Goal: Task Accomplishment & Management: Use online tool/utility

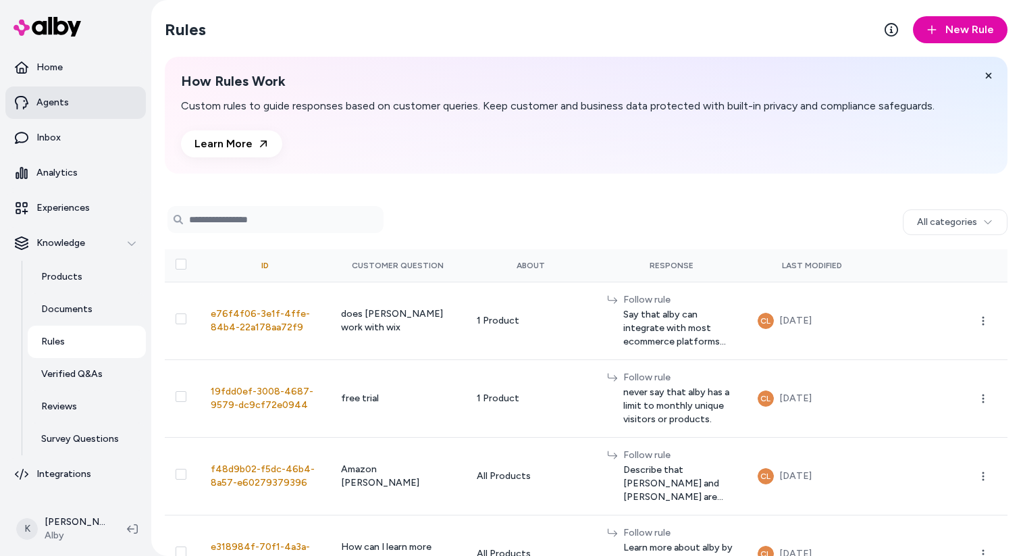
click at [84, 103] on link "Agents" at bounding box center [75, 102] width 141 height 32
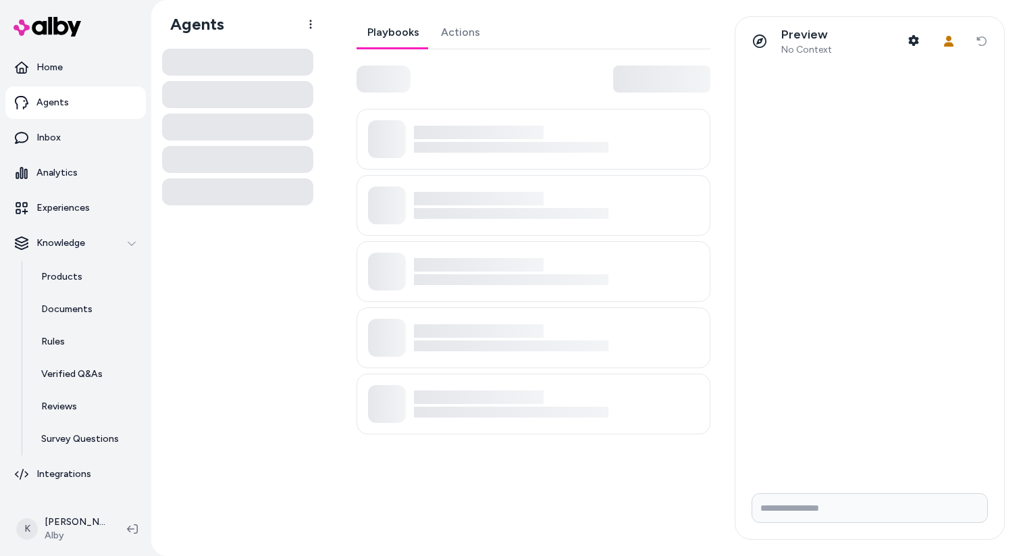
click at [467, 25] on link "Actions" at bounding box center [460, 32] width 61 height 32
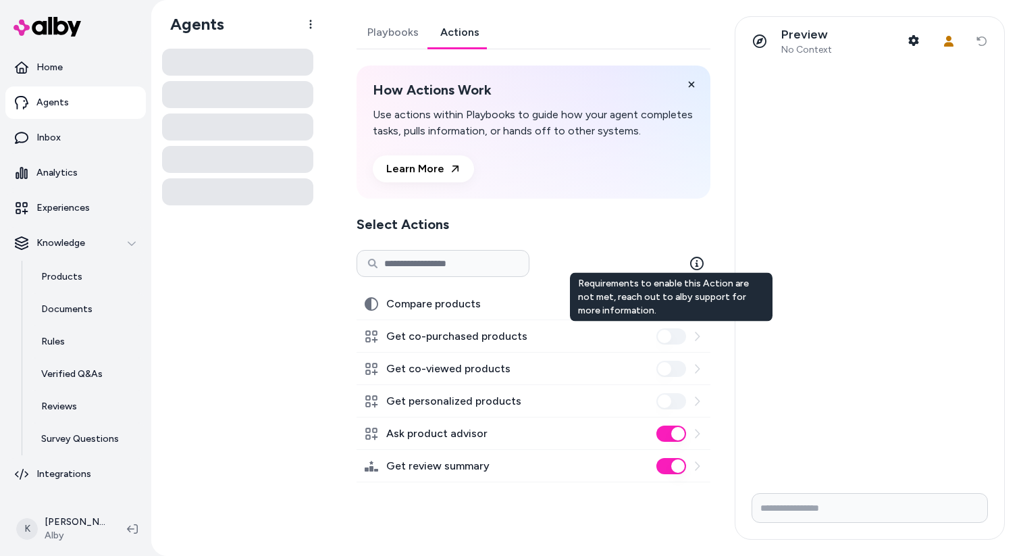
click at [696, 340] on icon at bounding box center [697, 336] width 5 height 9
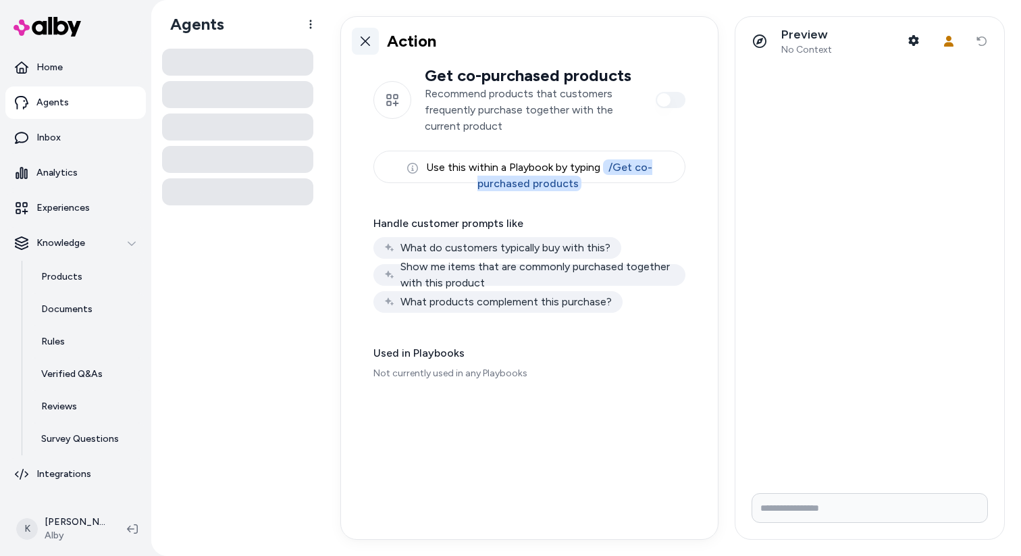
click at [366, 53] on link at bounding box center [365, 41] width 27 height 27
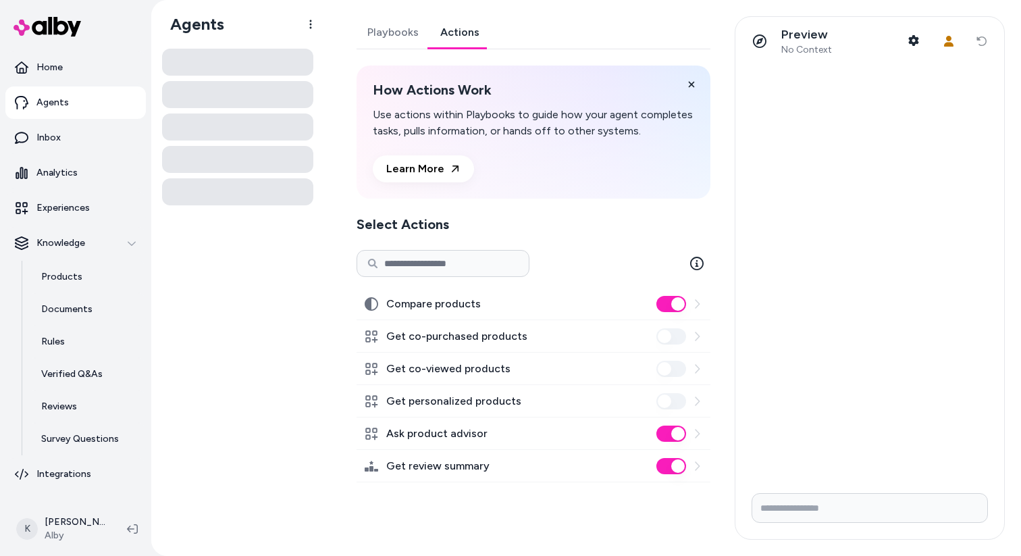
click at [694, 311] on div "Compare products" at bounding box center [534, 304] width 354 height 32
click at [696, 305] on icon at bounding box center [697, 304] width 11 height 11
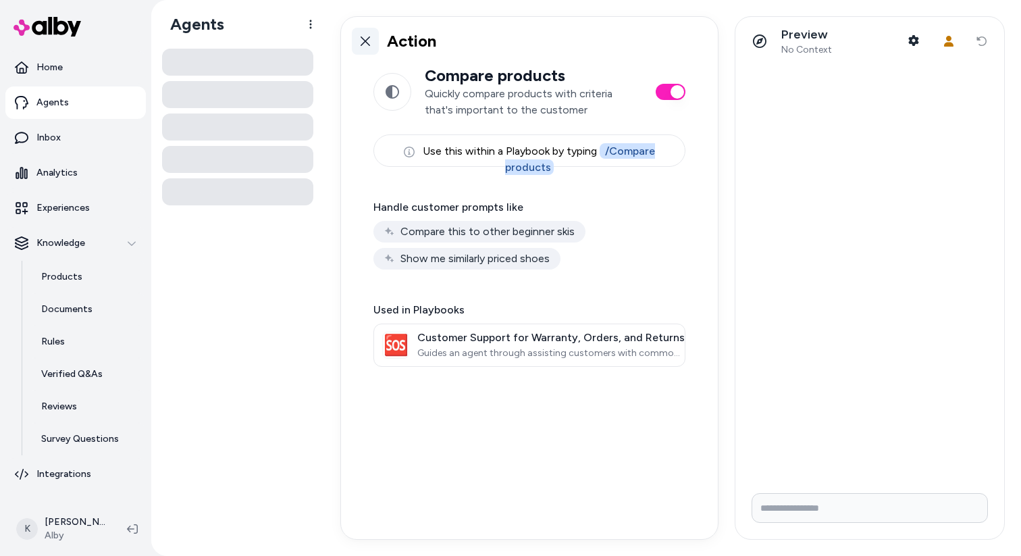
click at [367, 42] on icon at bounding box center [365, 41] width 11 height 11
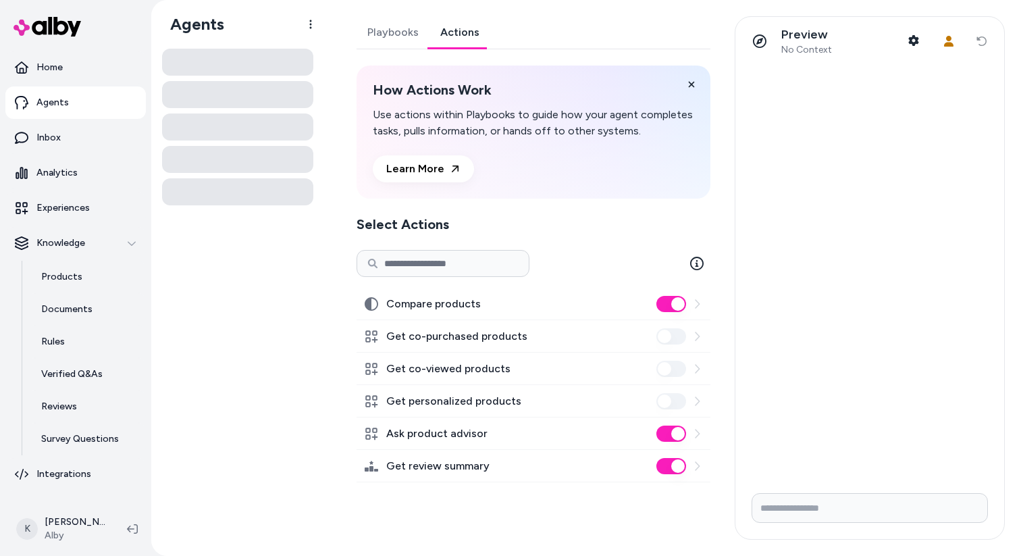
click at [698, 333] on icon at bounding box center [697, 336] width 11 height 11
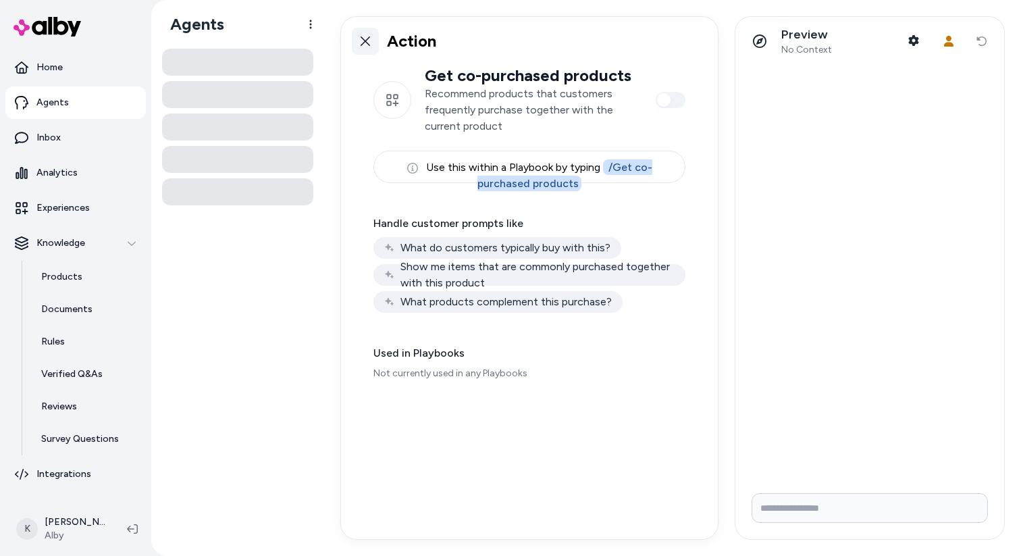
click at [360, 43] on icon at bounding box center [365, 41] width 11 height 11
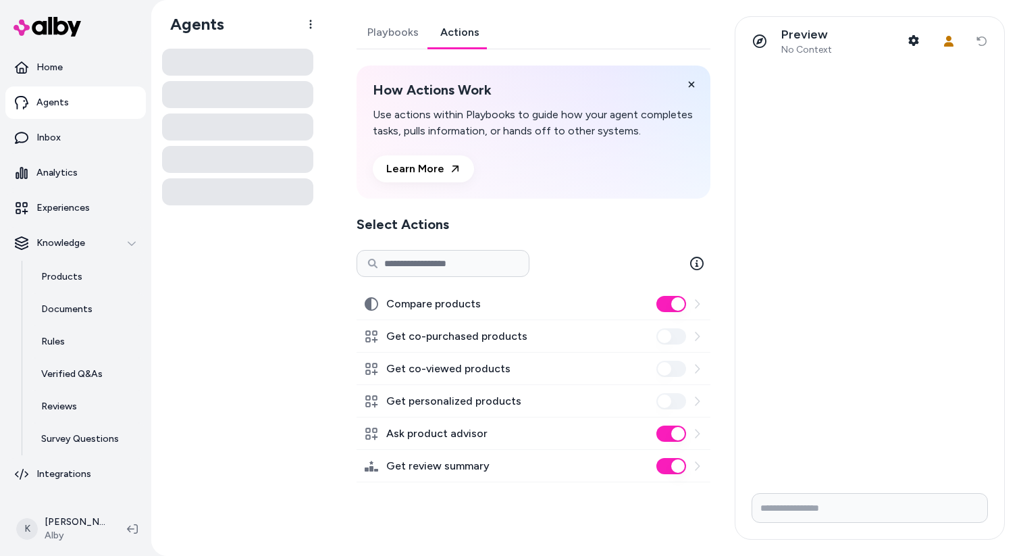
click at [698, 299] on icon at bounding box center [697, 304] width 11 height 11
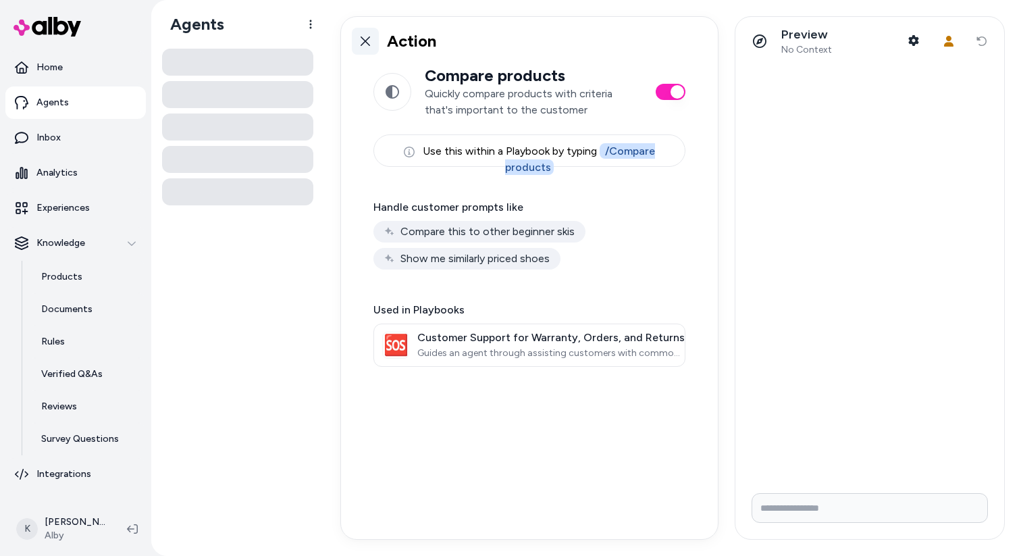
click at [364, 34] on link at bounding box center [365, 41] width 27 height 27
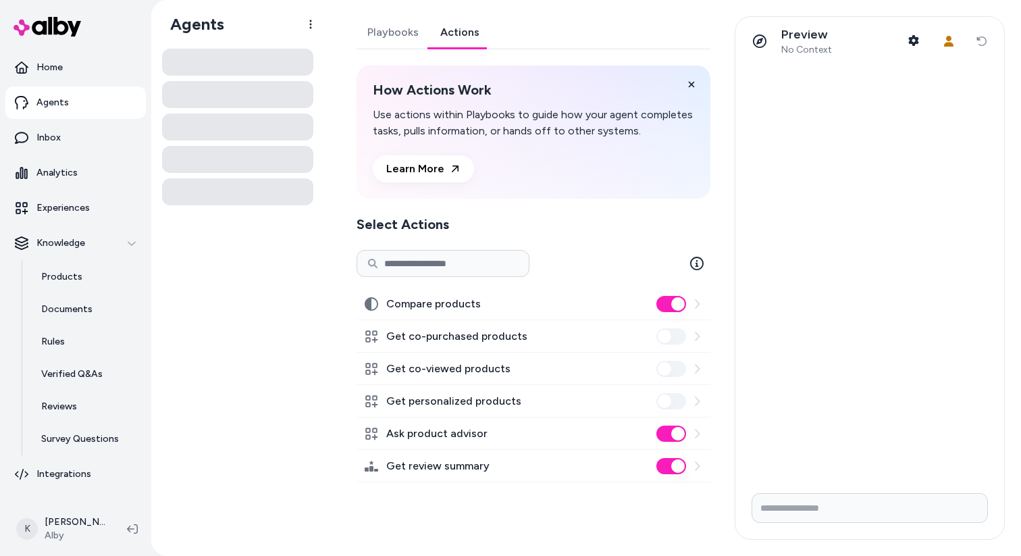
click at [698, 399] on icon at bounding box center [697, 401] width 11 height 11
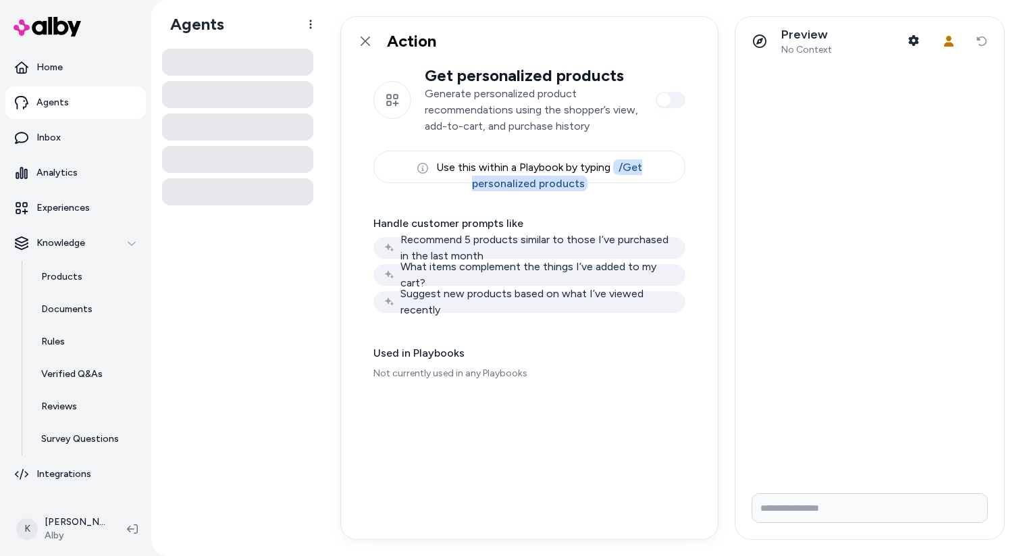
click at [544, 297] on div "Suggest new products based on what I’ve viewed recently" at bounding box center [530, 302] width 312 height 22
click at [429, 300] on div "Suggest new products based on what I’ve viewed recently" at bounding box center [530, 302] width 312 height 22
click at [447, 280] on div "What items complement the things I’ve added to my cart?" at bounding box center [530, 275] width 312 height 22
click at [467, 253] on div "Recommend 5 products similar to those I’ve purchased in the last month" at bounding box center [530, 248] width 312 height 22
click at [372, 48] on link at bounding box center [365, 41] width 27 height 27
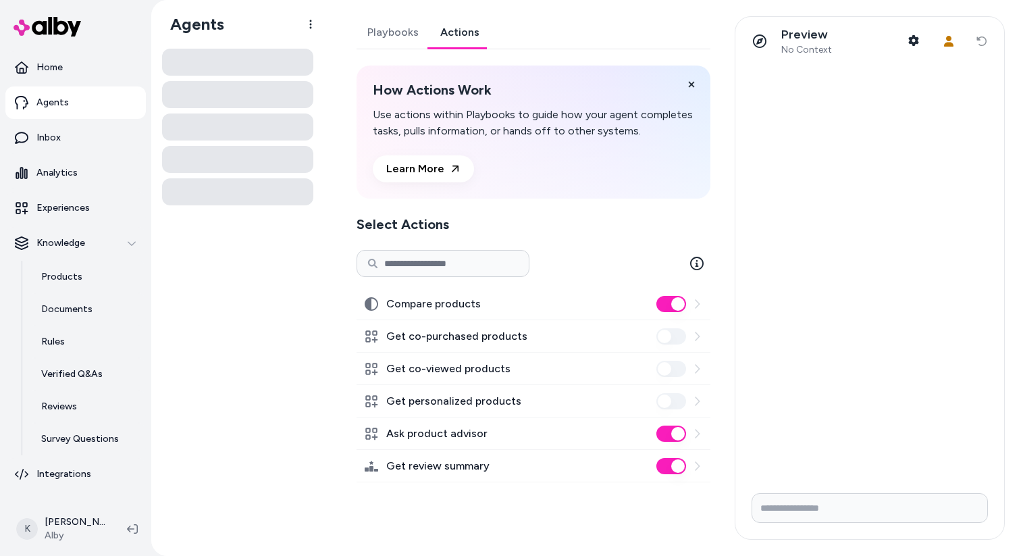
click at [693, 399] on icon at bounding box center [697, 401] width 11 height 11
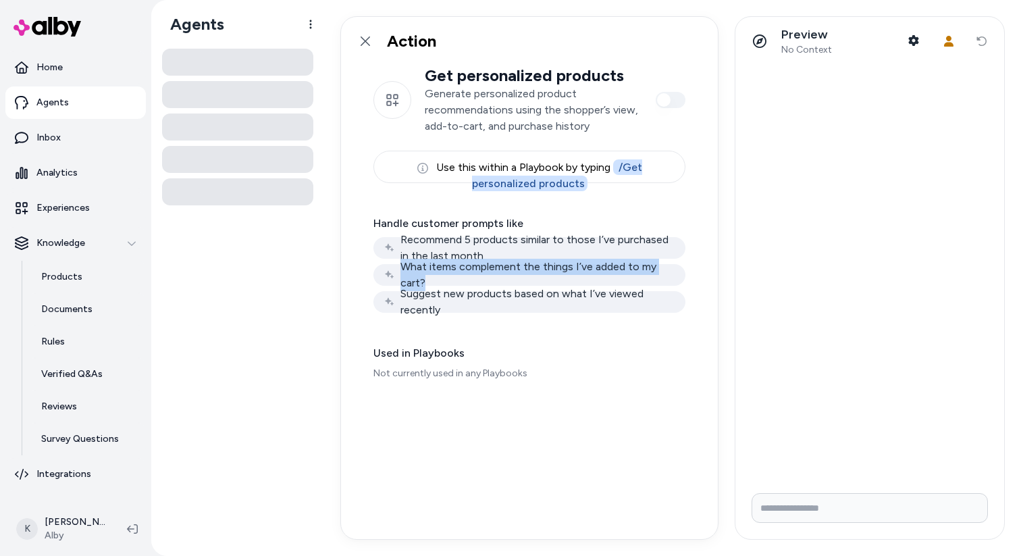
drag, startPoint x: 438, startPoint y: 280, endPoint x: 403, endPoint y: 268, distance: 37.2
click at [403, 268] on div "What items complement the things I’ve added to my cart?" at bounding box center [530, 275] width 312 height 22
click at [455, 284] on div "What items complement the things I’ve added to my cart?" at bounding box center [530, 275] width 312 height 22
click at [369, 41] on icon at bounding box center [365, 41] width 11 height 11
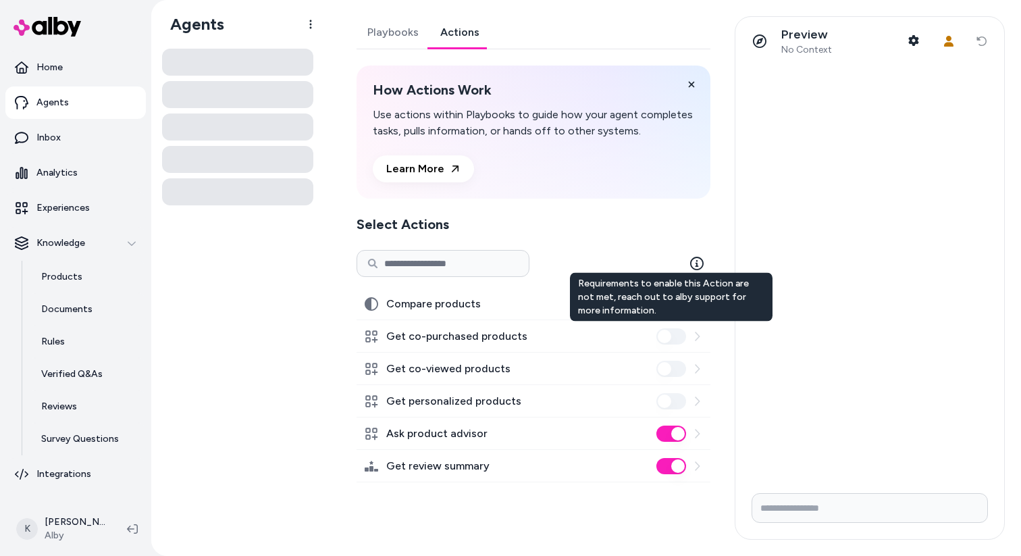
click at [696, 335] on icon at bounding box center [697, 336] width 11 height 11
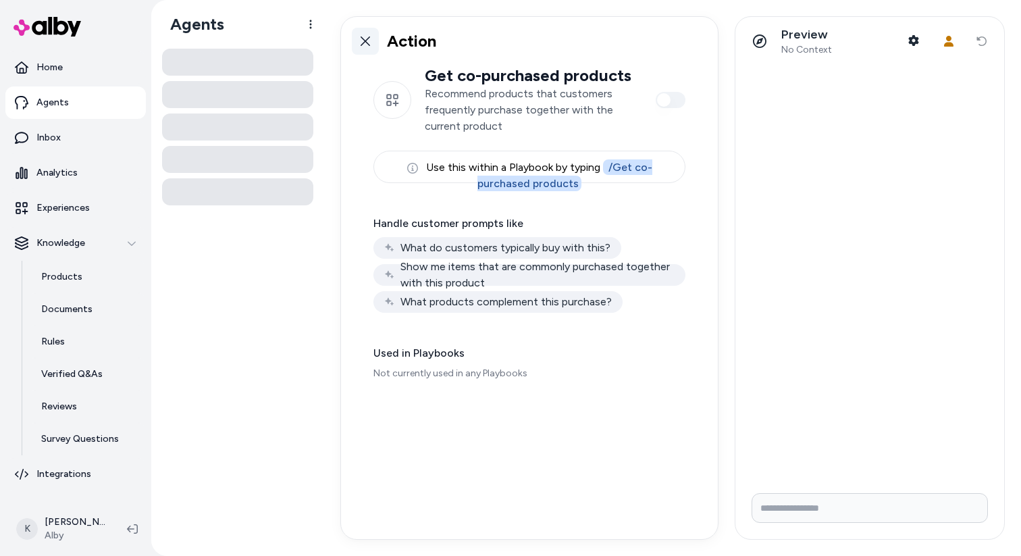
click at [362, 38] on icon at bounding box center [365, 40] width 9 height 9
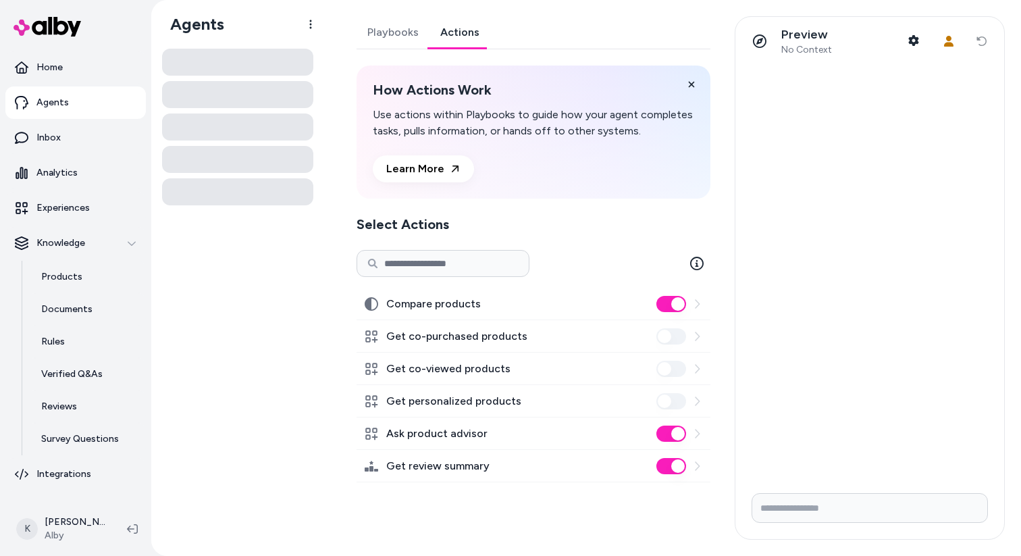
click at [698, 364] on icon at bounding box center [697, 368] width 11 height 11
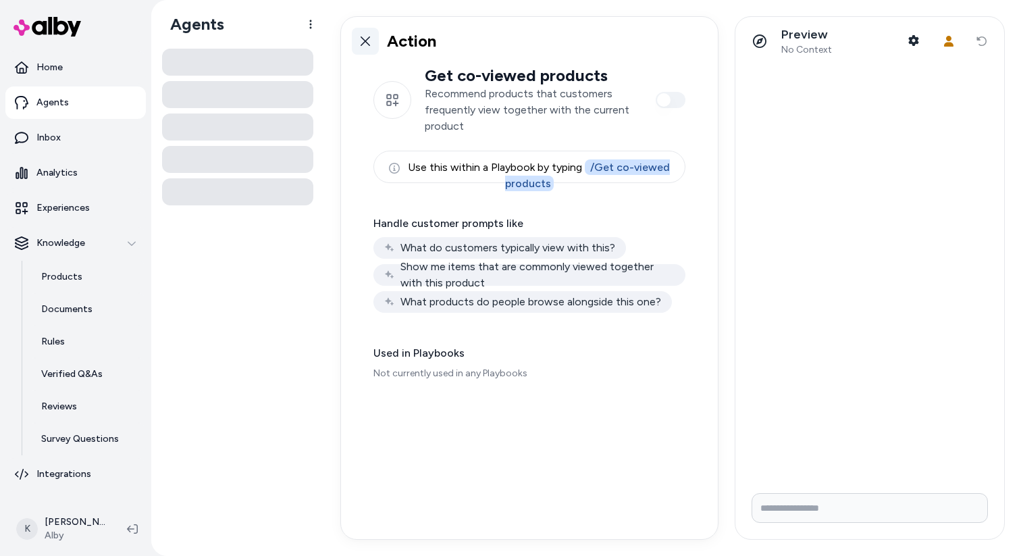
click at [365, 45] on icon at bounding box center [365, 41] width 11 height 11
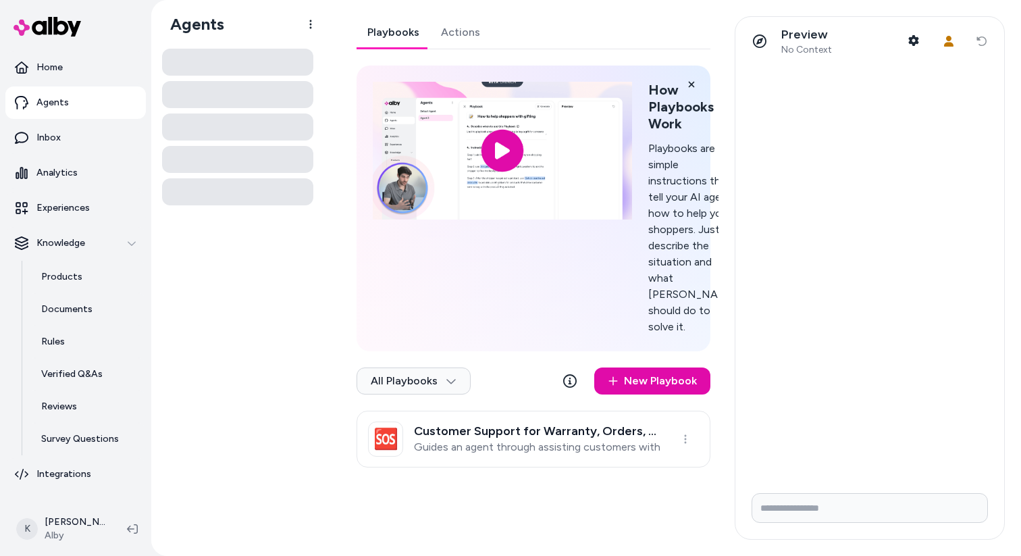
click at [405, 38] on link "Playbooks" at bounding box center [394, 32] width 74 height 32
click at [309, 25] on html "Home Agents Inbox Analytics Experiences Knowledge Products Documents Rules Veri…" at bounding box center [510, 278] width 1021 height 556
click at [268, 260] on div at bounding box center [237, 297] width 151 height 497
click at [74, 208] on p "Experiences" at bounding box center [62, 208] width 53 height 14
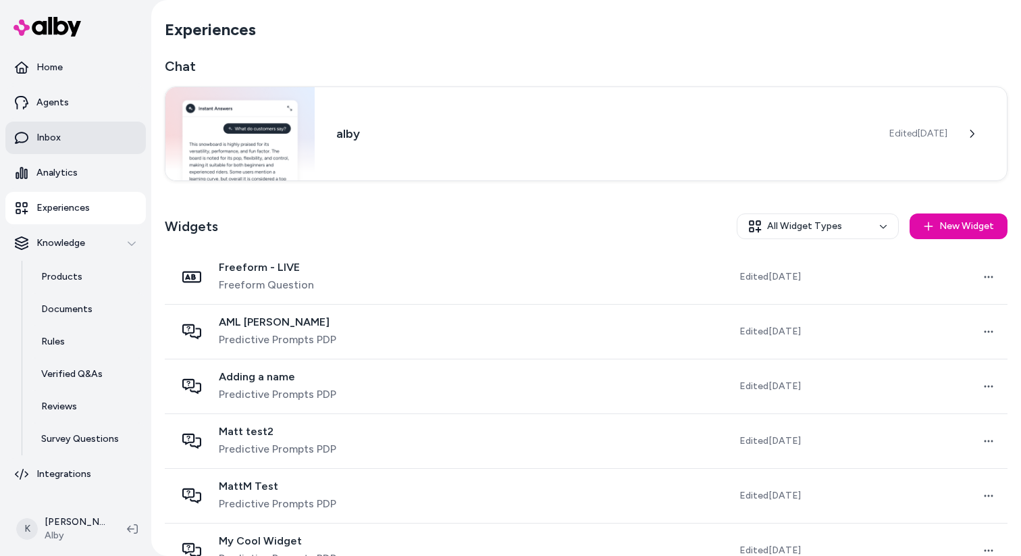
click at [78, 138] on link "Inbox" at bounding box center [75, 138] width 141 height 32
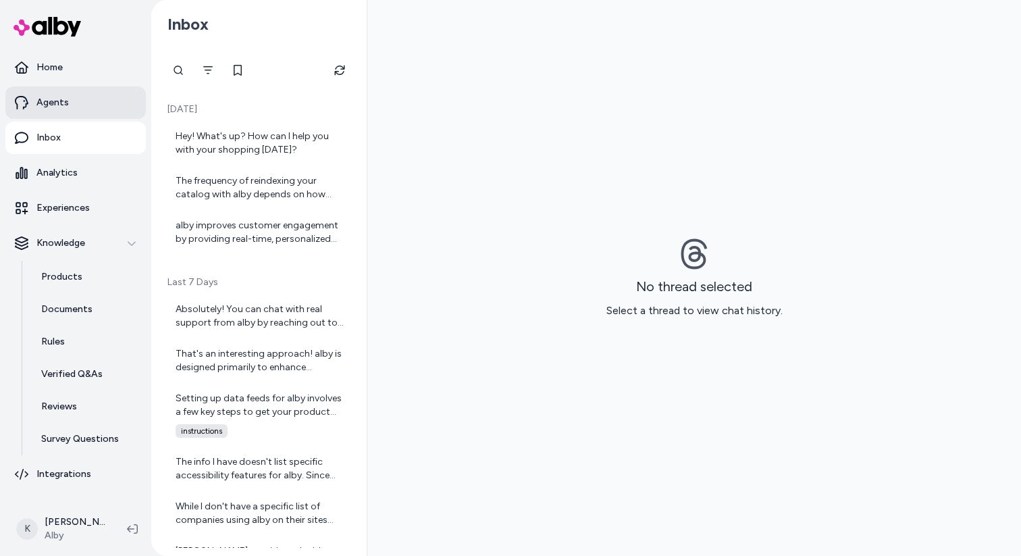
click at [88, 115] on link "Agents" at bounding box center [75, 102] width 141 height 32
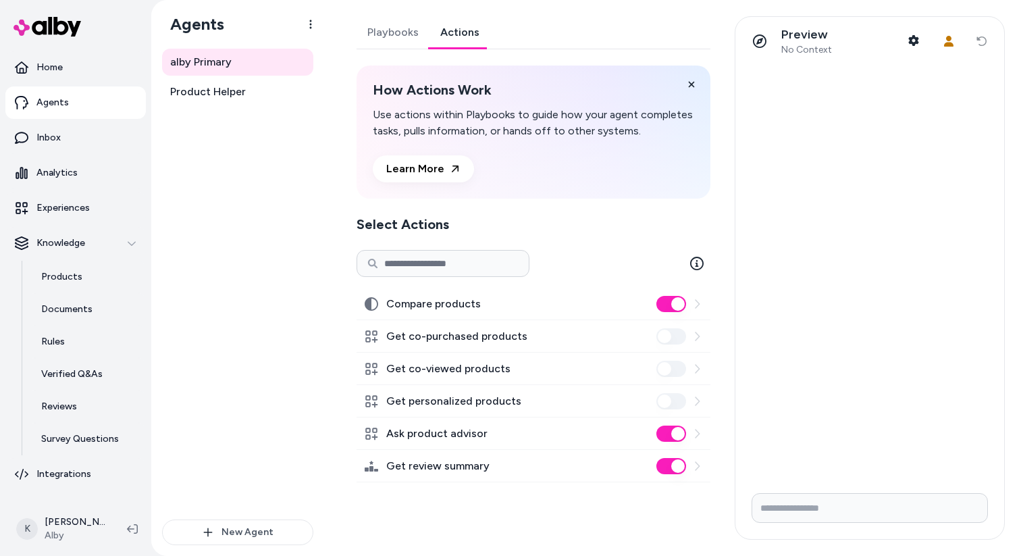
click at [453, 45] on link "Actions" at bounding box center [460, 32] width 61 height 32
click at [666, 305] on button "Compare products" at bounding box center [672, 304] width 30 height 16
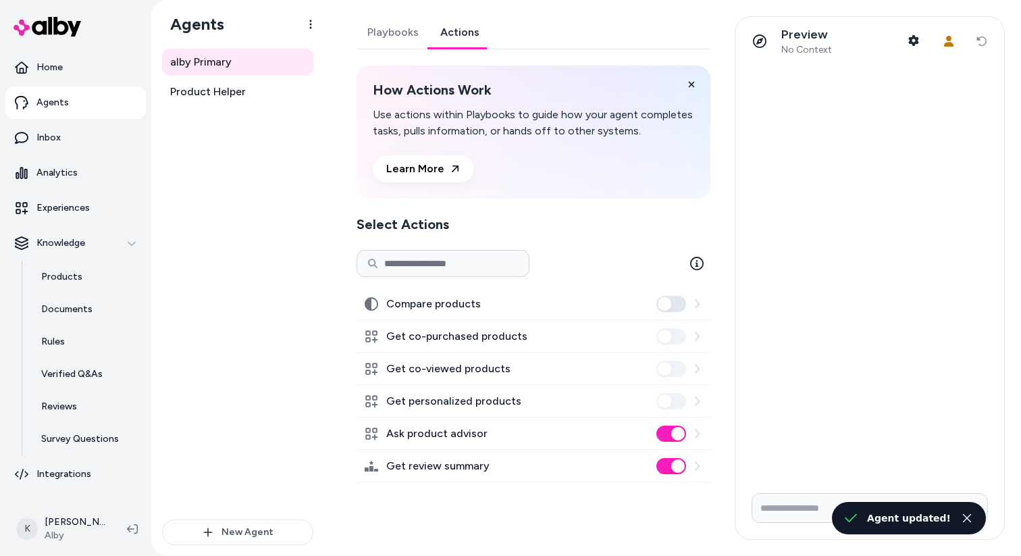
click at [698, 303] on icon at bounding box center [697, 304] width 11 height 11
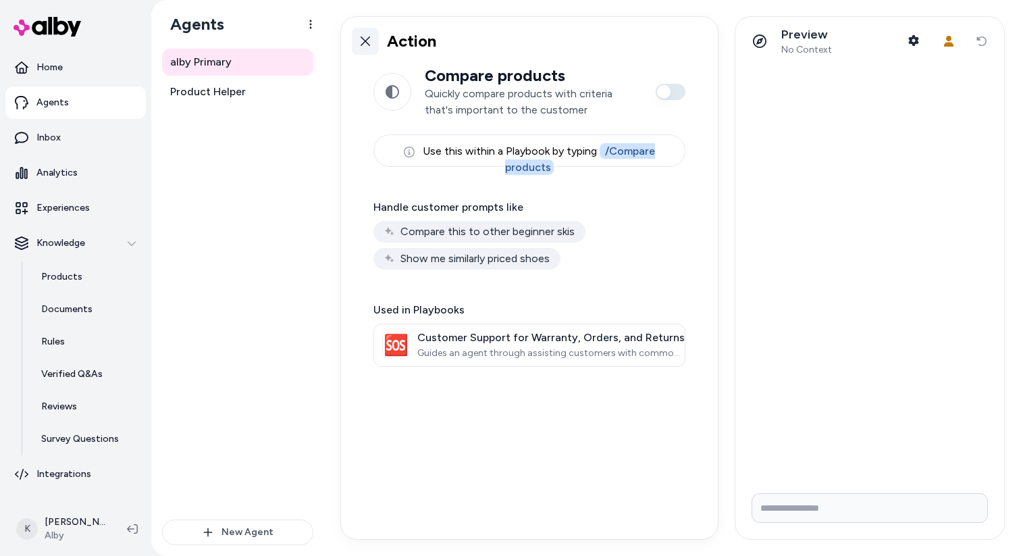
click at [362, 48] on link at bounding box center [365, 41] width 27 height 27
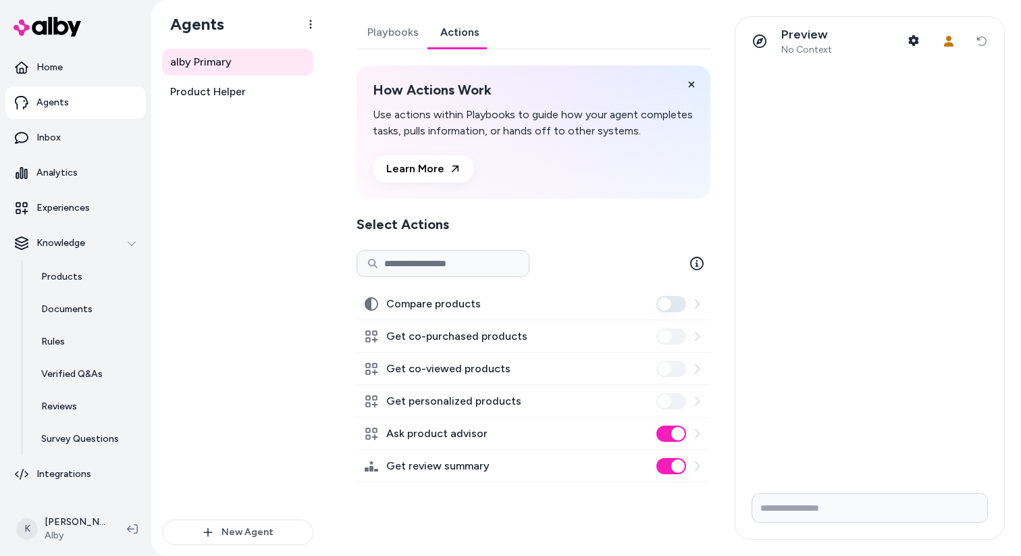
click at [677, 307] on button "Compare products" at bounding box center [672, 304] width 30 height 16
click at [105, 205] on link "Experiences" at bounding box center [75, 208] width 141 height 32
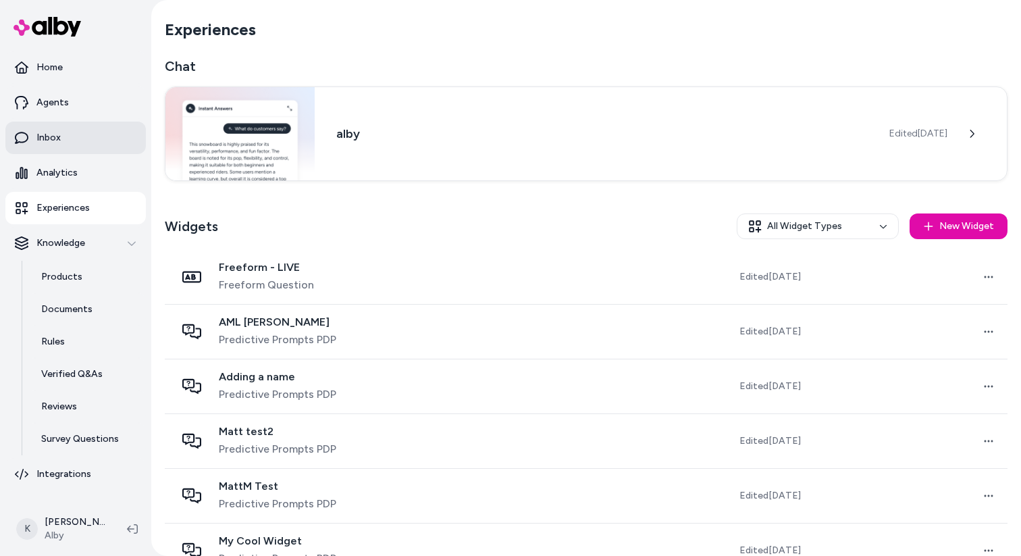
click at [84, 143] on link "Inbox" at bounding box center [75, 138] width 141 height 32
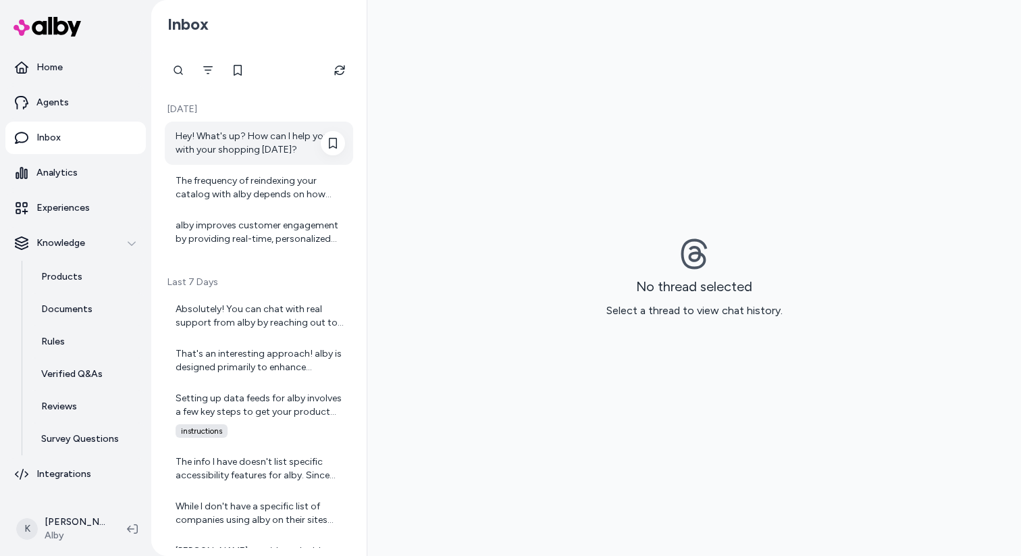
click at [292, 150] on div "Hey! What's up? How can I help you with your shopping [DATE]?" at bounding box center [261, 143] width 170 height 27
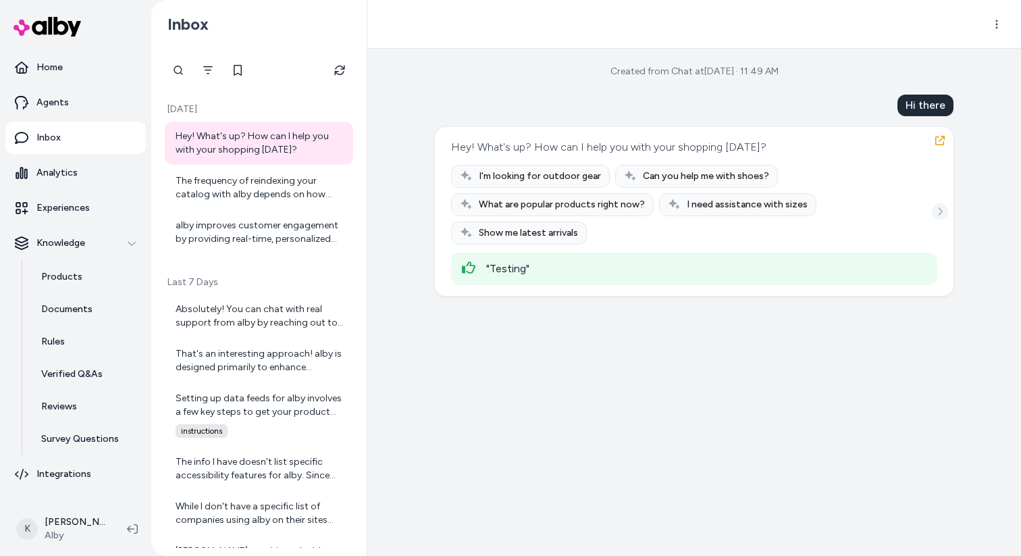
click at [942, 211] on icon "See more" at bounding box center [940, 211] width 9 height 9
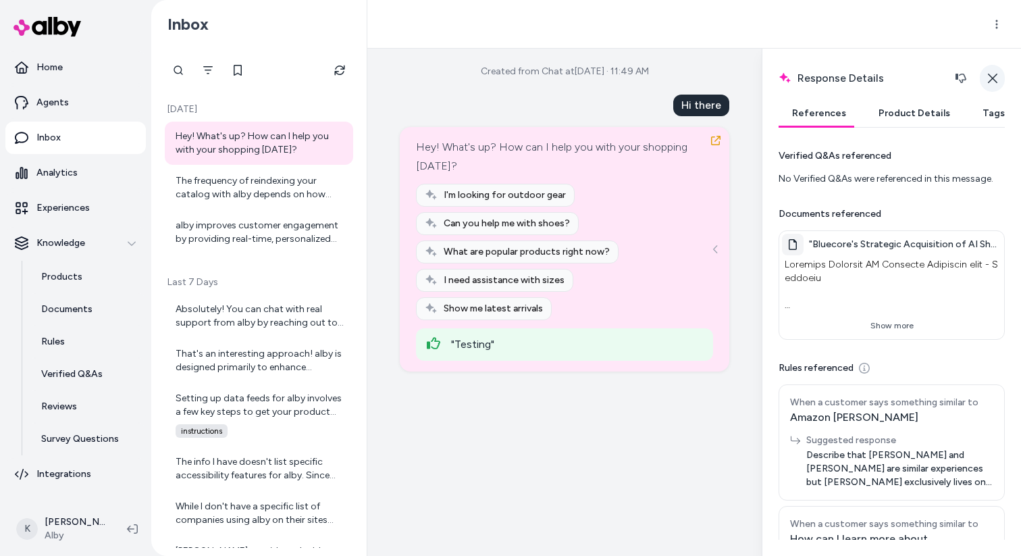
click at [995, 86] on button "Close" at bounding box center [992, 78] width 25 height 27
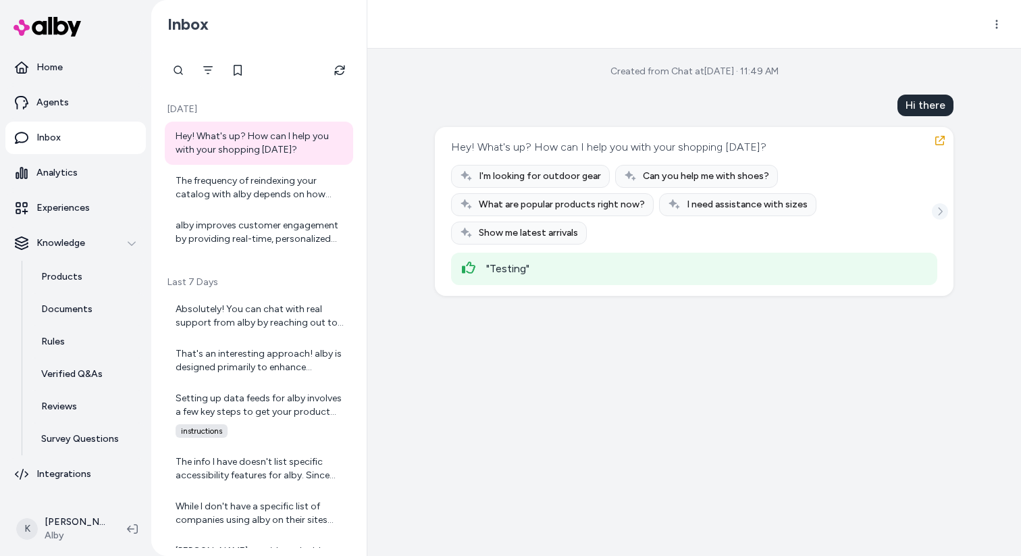
click at [942, 212] on icon "See more" at bounding box center [940, 211] width 9 height 9
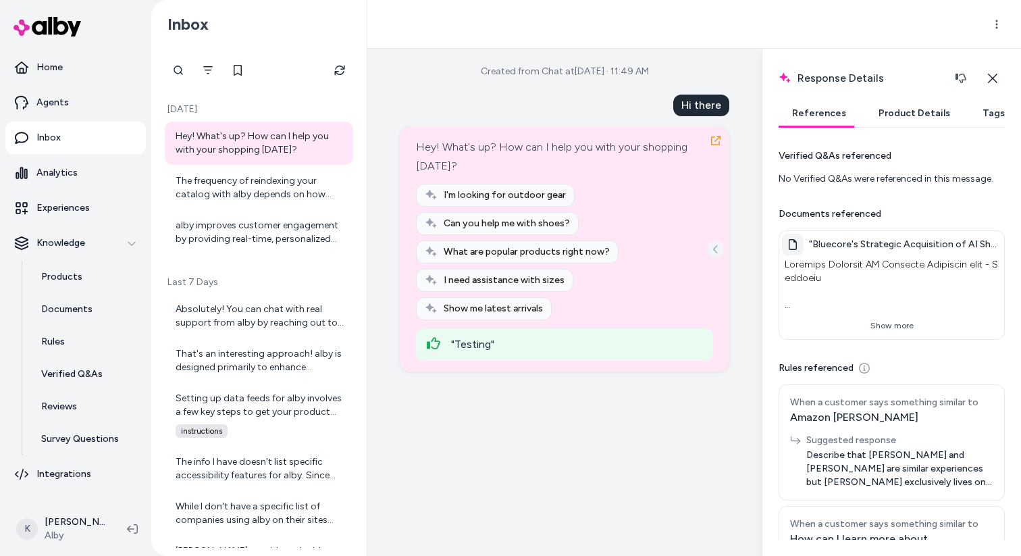
click at [717, 245] on icon "See more" at bounding box center [715, 249] width 9 height 9
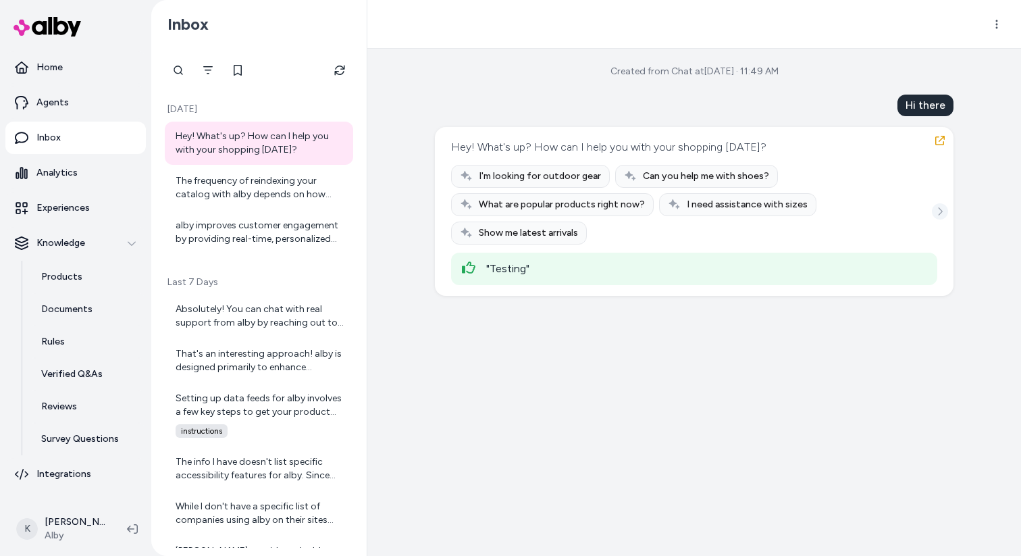
click at [941, 213] on icon "See more" at bounding box center [941, 211] width 4 height 8
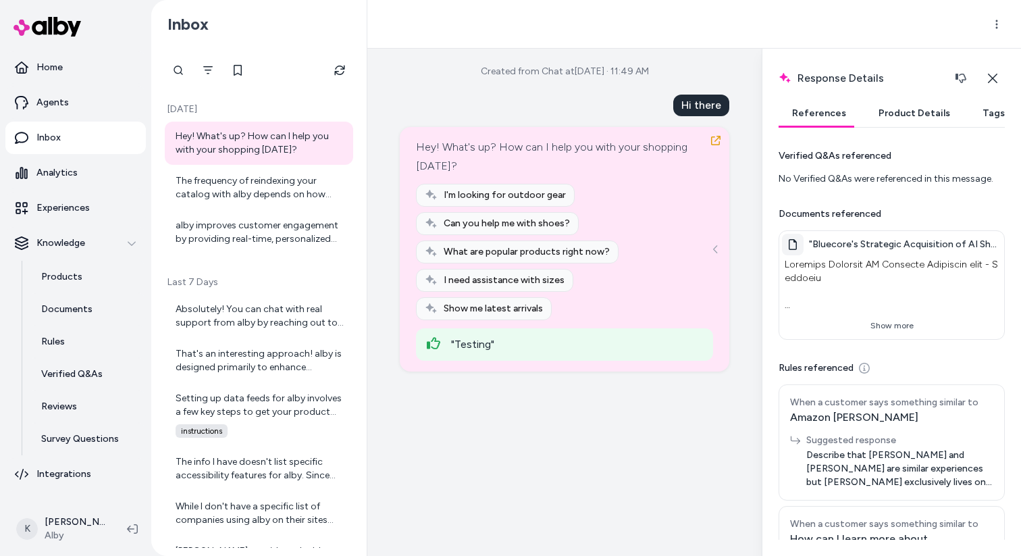
click at [916, 118] on button "Product Details" at bounding box center [914, 113] width 99 height 27
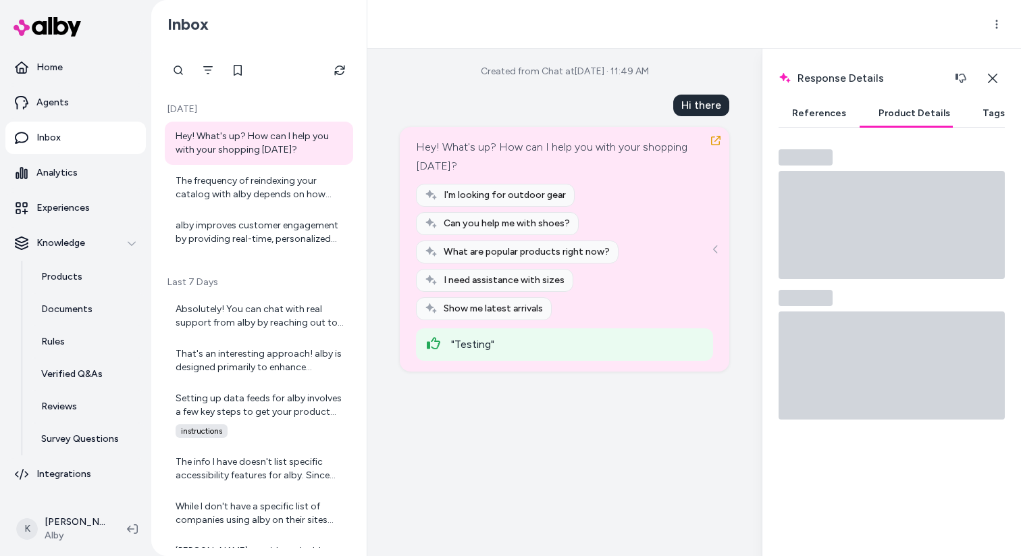
click at [971, 117] on button "Tags" at bounding box center [993, 113] width 49 height 27
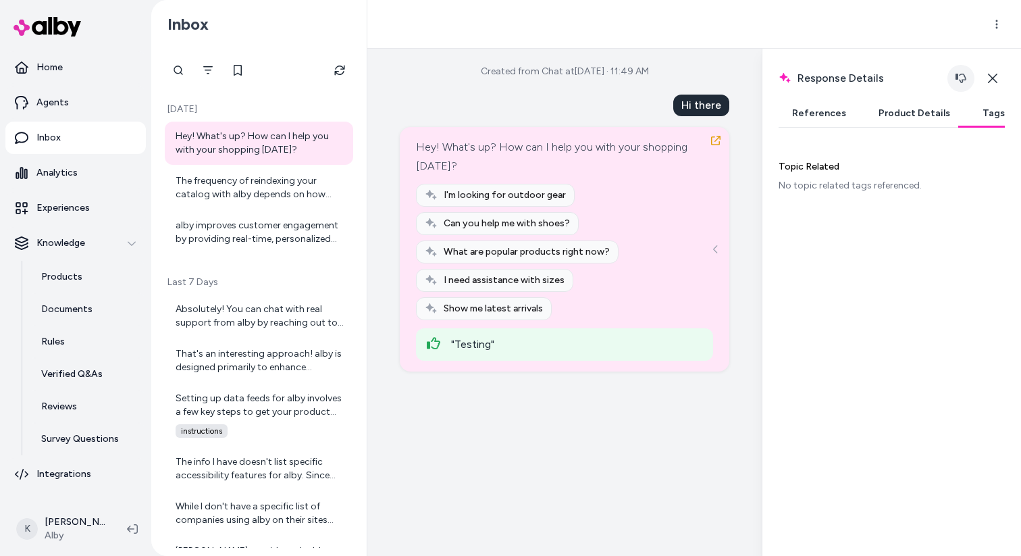
click at [961, 78] on icon "button" at bounding box center [961, 78] width 11 height 11
click at [923, 67] on h2 "Response Details Response details and product details for the selected message." at bounding box center [877, 78] width 196 height 27
click at [244, 185] on div "The frequency of reindexing your catalog with alby depends on how often your pr…" at bounding box center [261, 187] width 170 height 27
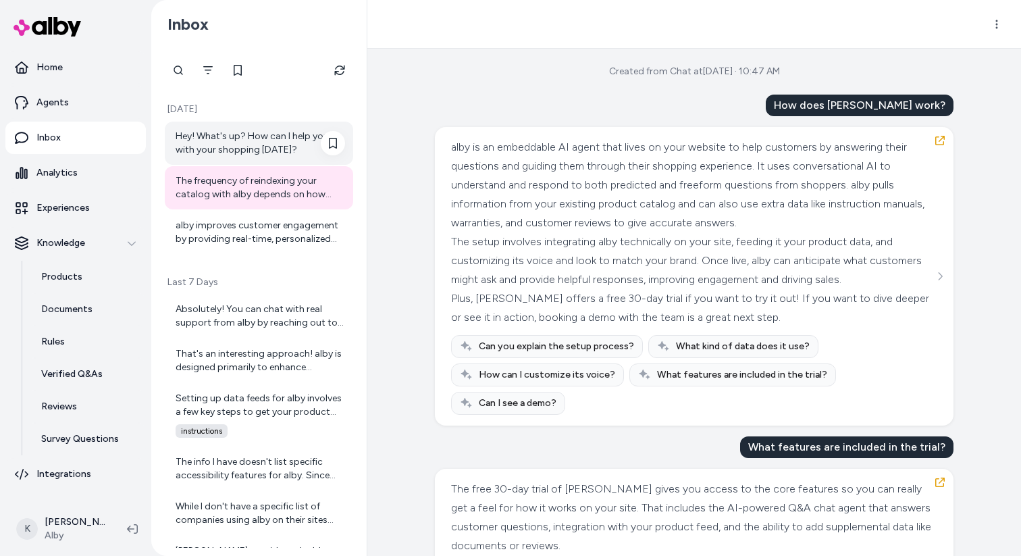
click at [300, 150] on div "Hey! What's up? How can I help you with your shopping [DATE]?" at bounding box center [261, 143] width 170 height 27
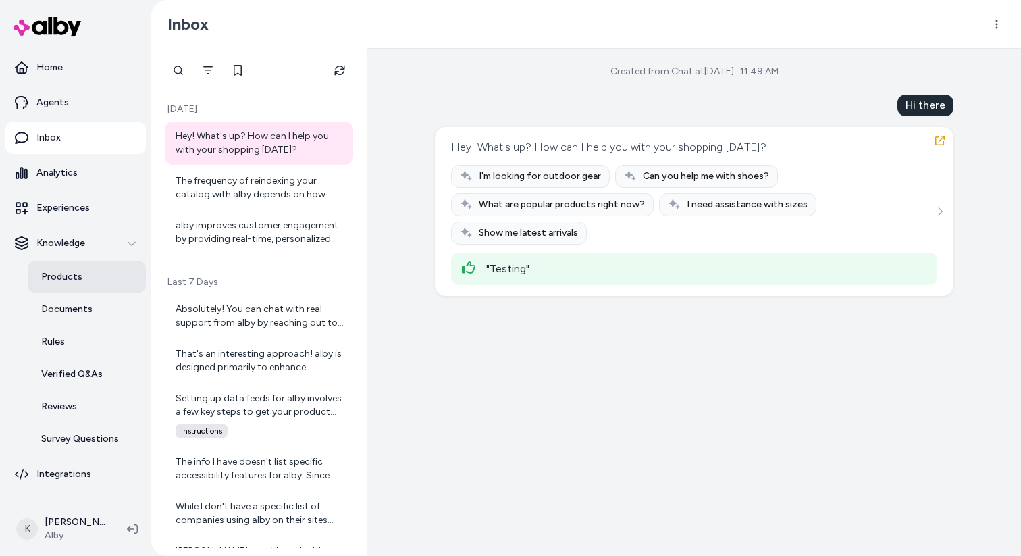
click at [59, 276] on p "Products" at bounding box center [61, 277] width 41 height 14
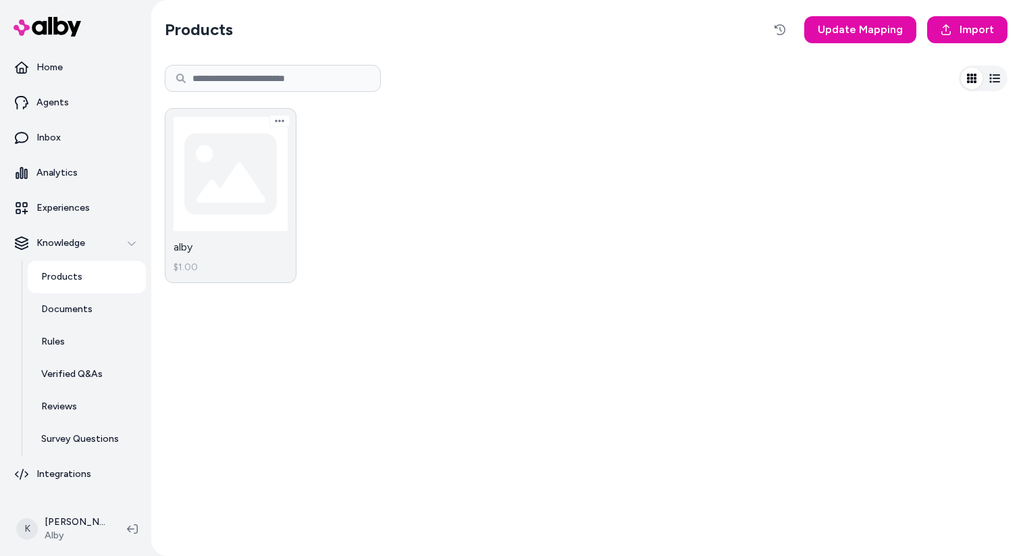
click at [236, 256] on link "alby $1.00" at bounding box center [231, 195] width 132 height 175
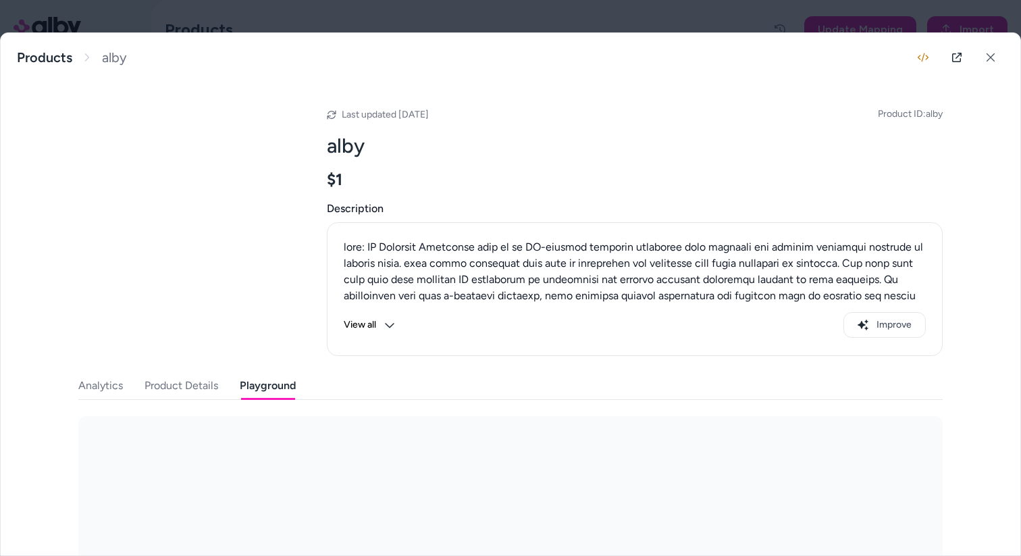
click at [286, 393] on button "Playground" at bounding box center [268, 385] width 56 height 27
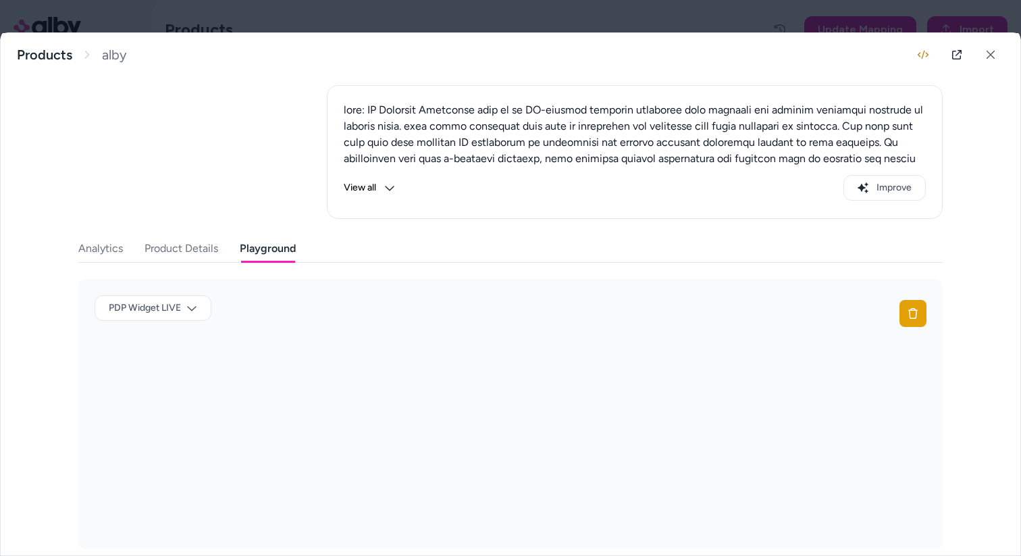
scroll to position [152, 0]
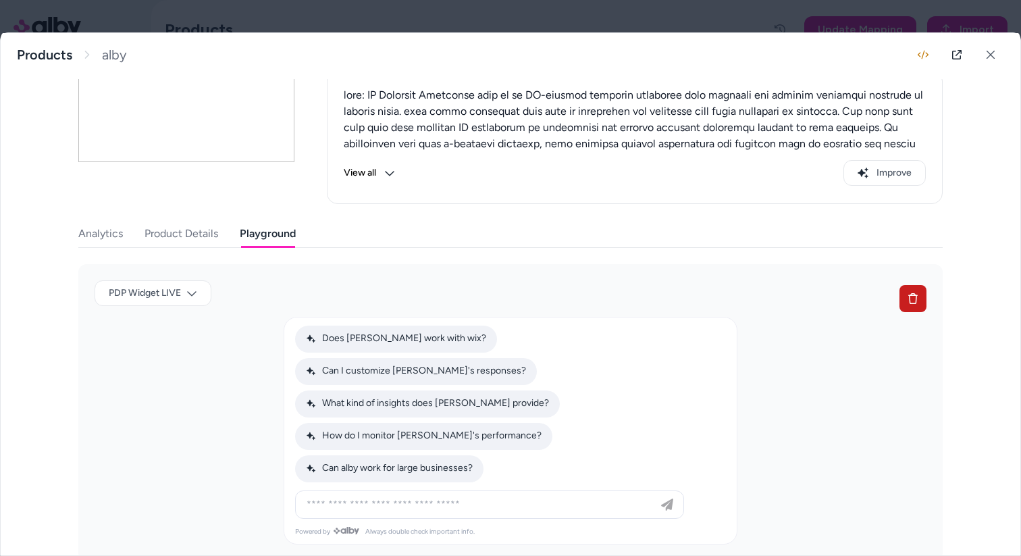
click at [905, 295] on button at bounding box center [913, 298] width 27 height 27
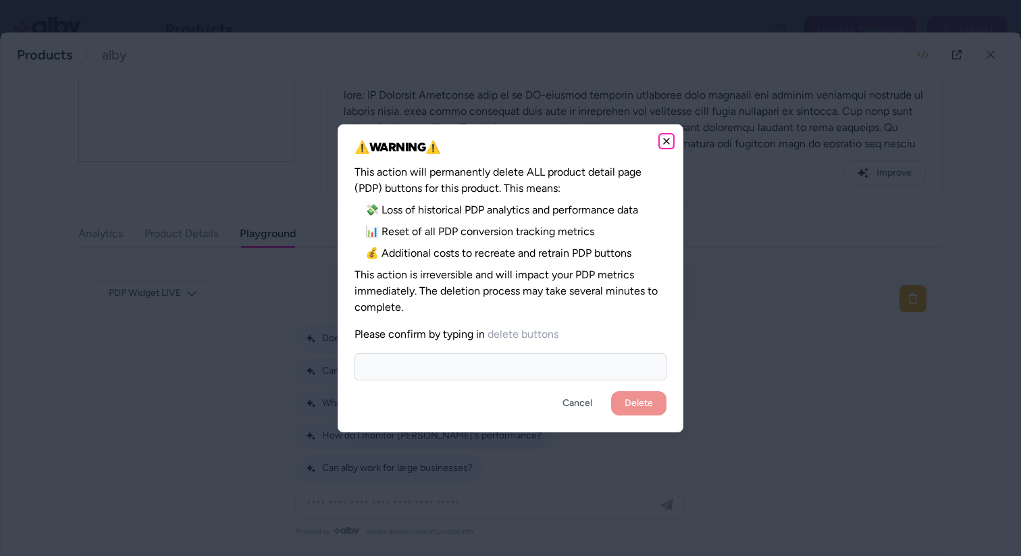
click at [668, 142] on icon "button" at bounding box center [666, 140] width 5 height 5
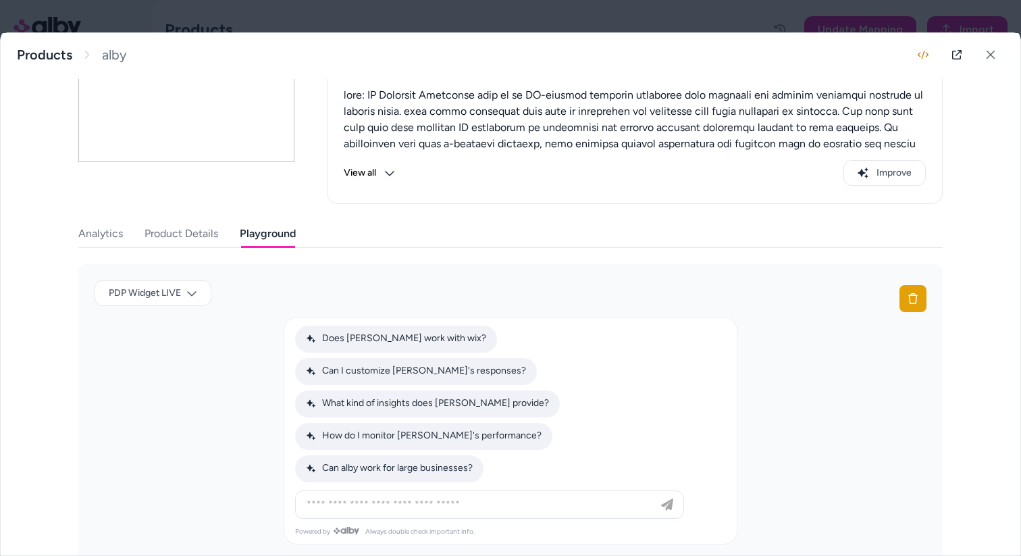
click at [199, 227] on button "Product Details" at bounding box center [182, 233] width 74 height 27
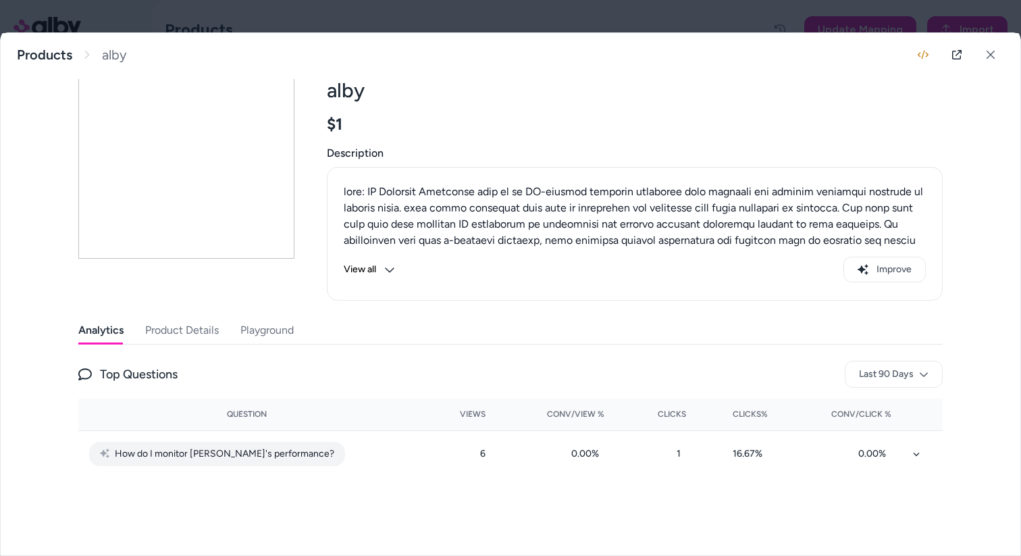
click at [120, 226] on div "Last updated May 08, 2025 Product ID: alby alby $1 Description View all Improve…" at bounding box center [510, 279] width 865 height 507
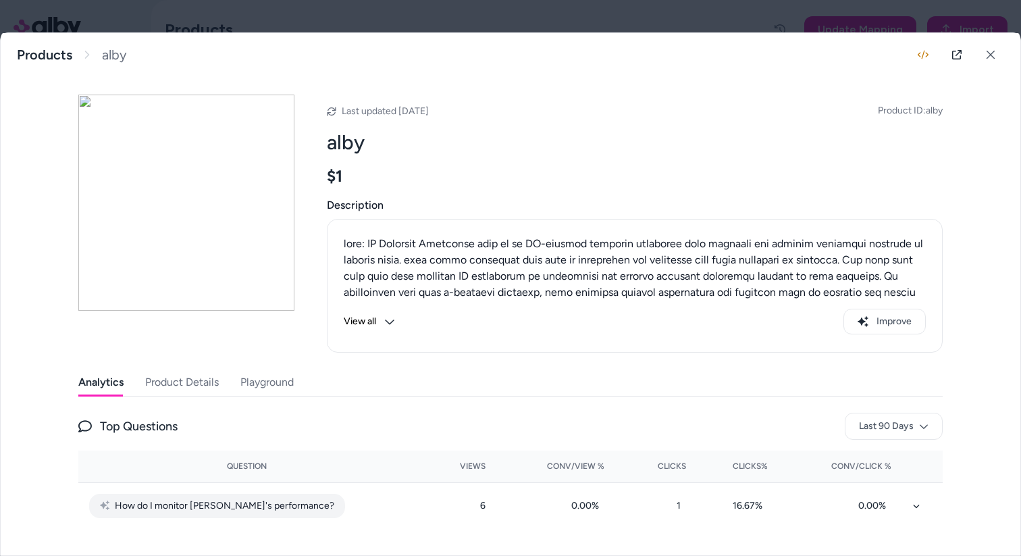
scroll to position [55, 0]
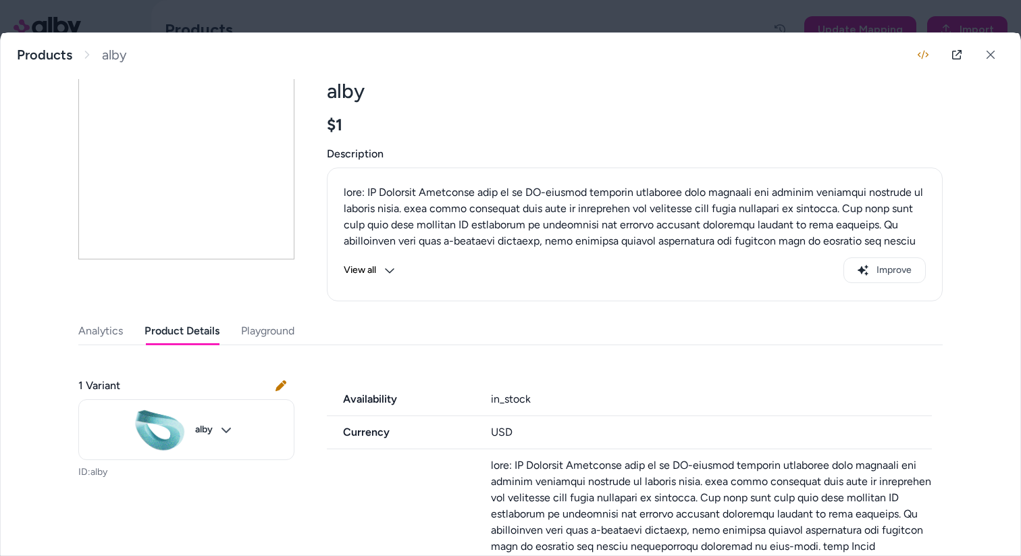
click at [188, 324] on button "Product Details" at bounding box center [182, 330] width 75 height 27
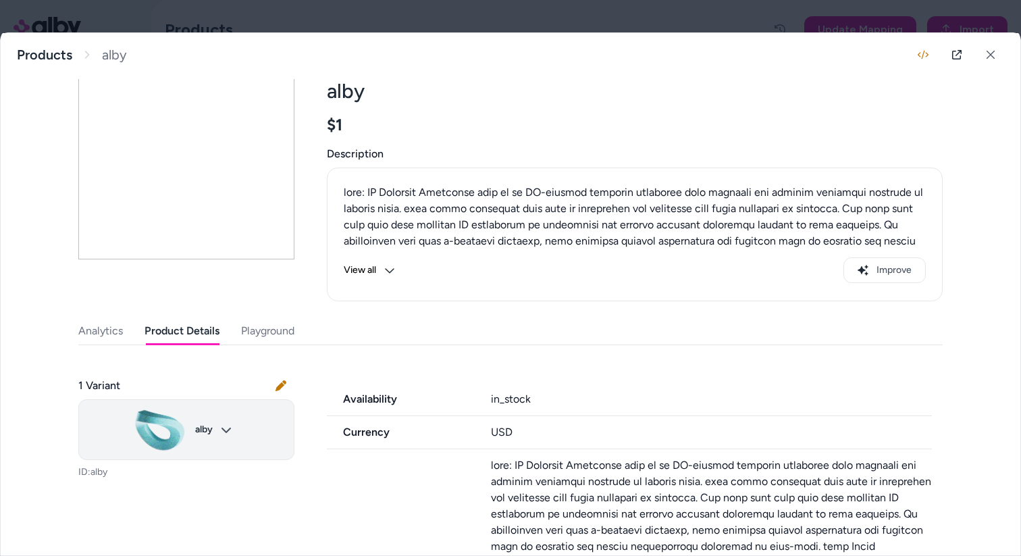
click at [231, 432] on body "Home Agents Inbox Analytics Experiences Knowledge Products Documents Rules Veri…" at bounding box center [510, 278] width 1021 height 556
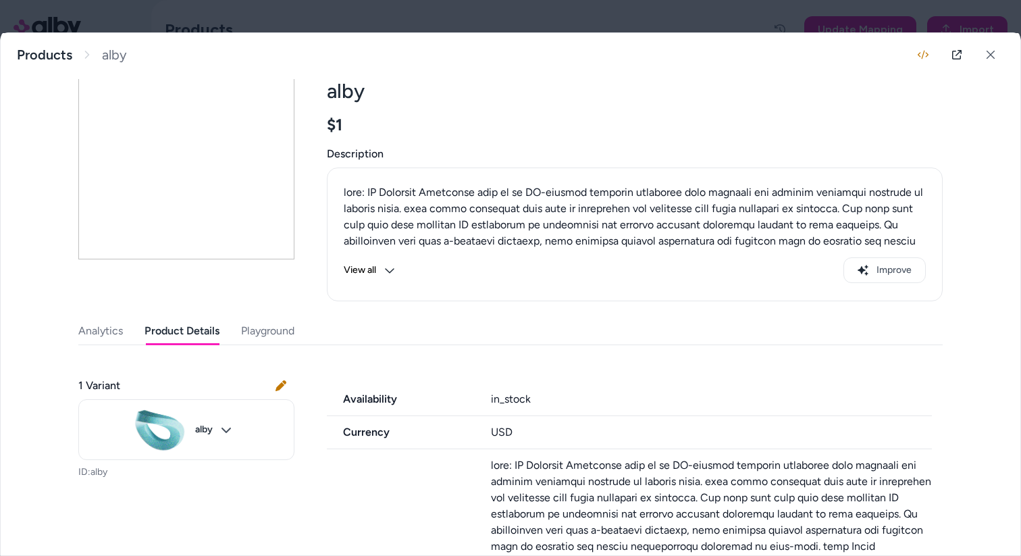
click at [236, 376] on div "1 Variant" at bounding box center [186, 385] width 216 height 27
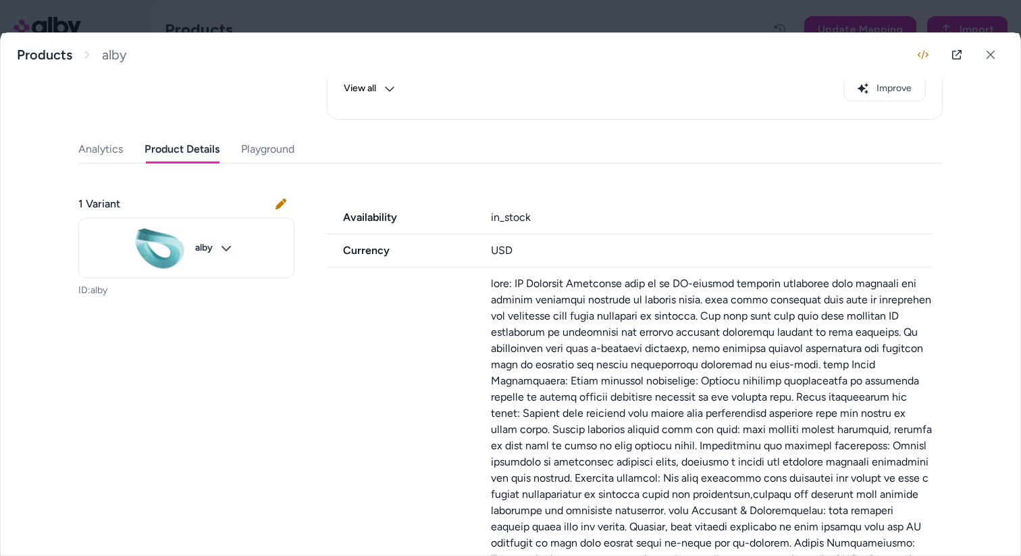
scroll to position [0, 0]
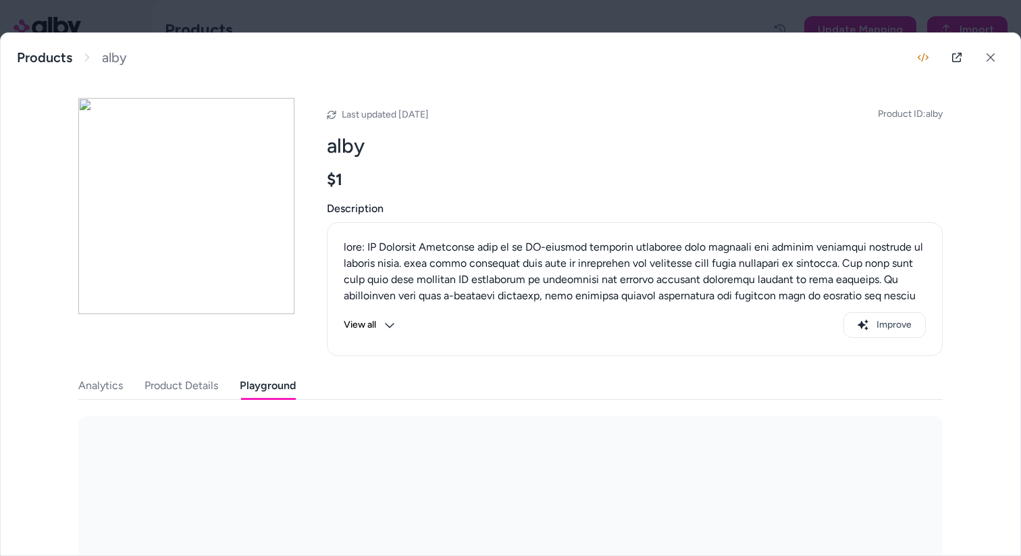
click at [270, 382] on button "Playground" at bounding box center [268, 385] width 56 height 27
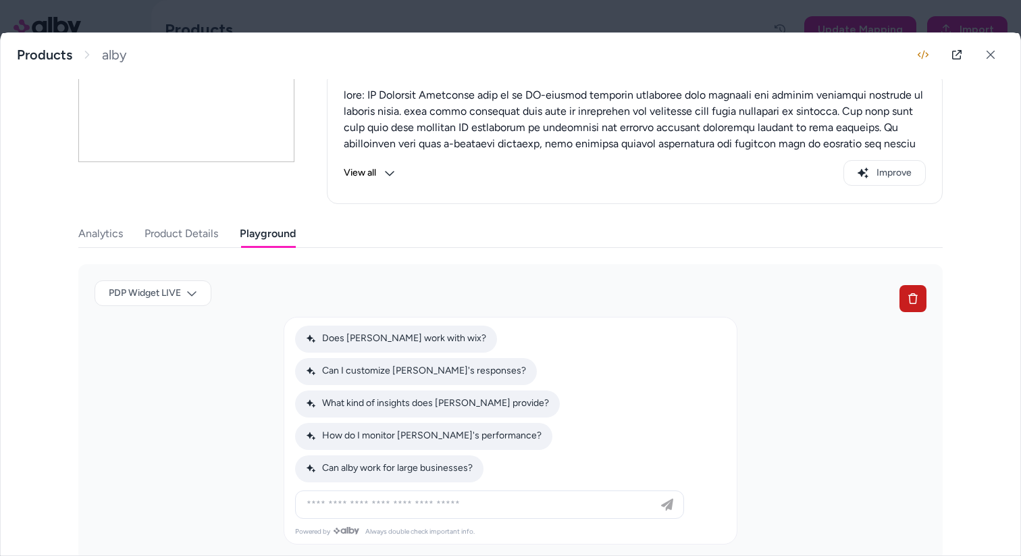
click at [907, 296] on button at bounding box center [913, 298] width 27 height 27
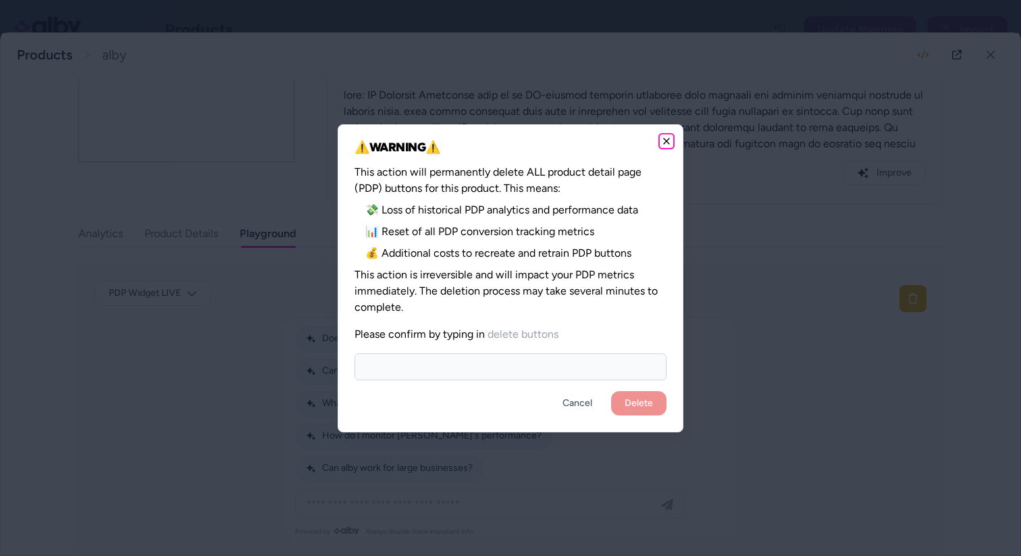
click at [667, 142] on icon "button" at bounding box center [666, 140] width 5 height 5
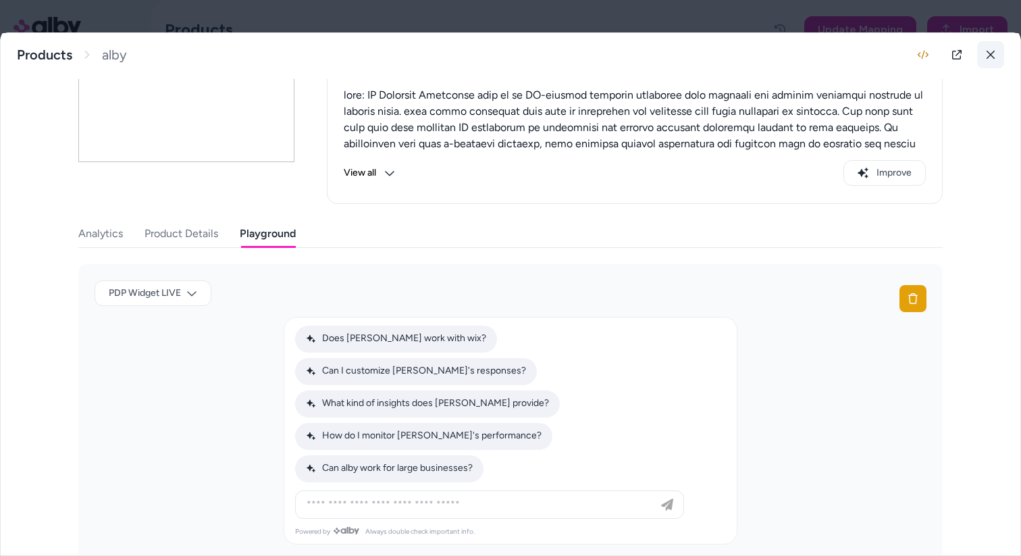
click at [990, 60] on button at bounding box center [990, 54] width 27 height 27
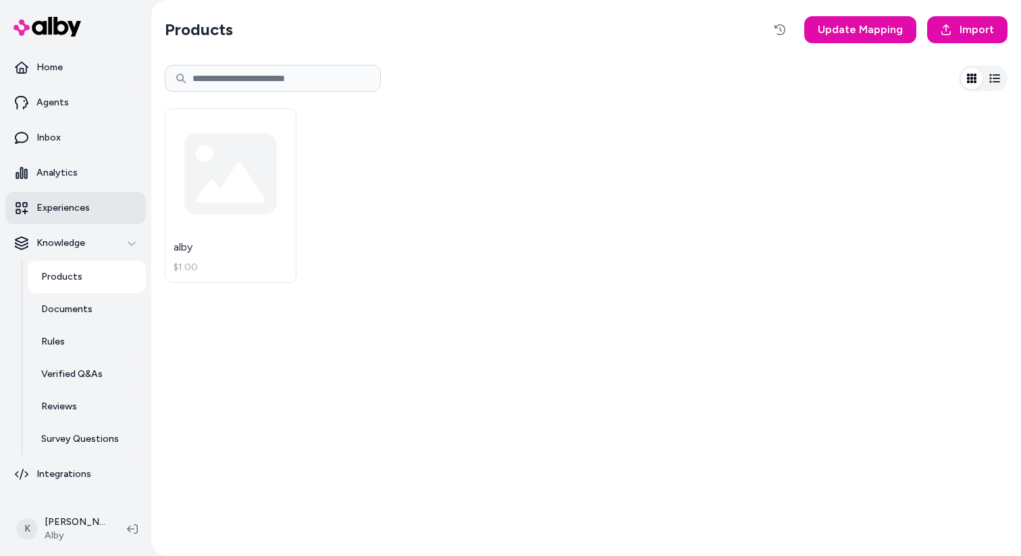
click at [93, 197] on link "Experiences" at bounding box center [75, 208] width 141 height 32
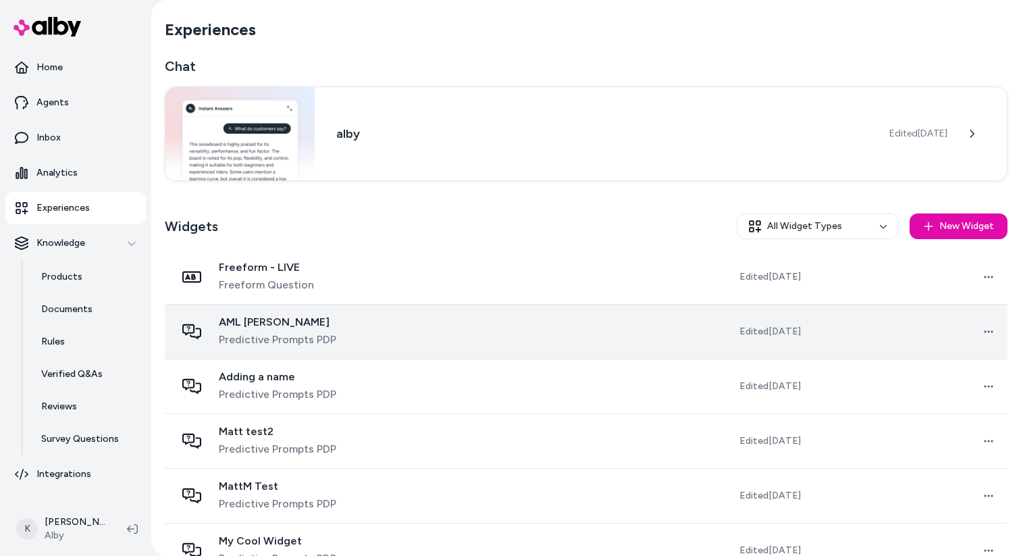
click at [576, 330] on td at bounding box center [554, 332] width 196 height 55
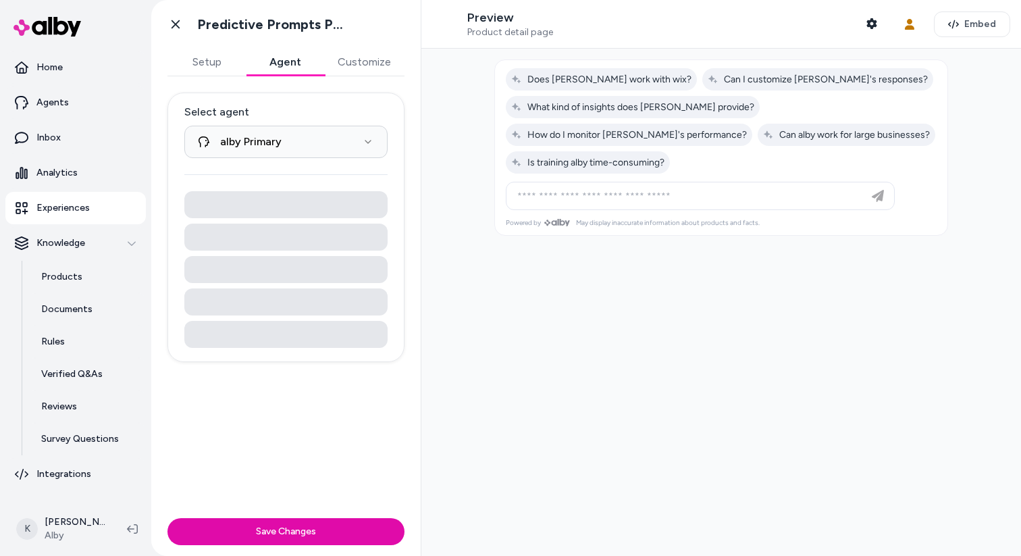
click at [288, 55] on button "Agent" at bounding box center [285, 62] width 78 height 27
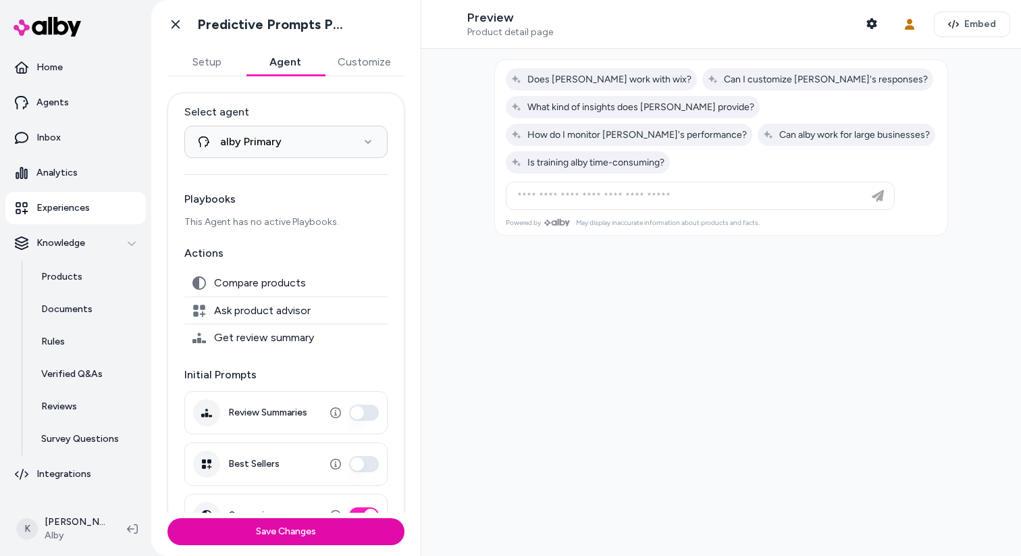
click at [361, 63] on button "Customize" at bounding box center [364, 62] width 80 height 27
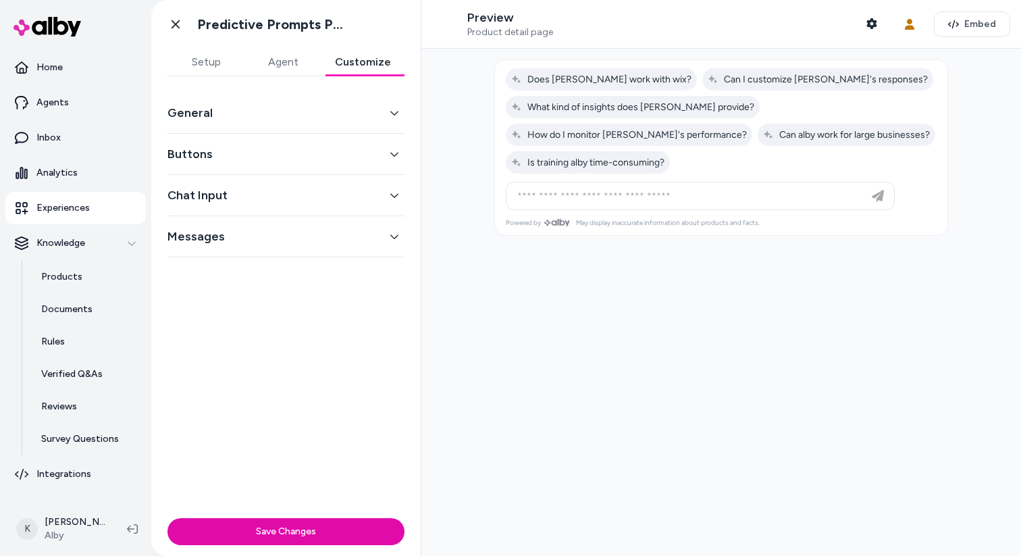
click at [331, 118] on button "General" at bounding box center [286, 112] width 237 height 19
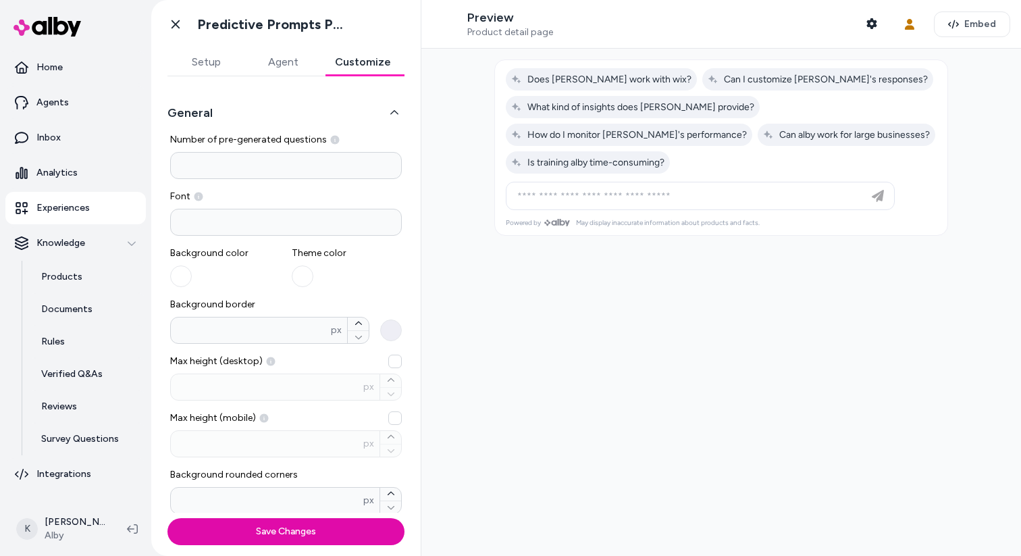
click at [331, 118] on button "General" at bounding box center [286, 112] width 237 height 19
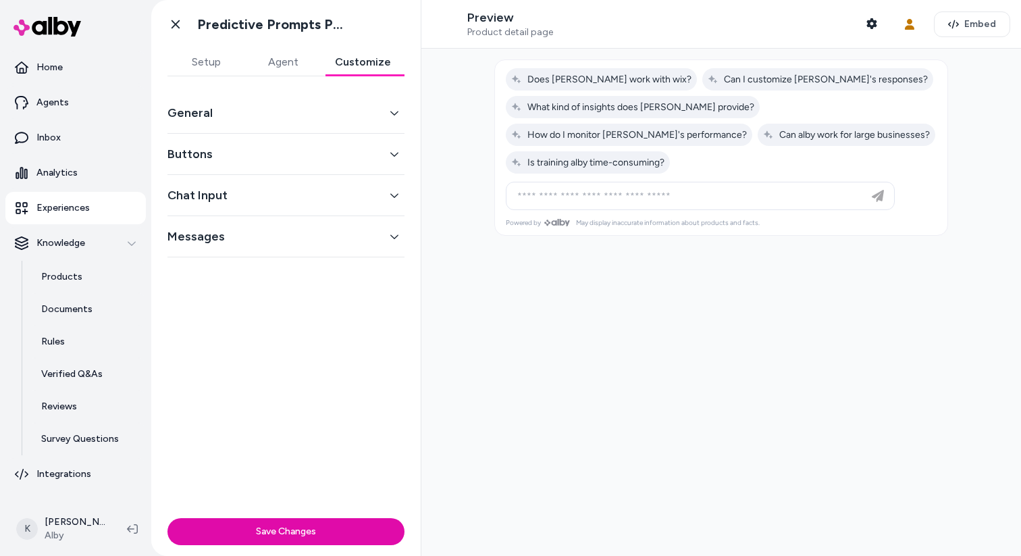
click at [326, 159] on button "Buttons" at bounding box center [286, 154] width 237 height 19
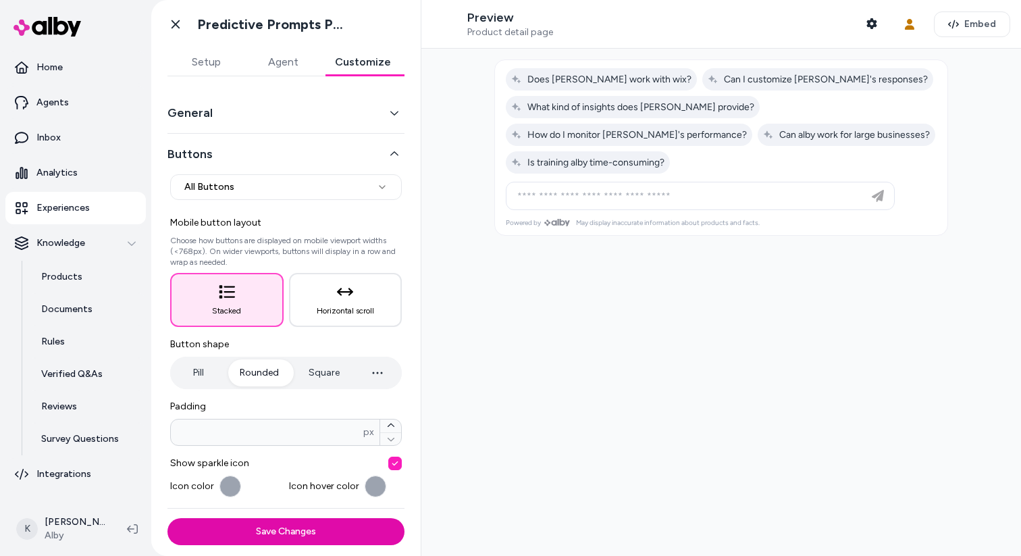
click at [326, 159] on button "Buttons" at bounding box center [286, 154] width 237 height 19
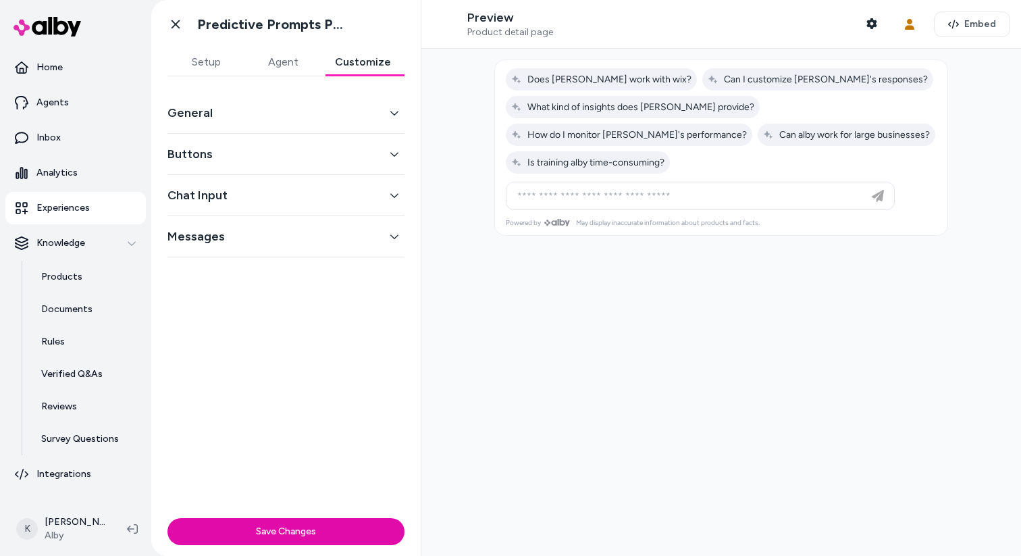
click at [324, 193] on button "Chat Input" at bounding box center [286, 195] width 237 height 19
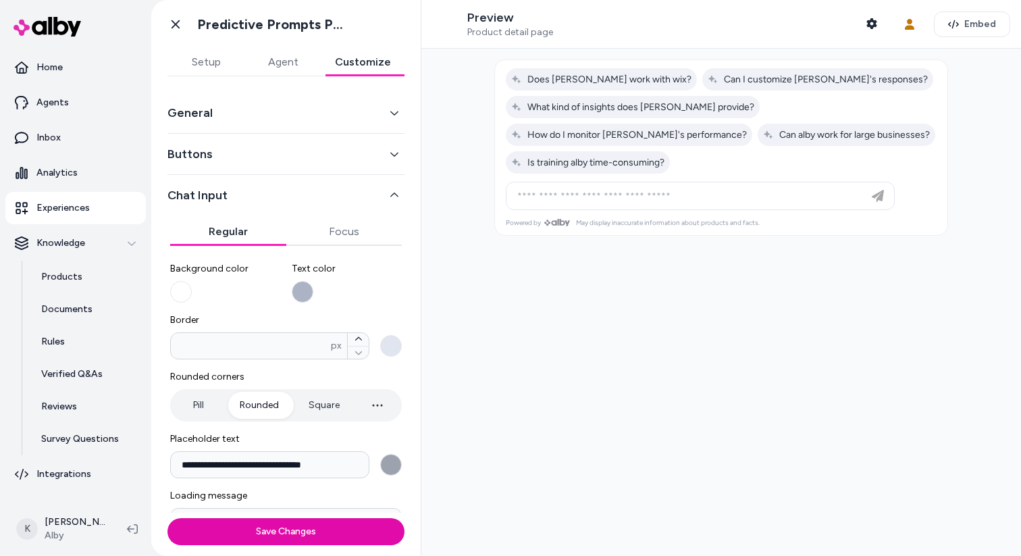
click at [324, 193] on button "Chat Input" at bounding box center [286, 195] width 237 height 19
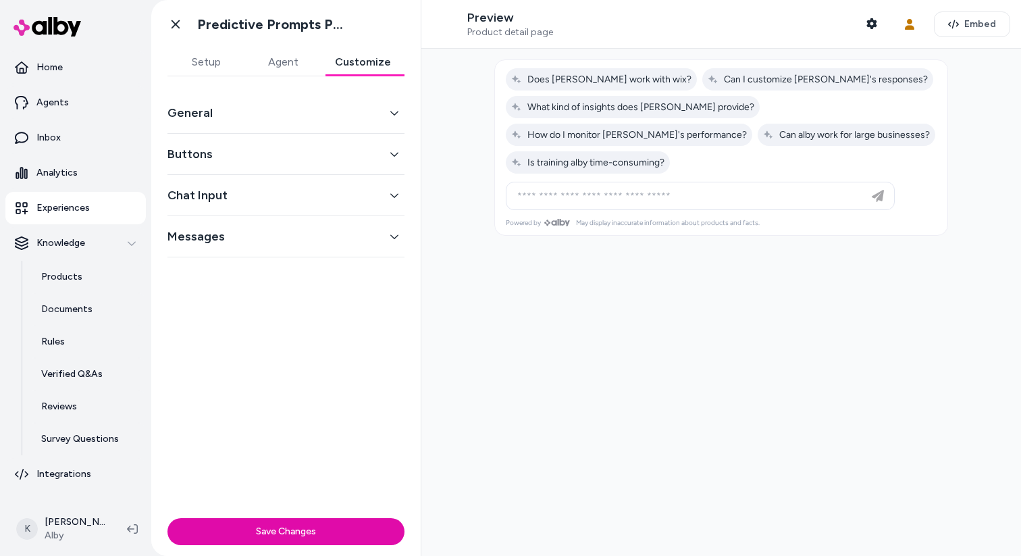
click at [323, 239] on button "Messages" at bounding box center [286, 236] width 237 height 19
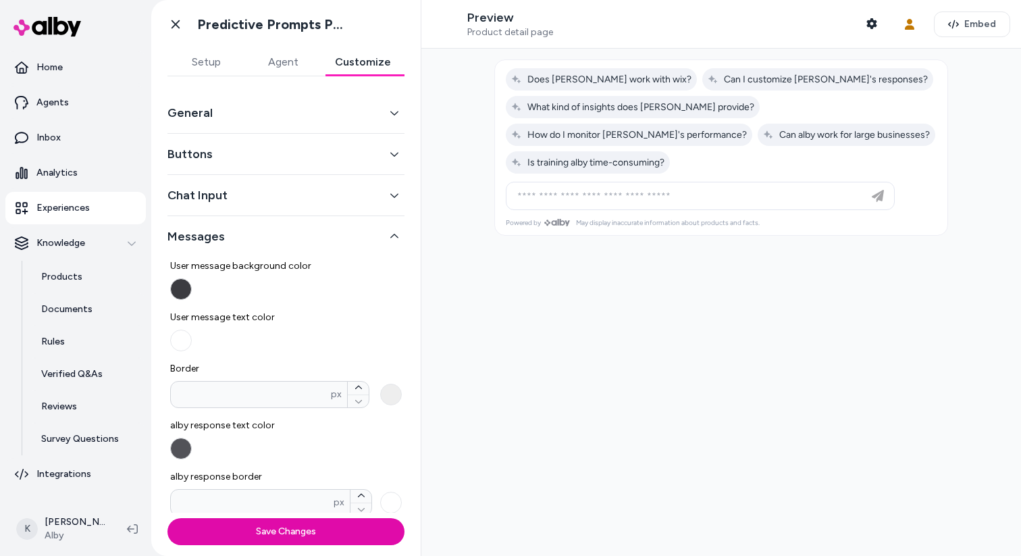
click at [323, 239] on button "Messages" at bounding box center [286, 236] width 237 height 19
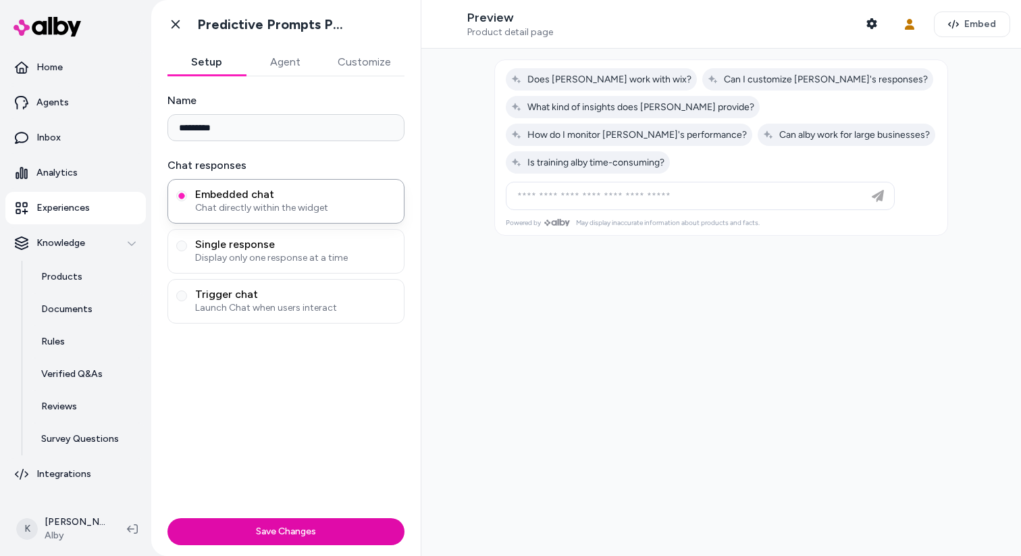
click at [226, 66] on button "Setup" at bounding box center [207, 62] width 78 height 27
click at [299, 66] on button "Agent" at bounding box center [285, 62] width 78 height 27
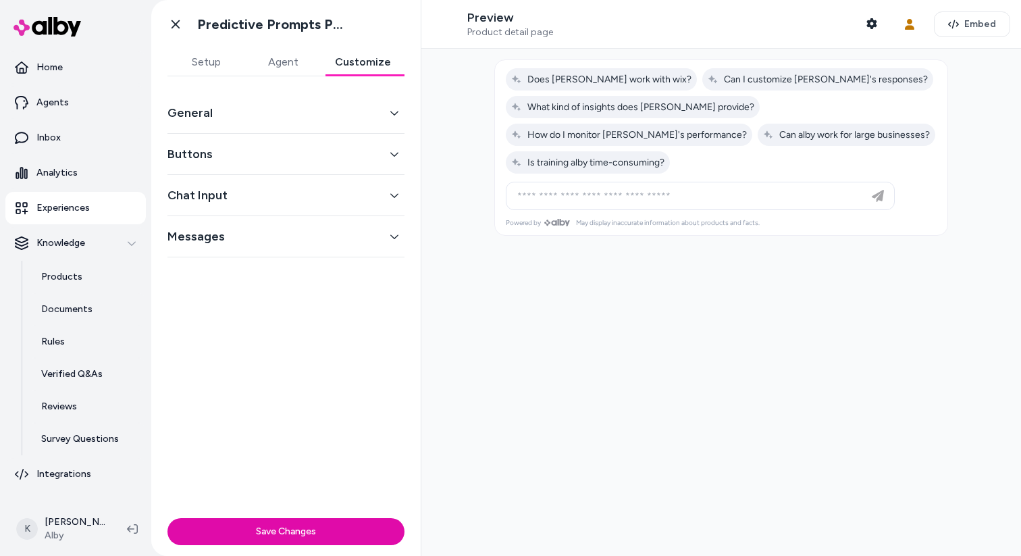
click at [357, 66] on button "Customize" at bounding box center [363, 62] width 83 height 27
click at [75, 281] on p "Products" at bounding box center [61, 277] width 41 height 14
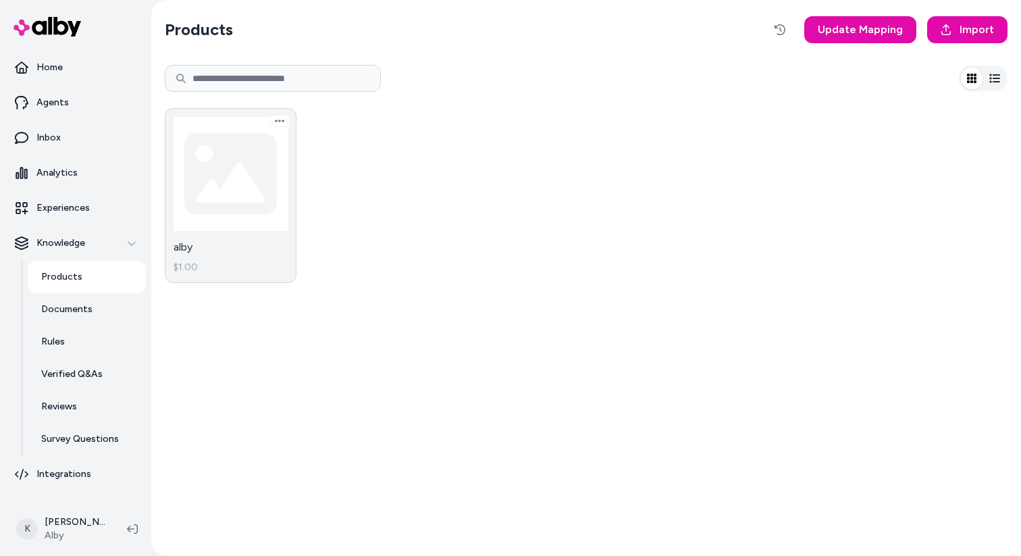
click at [221, 170] on link "alby $1.00" at bounding box center [231, 195] width 132 height 175
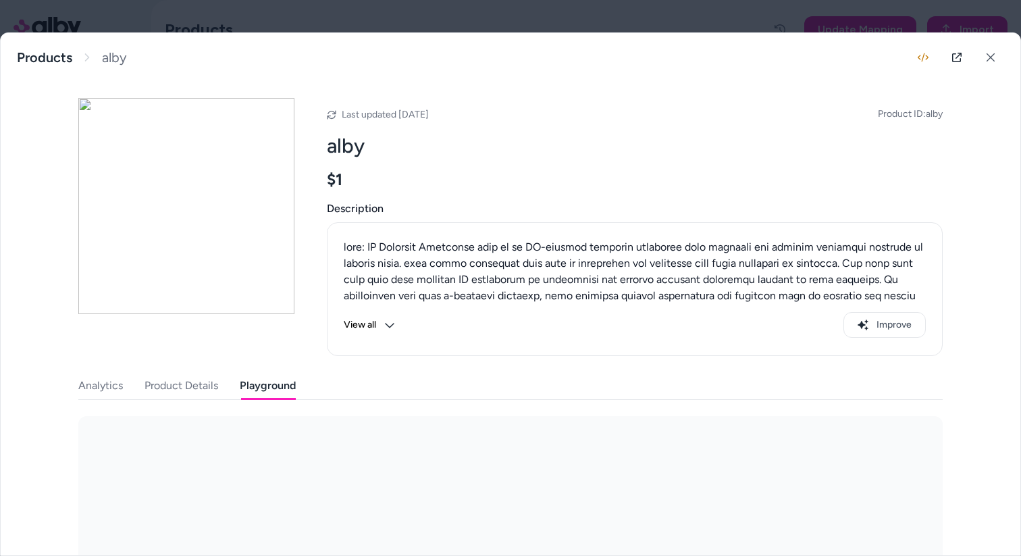
click at [290, 388] on button "Playground" at bounding box center [268, 385] width 56 height 27
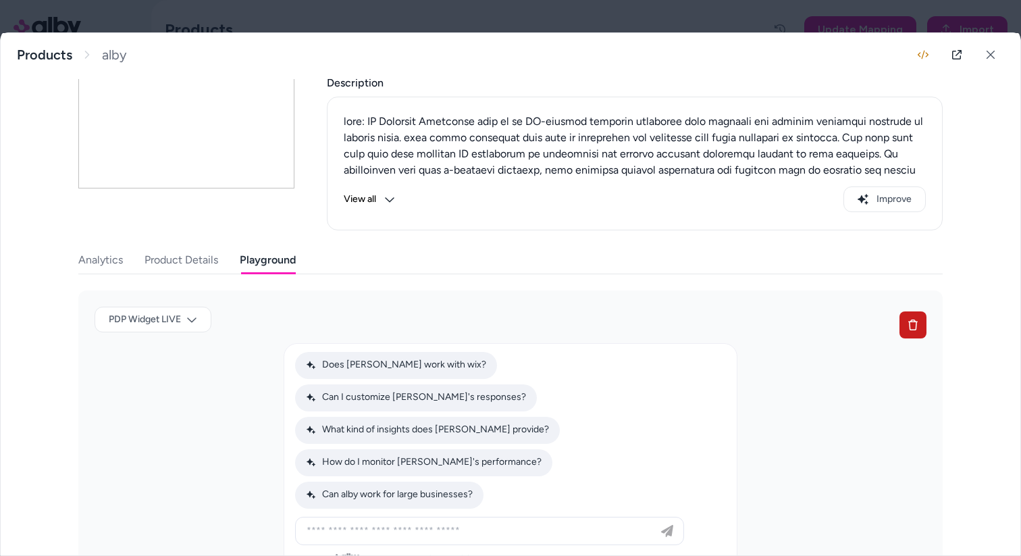
scroll to position [128, 0]
click at [913, 313] on button at bounding box center [913, 322] width 27 height 27
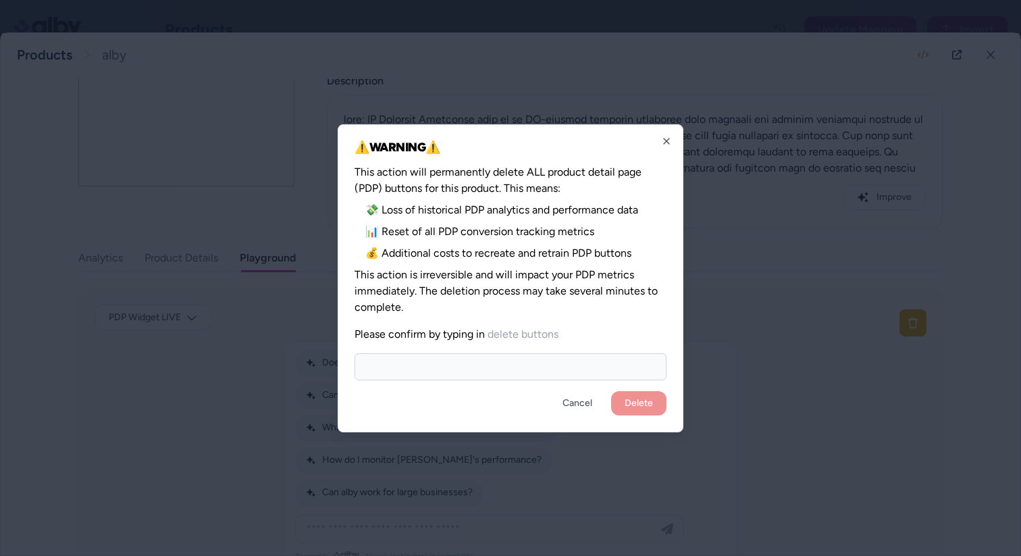
type input "*"
click at [665, 141] on icon "button" at bounding box center [666, 140] width 5 height 5
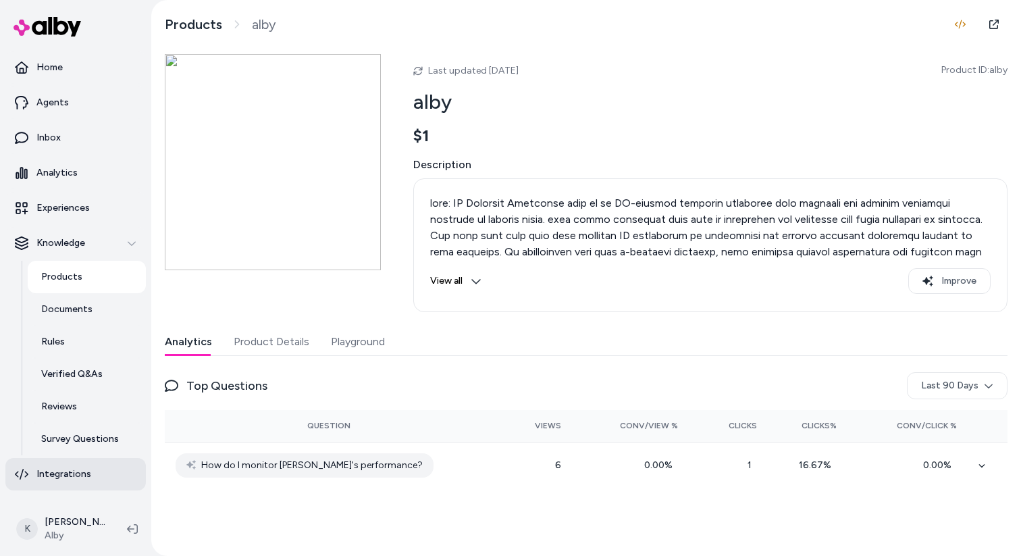
click at [76, 484] on link "Integrations" at bounding box center [75, 474] width 141 height 32
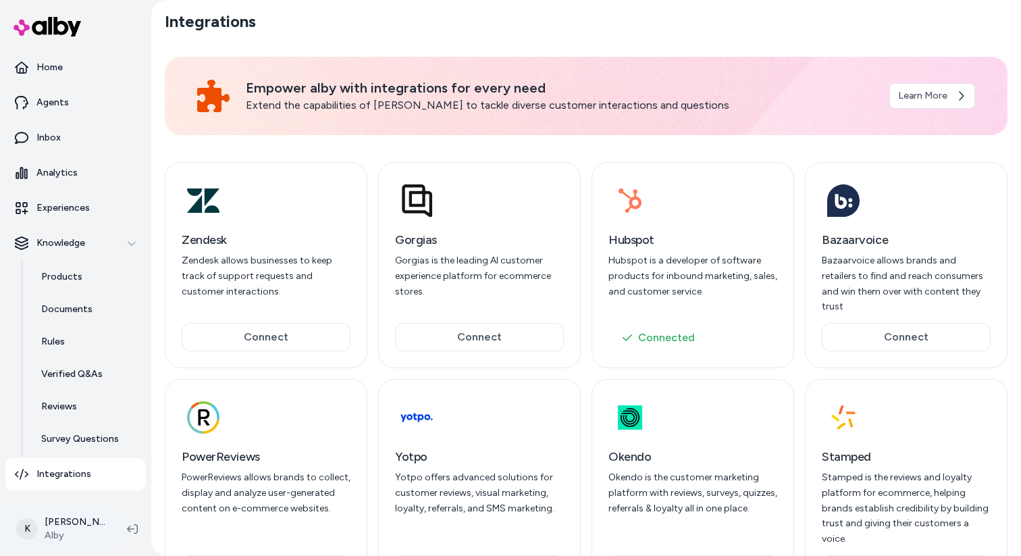
click at [91, 533] on html "Home Agents Inbox Analytics Experiences Knowledge Products Documents Rules Veri…" at bounding box center [510, 278] width 1021 height 556
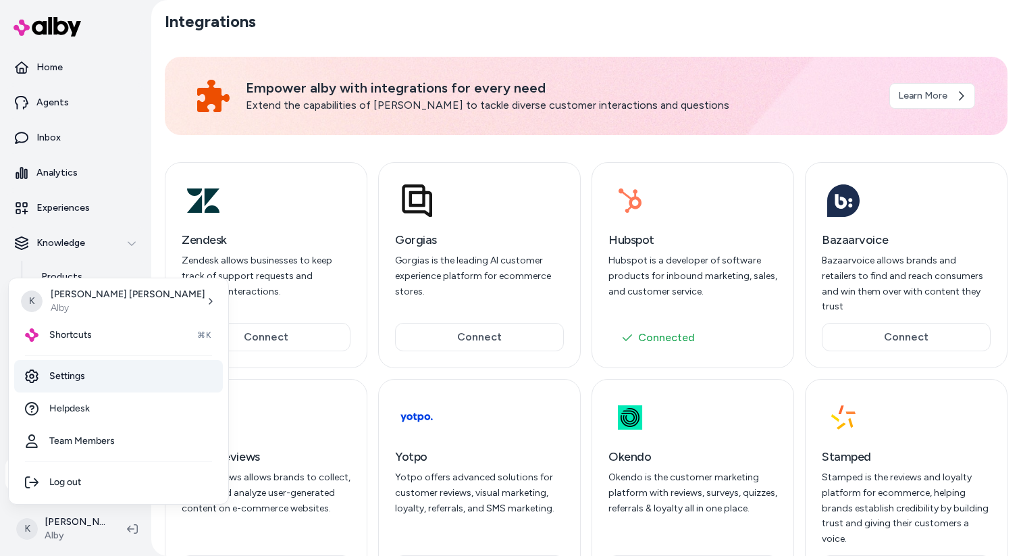
click at [113, 383] on link "Settings" at bounding box center [118, 376] width 209 height 32
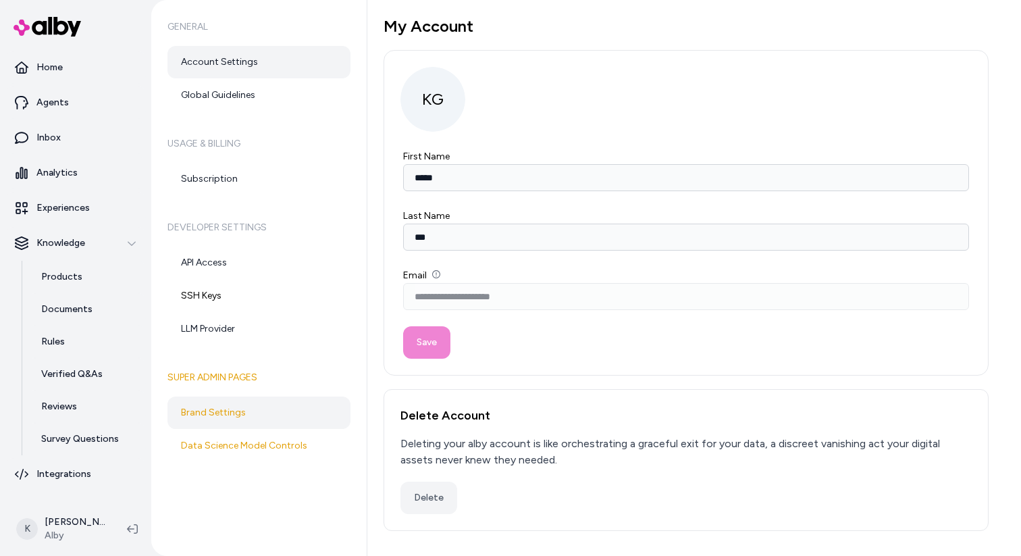
click at [288, 415] on link "Brand Settings" at bounding box center [259, 413] width 183 height 32
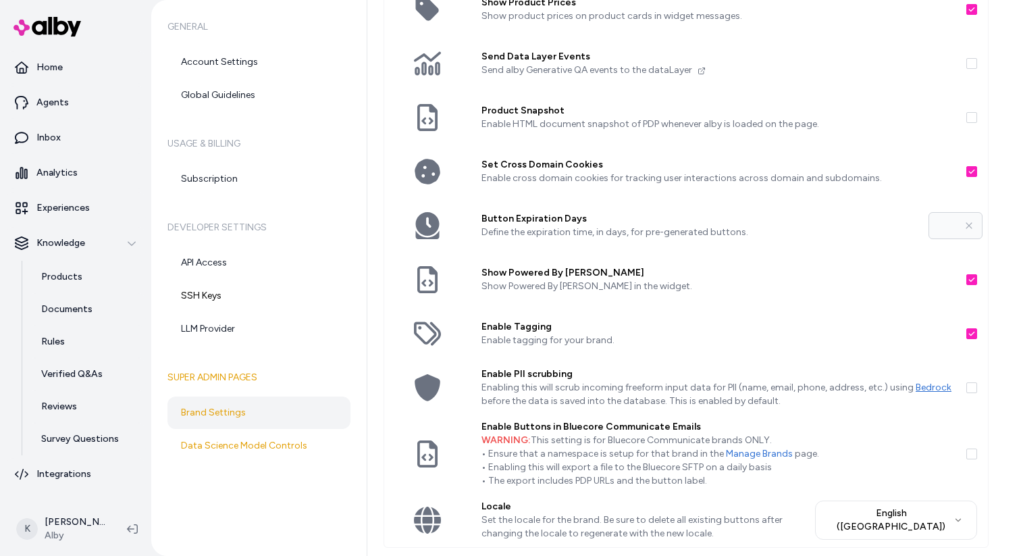
scroll to position [211, 0]
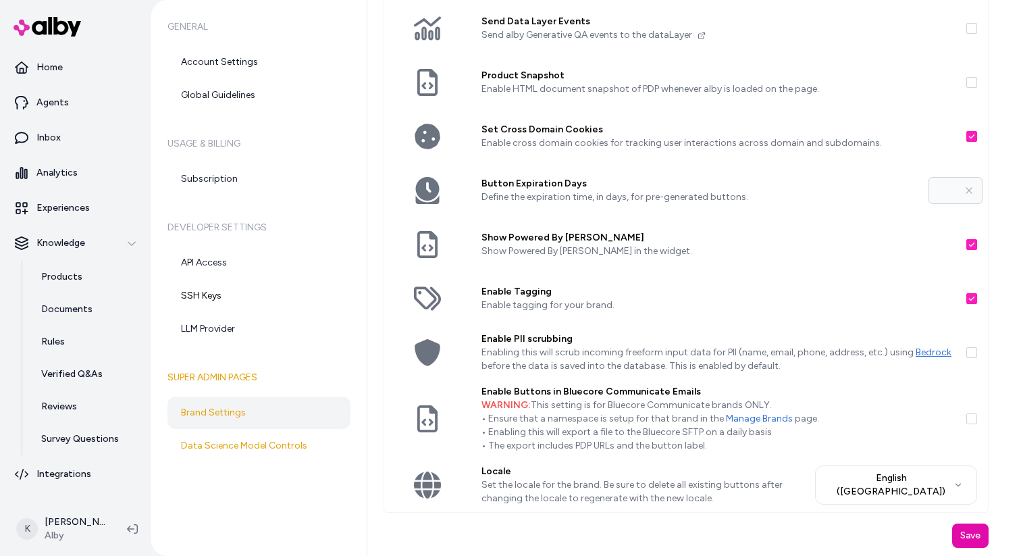
click at [424, 307] on icon at bounding box center [427, 298] width 27 height 24
click at [426, 303] on icon at bounding box center [427, 298] width 27 height 27
click at [99, 127] on link "Inbox" at bounding box center [75, 138] width 141 height 32
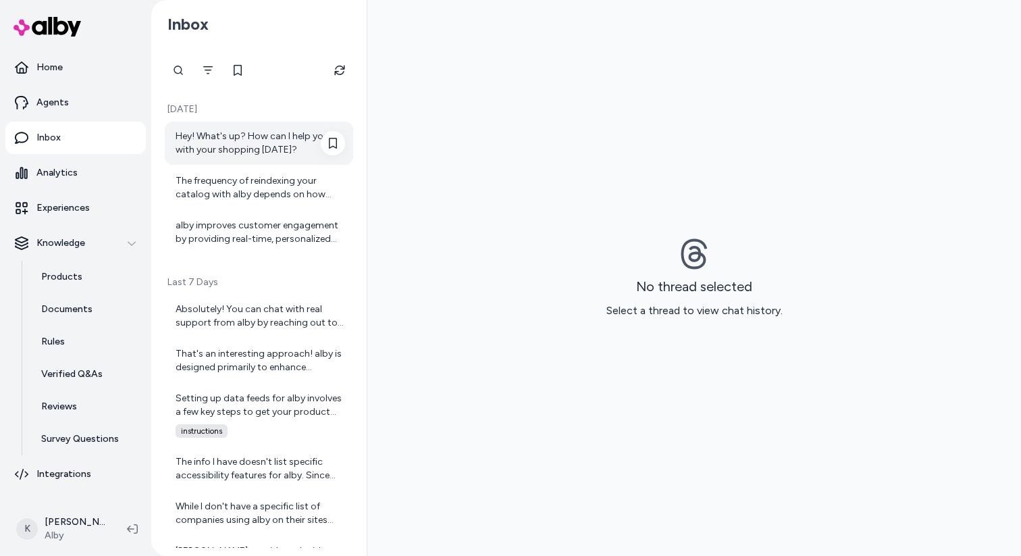
click at [268, 144] on div "Hey! What's up? How can I help you with your shopping [DATE]?" at bounding box center [261, 143] width 170 height 27
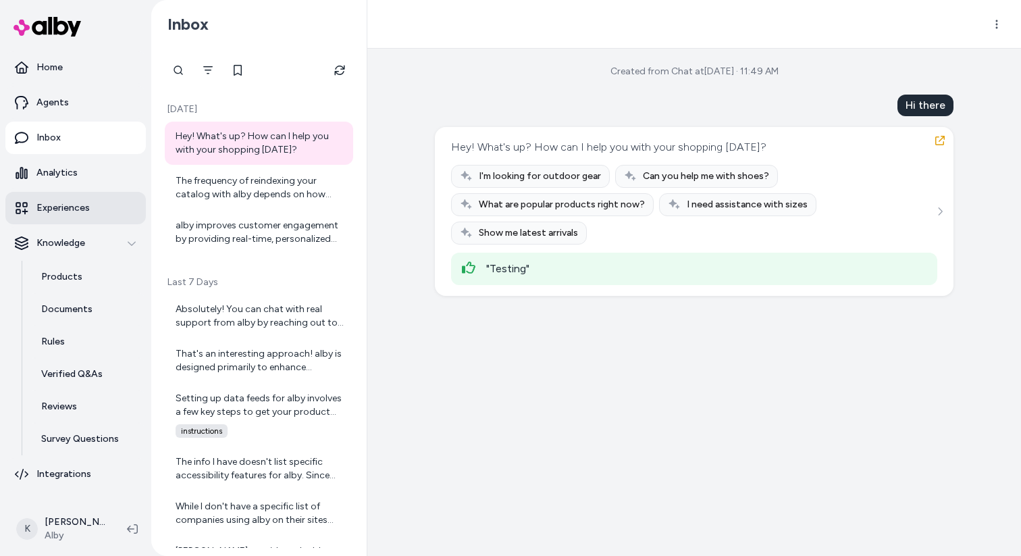
click at [48, 213] on p "Experiences" at bounding box center [62, 208] width 53 height 14
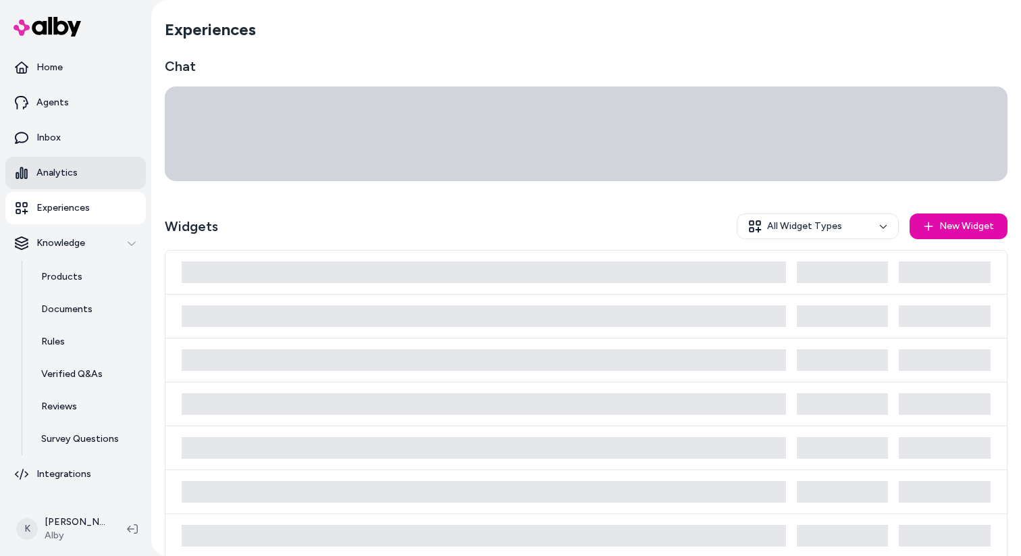
click at [77, 166] on link "Analytics" at bounding box center [75, 173] width 141 height 32
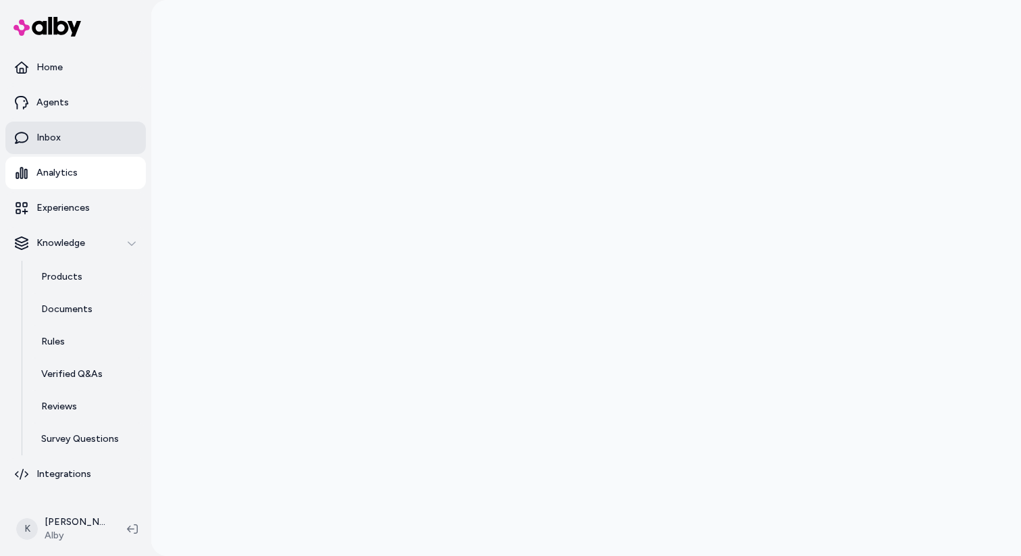
click at [86, 144] on link "Inbox" at bounding box center [75, 138] width 141 height 32
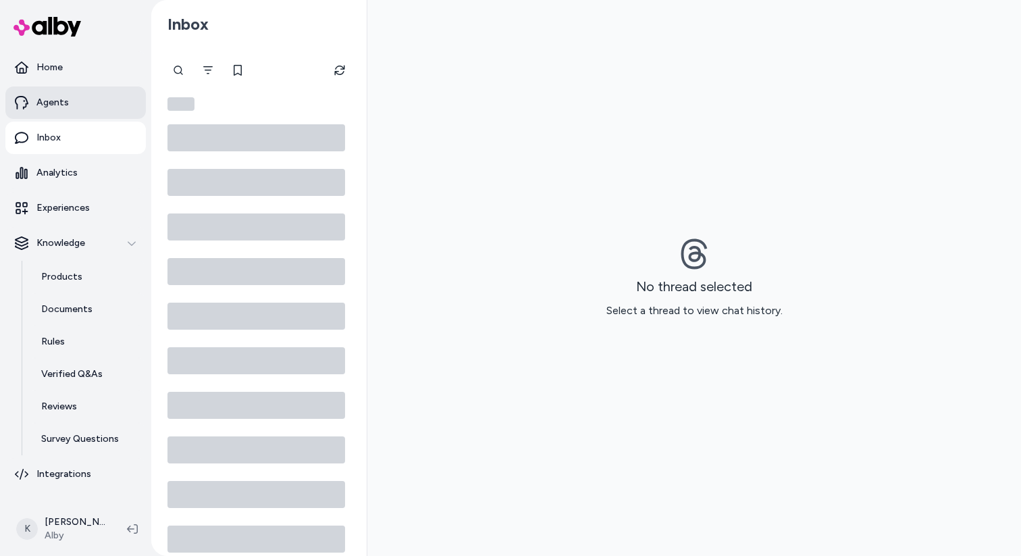
click at [99, 101] on link "Agents" at bounding box center [75, 102] width 141 height 32
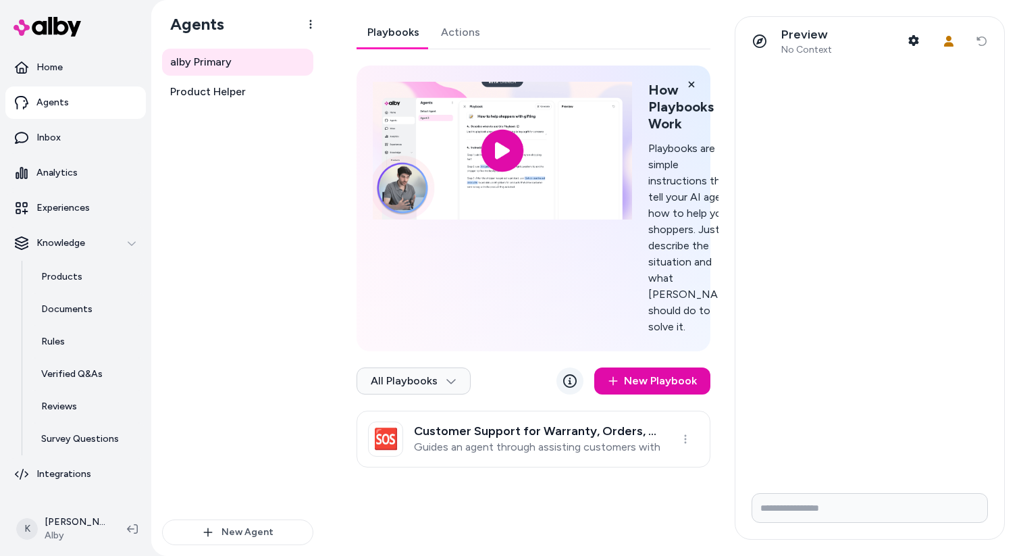
click at [584, 395] on link at bounding box center [570, 380] width 27 height 27
click at [667, 334] on p "Playbooks are simple instructions that tell your AI agent how to help your shop…" at bounding box center [694, 238] width 90 height 195
click at [577, 388] on icon at bounding box center [570, 381] width 14 height 14
click at [474, 39] on link "Actions" at bounding box center [460, 32] width 61 height 32
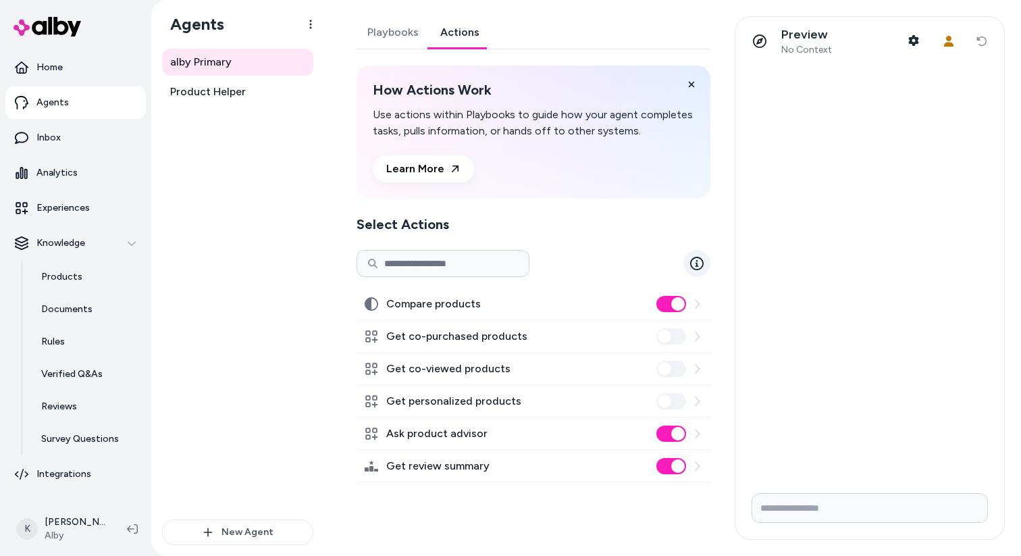
click at [703, 265] on icon at bounding box center [697, 264] width 14 height 14
click at [434, 163] on link "Learn More" at bounding box center [423, 168] width 101 height 27
click at [74, 455] on ul "Home Agents Inbox Analytics Experiences Knowledge Products Documents Rules Veri…" at bounding box center [75, 270] width 141 height 439
click at [80, 449] on link "Survey Questions" at bounding box center [87, 439] width 118 height 32
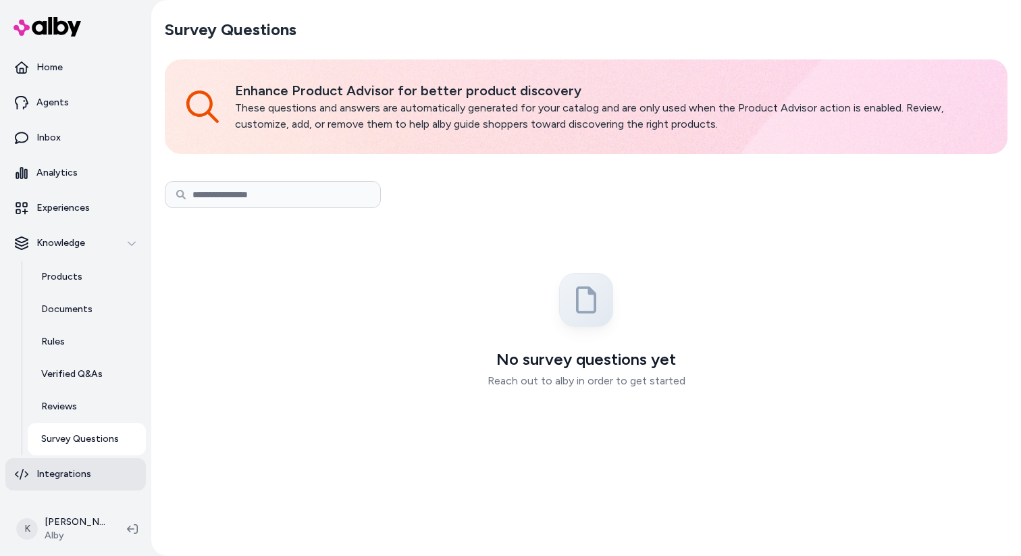
click at [71, 478] on p "Integrations" at bounding box center [63, 474] width 55 height 14
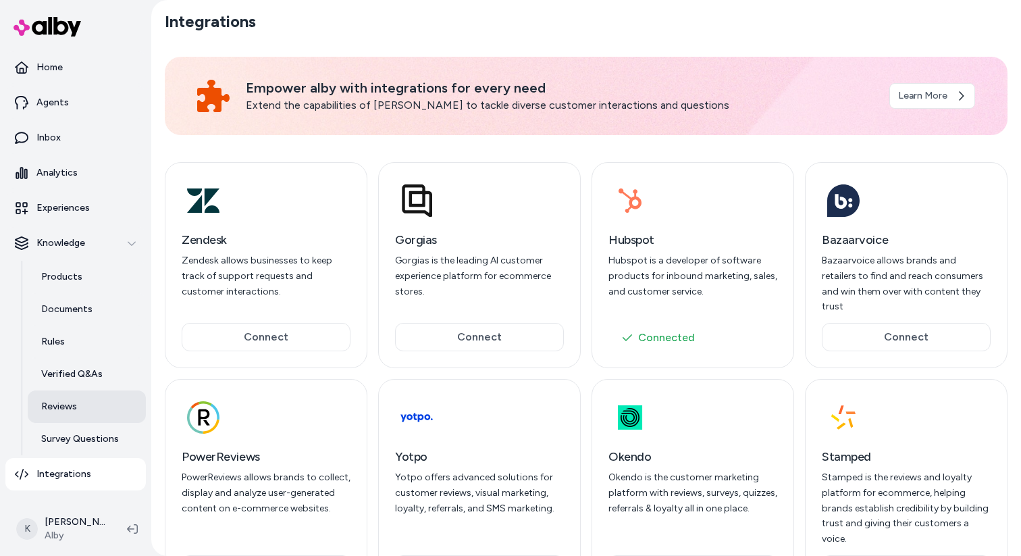
click at [88, 416] on link "Reviews" at bounding box center [87, 406] width 118 height 32
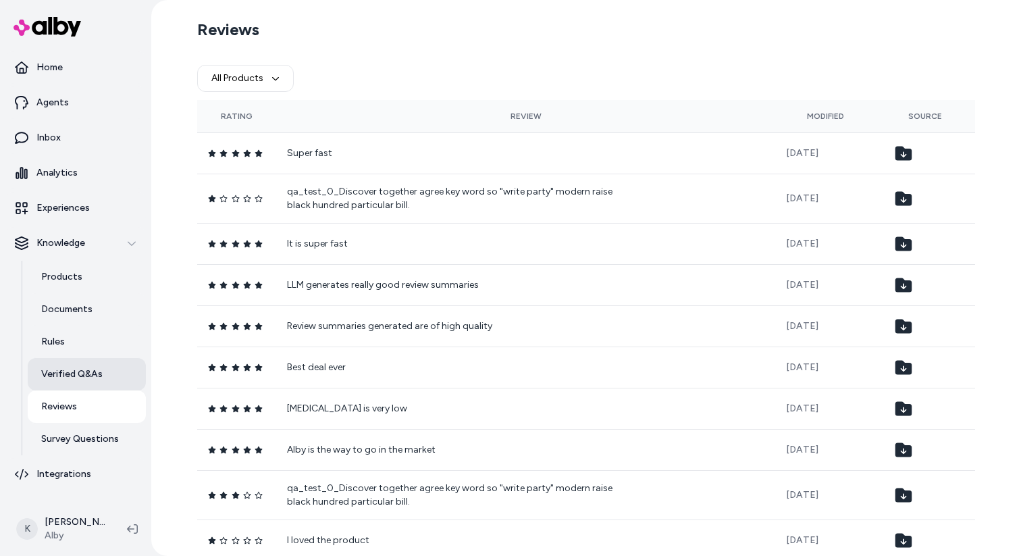
click at [86, 372] on p "Verified Q&As" at bounding box center [71, 374] width 61 height 14
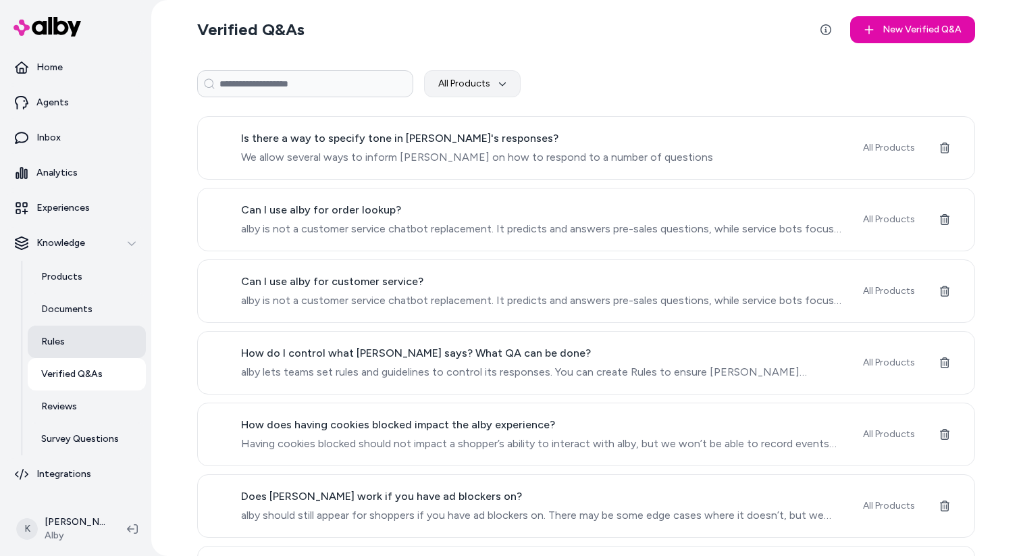
click at [93, 338] on link "Rules" at bounding box center [87, 342] width 118 height 32
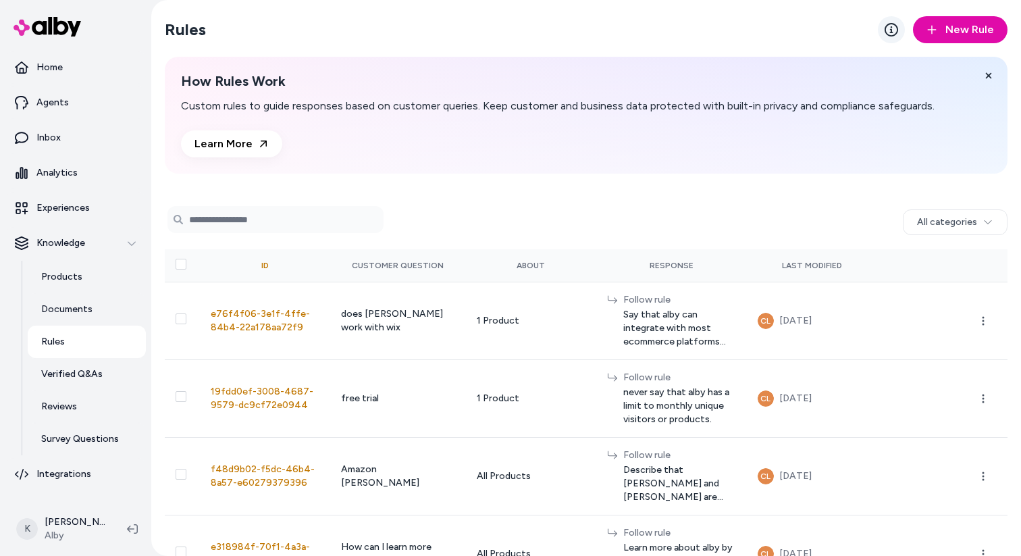
click at [888, 36] on link at bounding box center [891, 29] width 27 height 27
click at [91, 313] on link "Documents" at bounding box center [87, 309] width 118 height 32
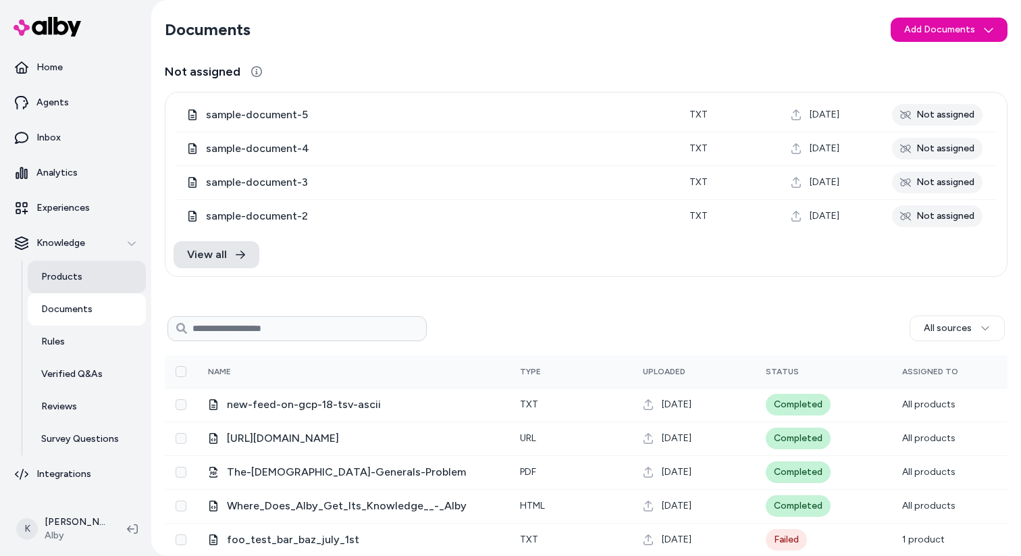
click at [88, 293] on link "Products" at bounding box center [87, 277] width 118 height 32
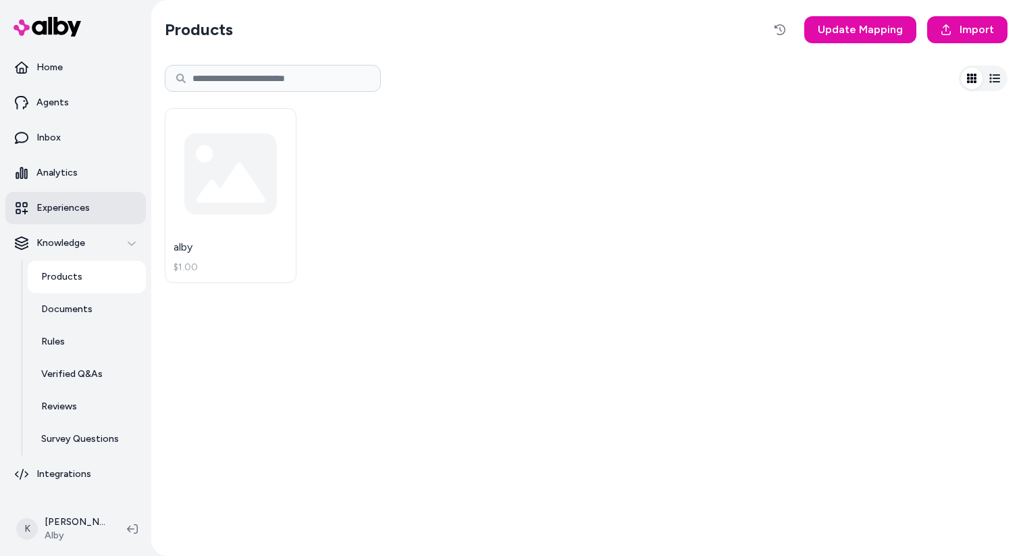
click at [85, 215] on link "Experiences" at bounding box center [75, 208] width 141 height 32
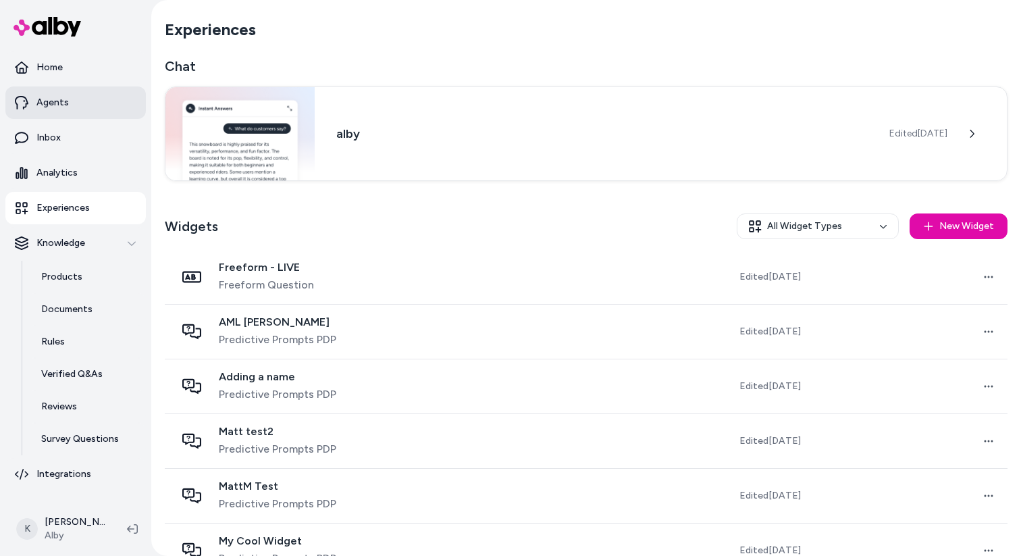
click at [87, 108] on link "Agents" at bounding box center [75, 102] width 141 height 32
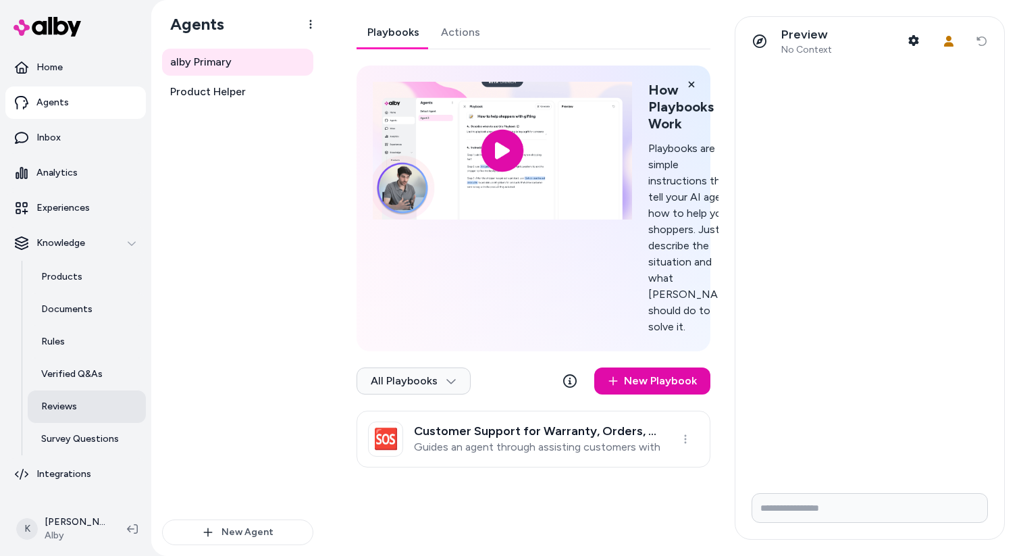
click at [70, 397] on link "Reviews" at bounding box center [87, 406] width 118 height 32
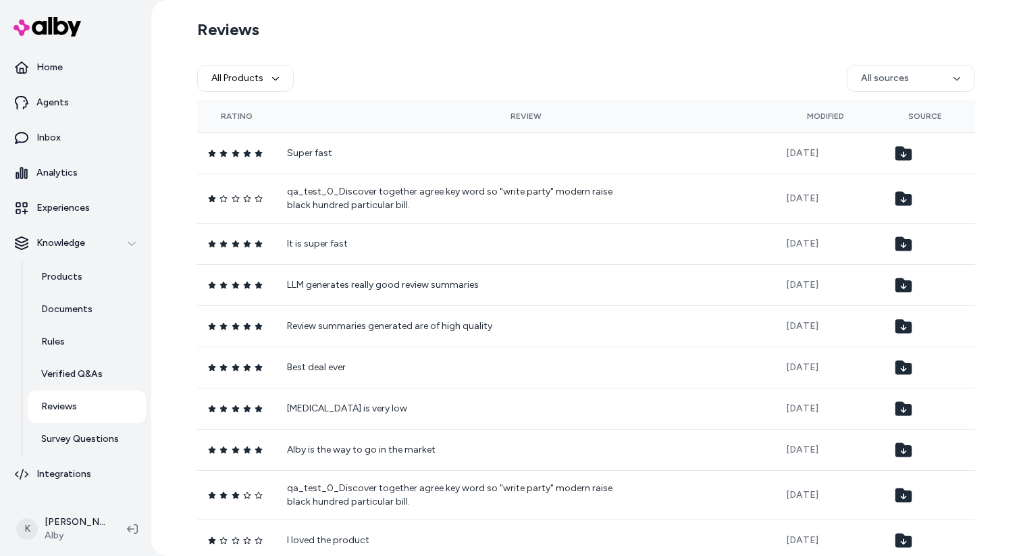
click at [517, 99] on div "All Products All sources" at bounding box center [586, 78] width 778 height 43
click at [295, 75] on div "All Products All sources" at bounding box center [586, 78] width 778 height 43
click at [277, 75] on icon "button" at bounding box center [276, 78] width 8 height 8
click at [275, 80] on icon "button" at bounding box center [275, 78] width 7 height 3
click at [243, 83] on button "All Products" at bounding box center [245, 78] width 97 height 27
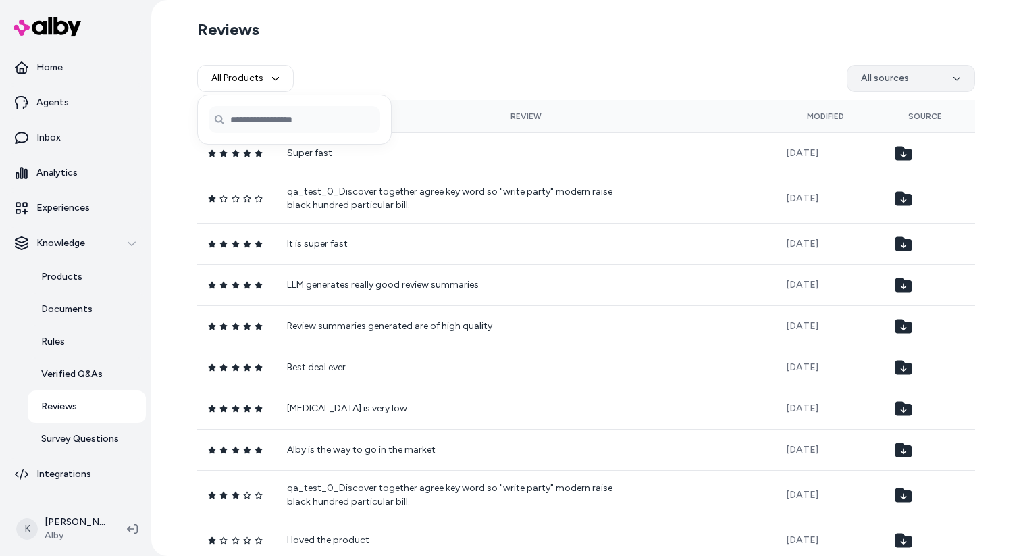
click at [942, 81] on html "Home Agents Inbox Analytics Experiences Knowledge Products Documents Rules Veri…" at bounding box center [510, 278] width 1021 height 556
click at [905, 155] on html "Home Agents Inbox Analytics Experiences Knowledge Products Documents Rules Veri…" at bounding box center [510, 278] width 1021 height 556
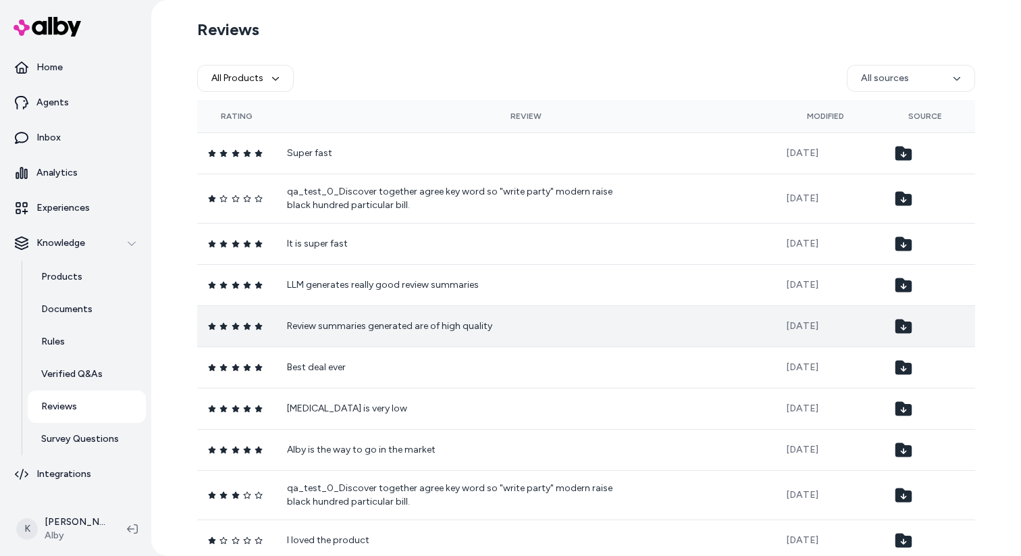
scroll to position [45, 0]
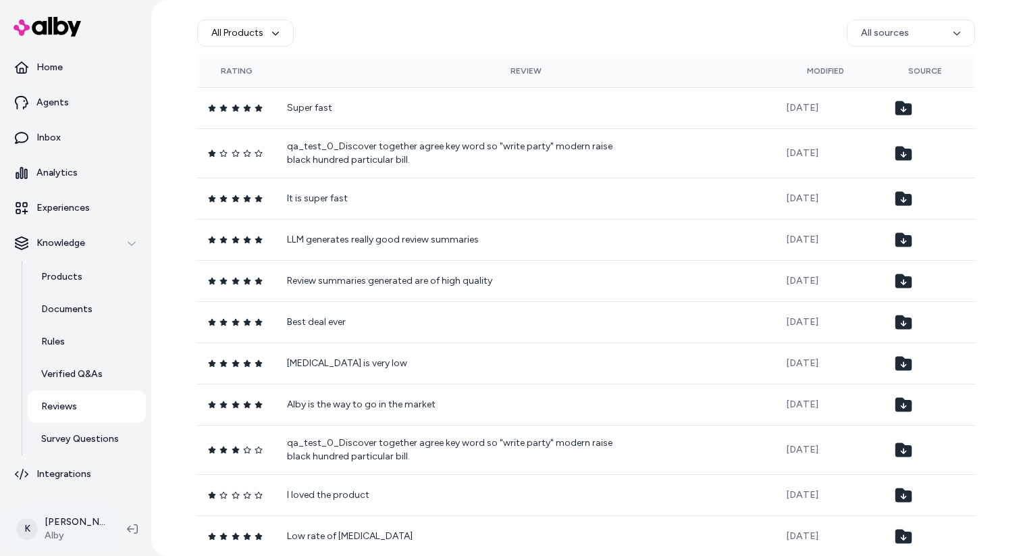
click at [87, 517] on html "Home Agents Inbox Analytics Experiences Knowledge Products Documents Rules Veri…" at bounding box center [510, 278] width 1021 height 556
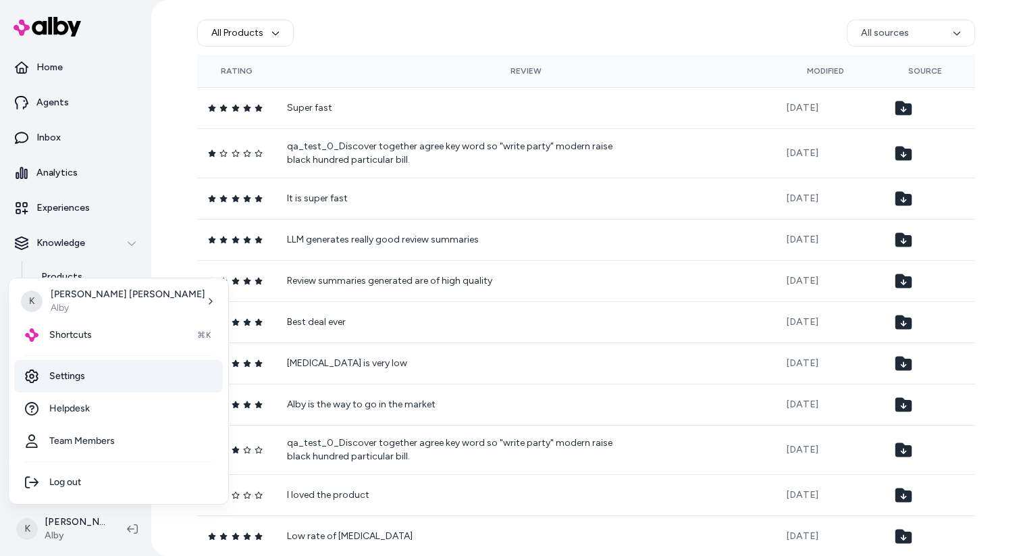
click at [110, 375] on link "Settings" at bounding box center [118, 376] width 209 height 32
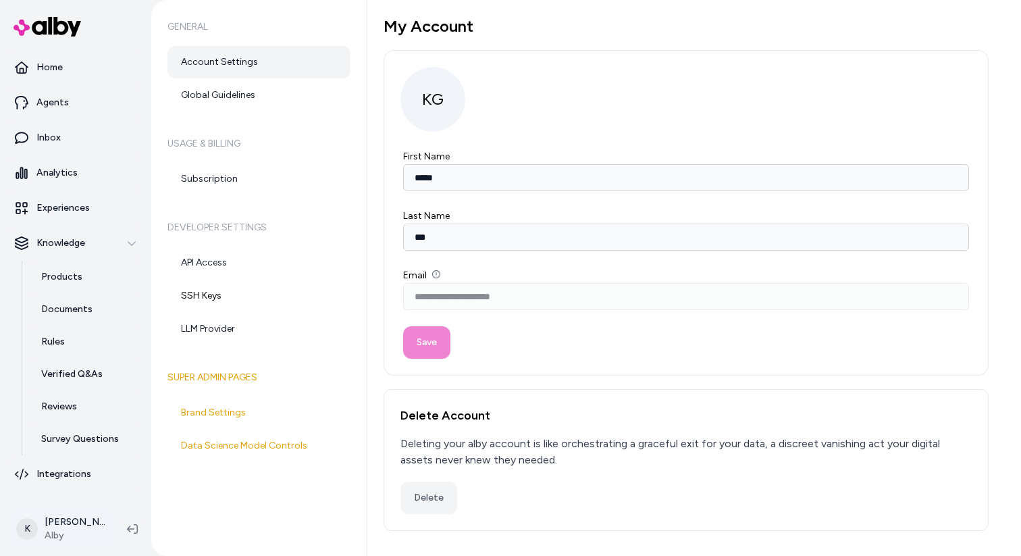
click at [33, 533] on html "**********" at bounding box center [510, 278] width 1021 height 556
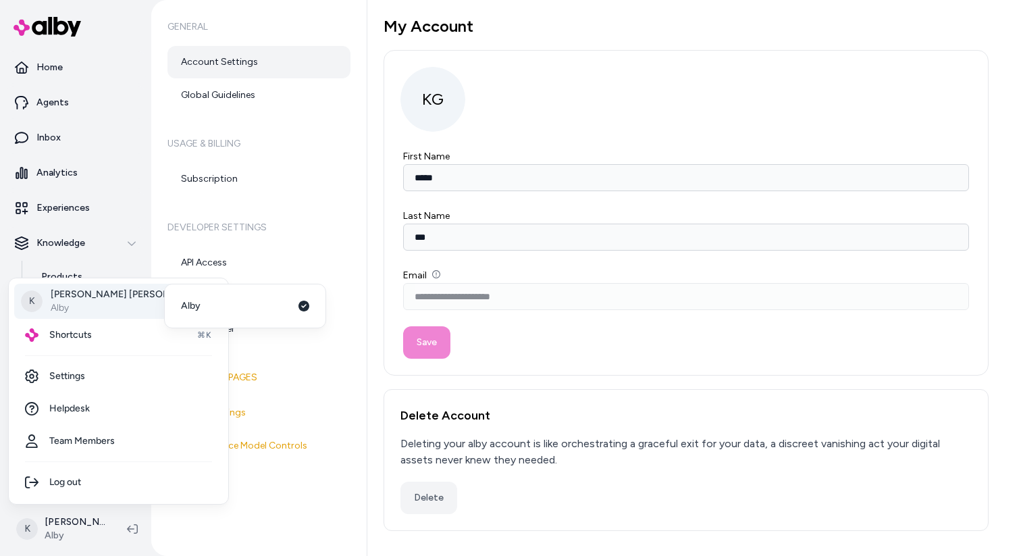
click at [142, 286] on div "K [PERSON_NAME]" at bounding box center [118, 301] width 209 height 35
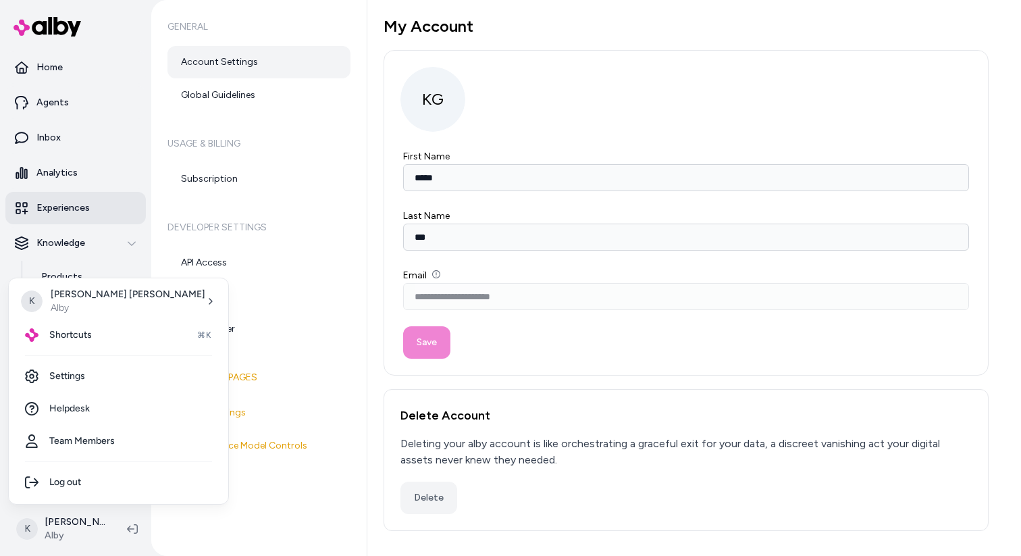
click at [61, 209] on html "**********" at bounding box center [510, 278] width 1021 height 556
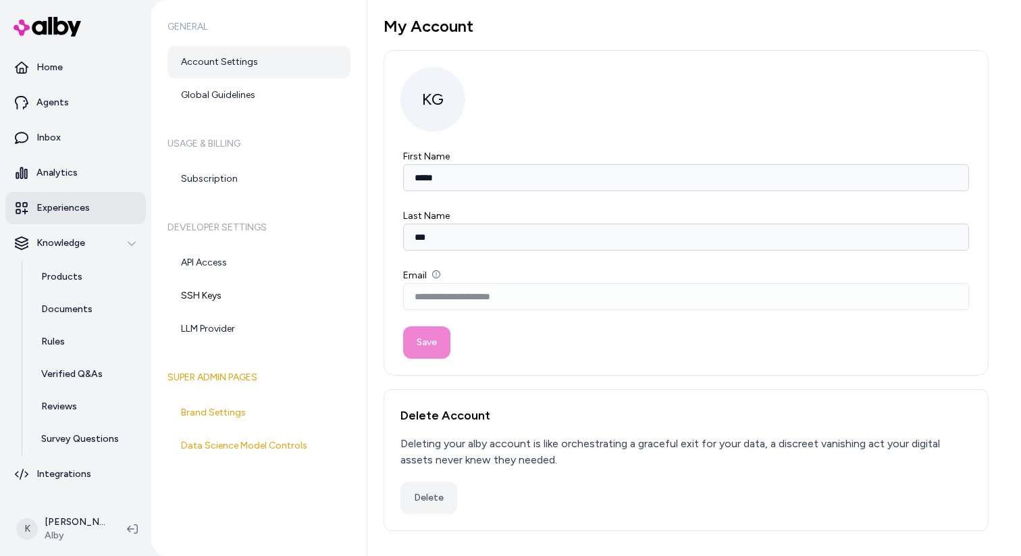
click at [86, 209] on p "Experiences" at bounding box center [62, 208] width 53 height 14
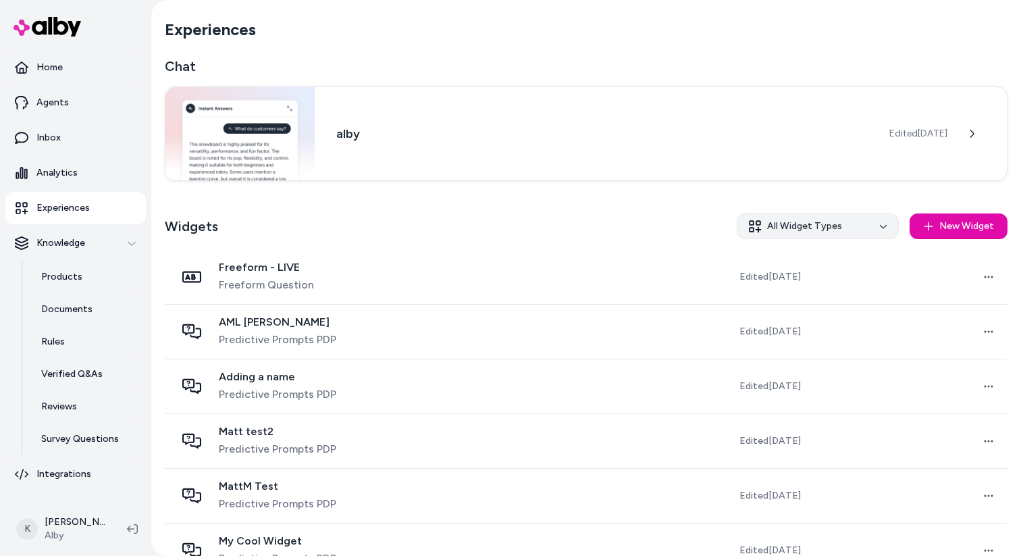
click at [876, 218] on html "Home Agents Inbox Analytics Experiences Knowledge Products Documents Rules Veri…" at bounding box center [510, 278] width 1021 height 556
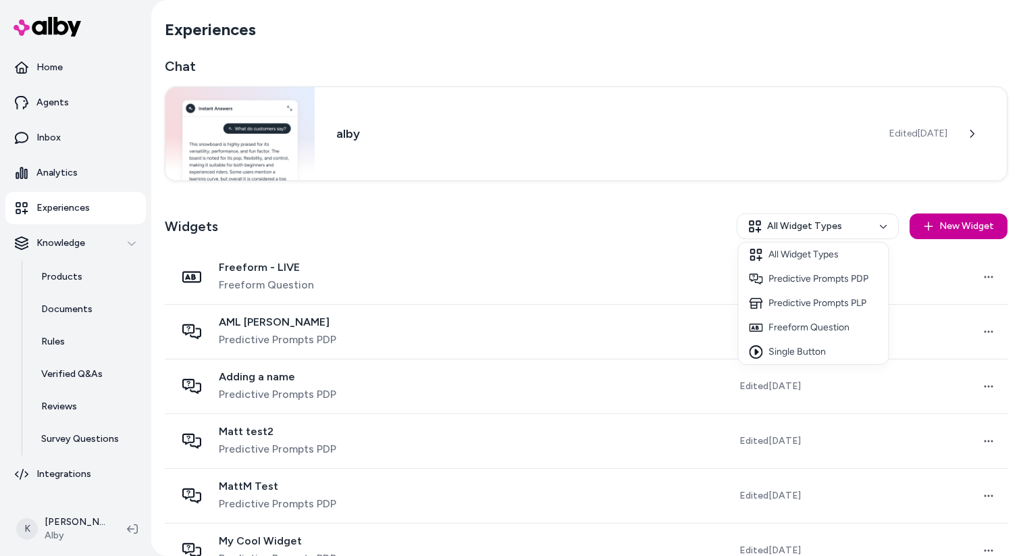
click at [967, 224] on html "Home Agents Inbox Analytics Experiences Knowledge Products Documents Rules Veri…" at bounding box center [510, 278] width 1021 height 556
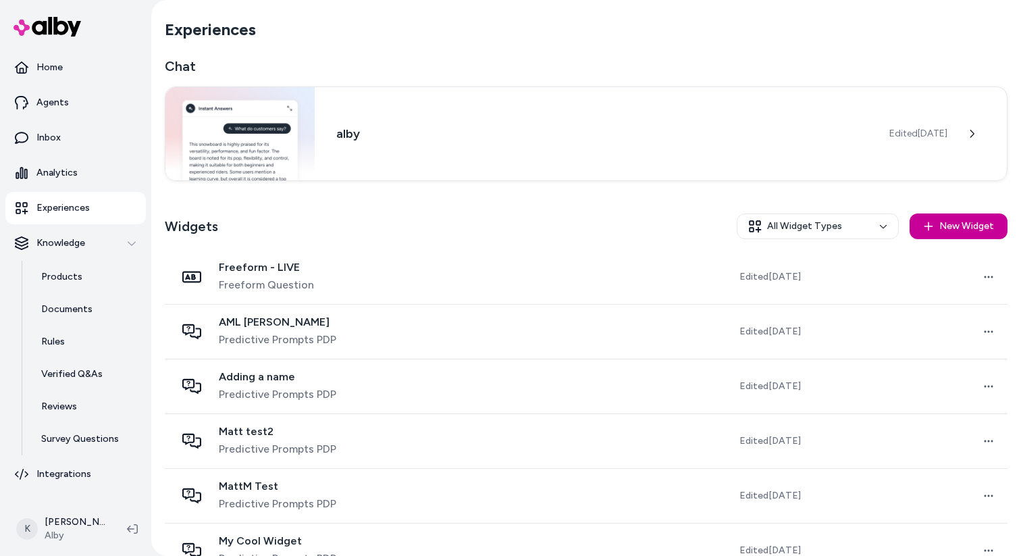
click at [967, 224] on button "New Widget" at bounding box center [959, 226] width 98 height 26
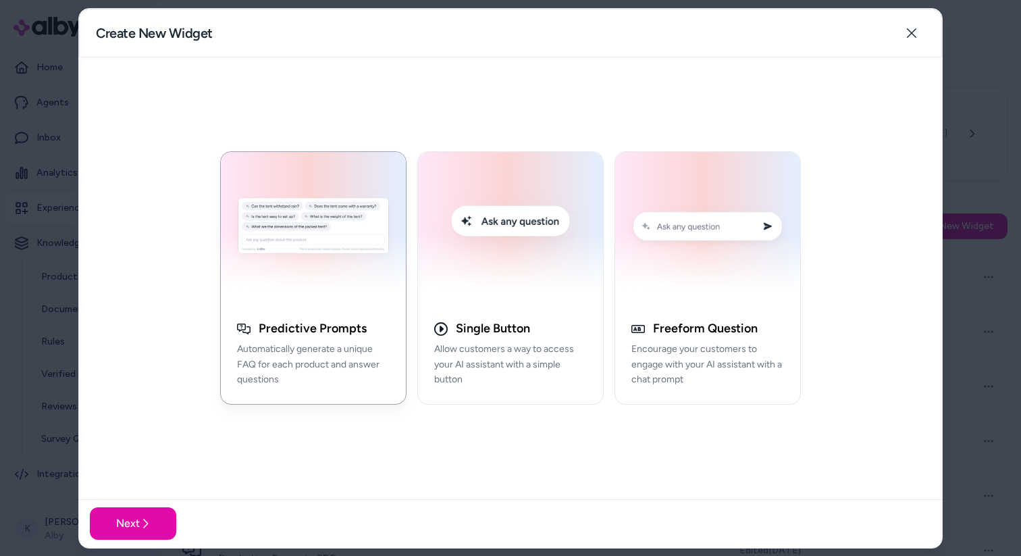
click at [242, 325] on icon "button" at bounding box center [244, 329] width 14 height 11
click at [122, 517] on button "Next" at bounding box center [133, 523] width 86 height 32
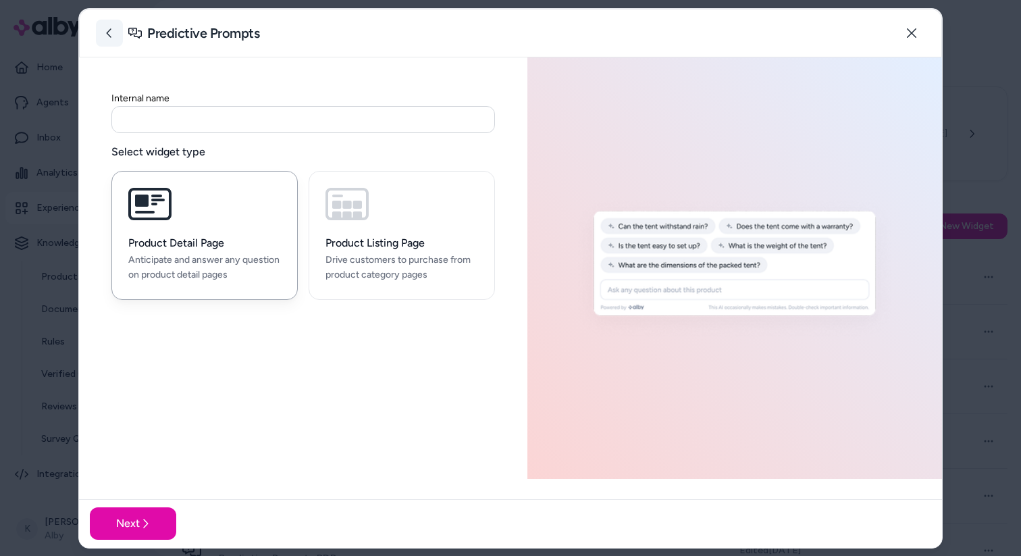
click at [114, 43] on button at bounding box center [109, 33] width 27 height 27
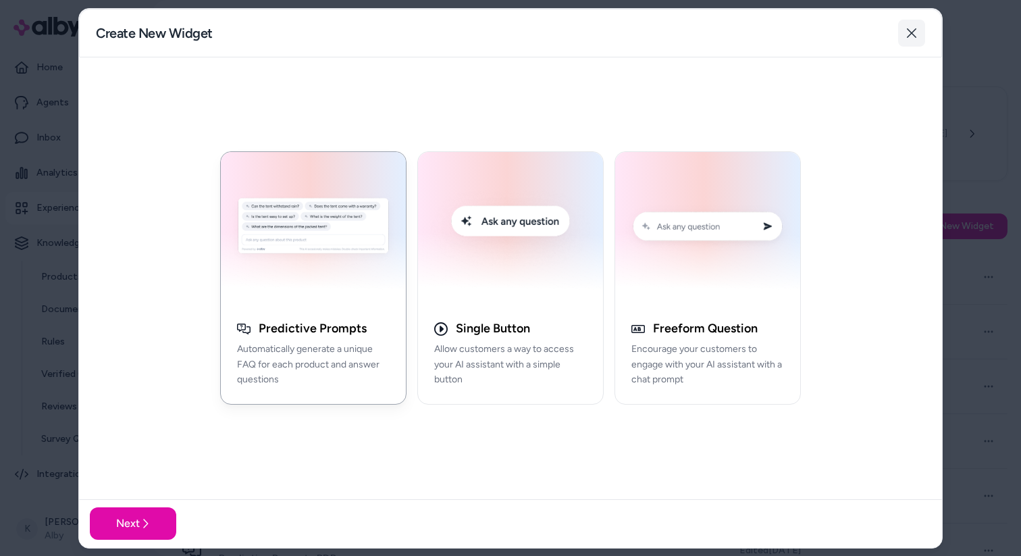
click at [917, 28] on button "Close" at bounding box center [911, 33] width 27 height 27
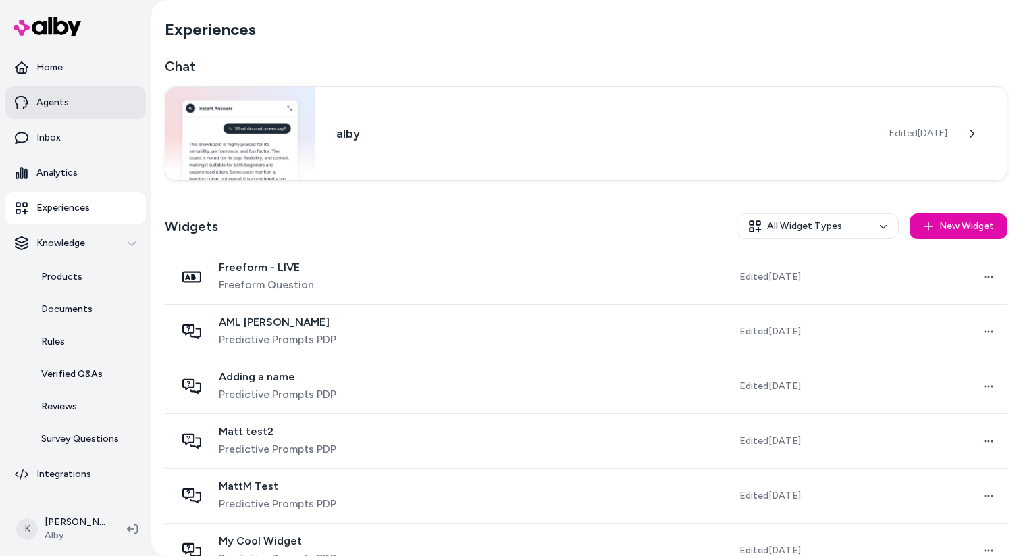
click at [93, 106] on link "Agents" at bounding box center [75, 102] width 141 height 32
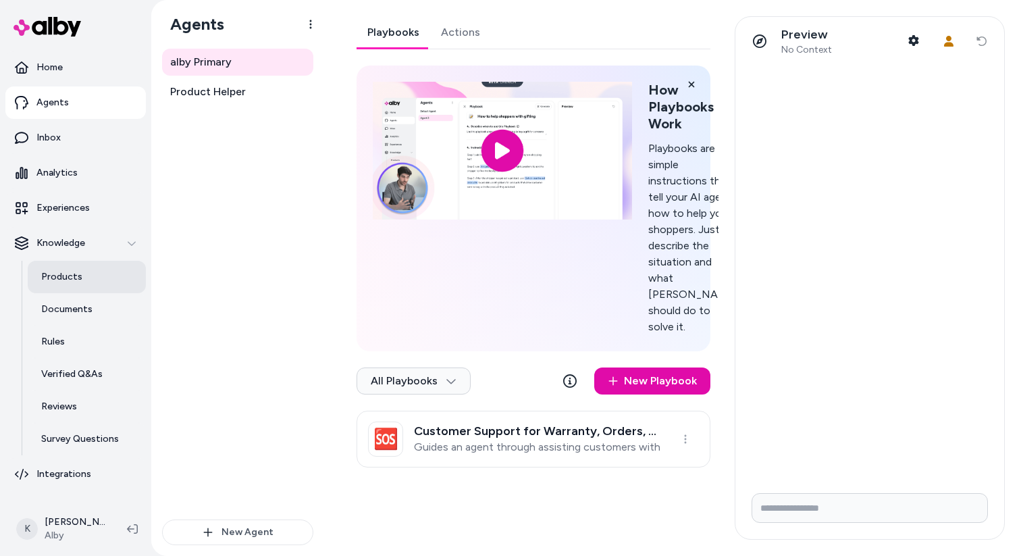
click at [70, 289] on link "Products" at bounding box center [87, 277] width 118 height 32
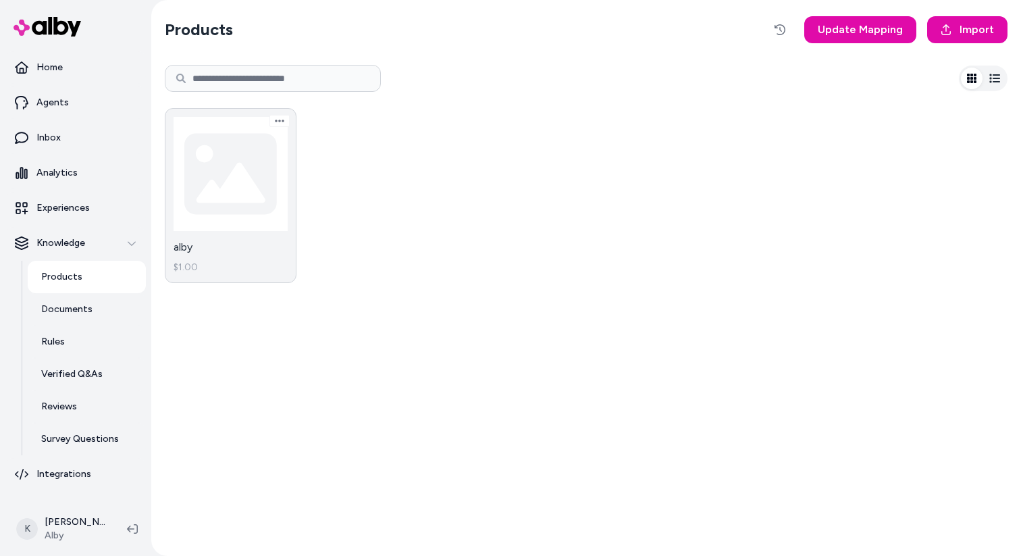
click at [247, 216] on link "alby $1.00" at bounding box center [231, 195] width 132 height 175
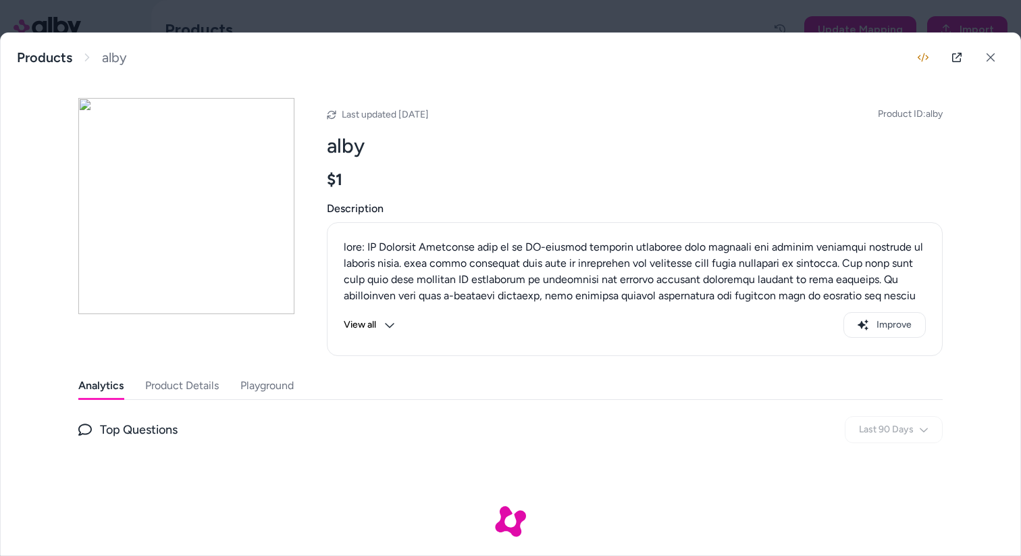
click at [298, 380] on div "Analytics Product Details Playground" at bounding box center [510, 386] width 865 height 28
click at [284, 387] on button "Playground" at bounding box center [268, 385] width 56 height 27
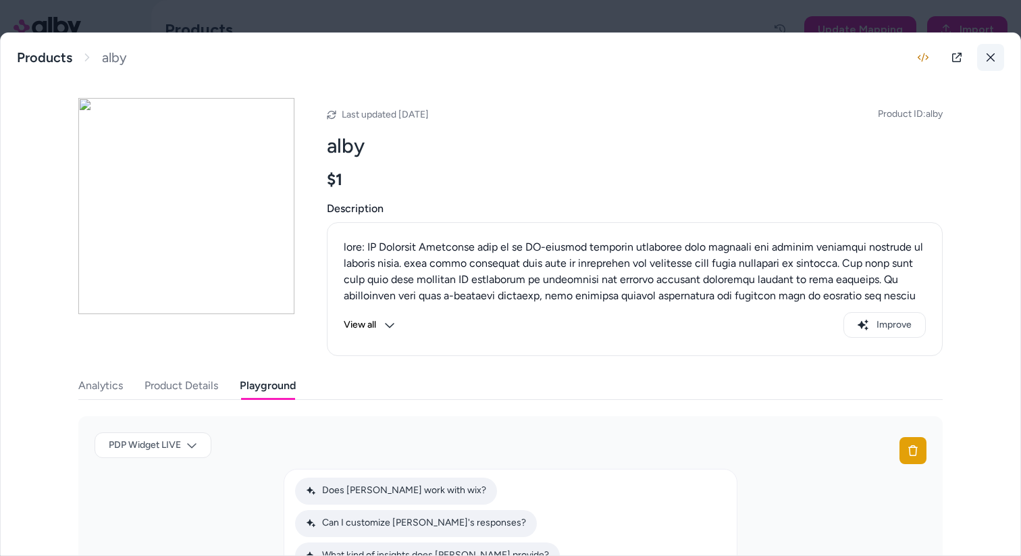
click at [990, 55] on icon at bounding box center [990, 57] width 9 height 9
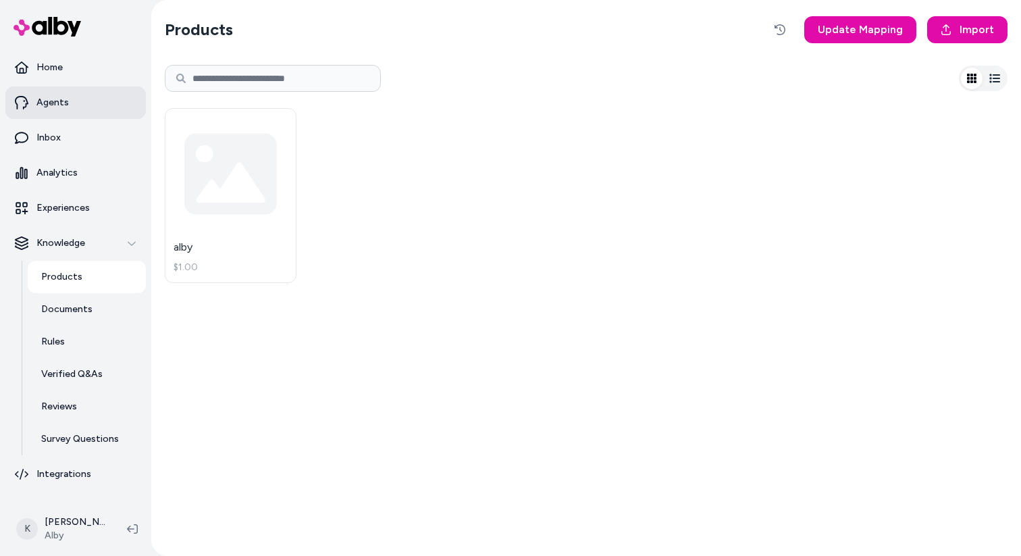
click at [80, 114] on link "Agents" at bounding box center [75, 102] width 141 height 32
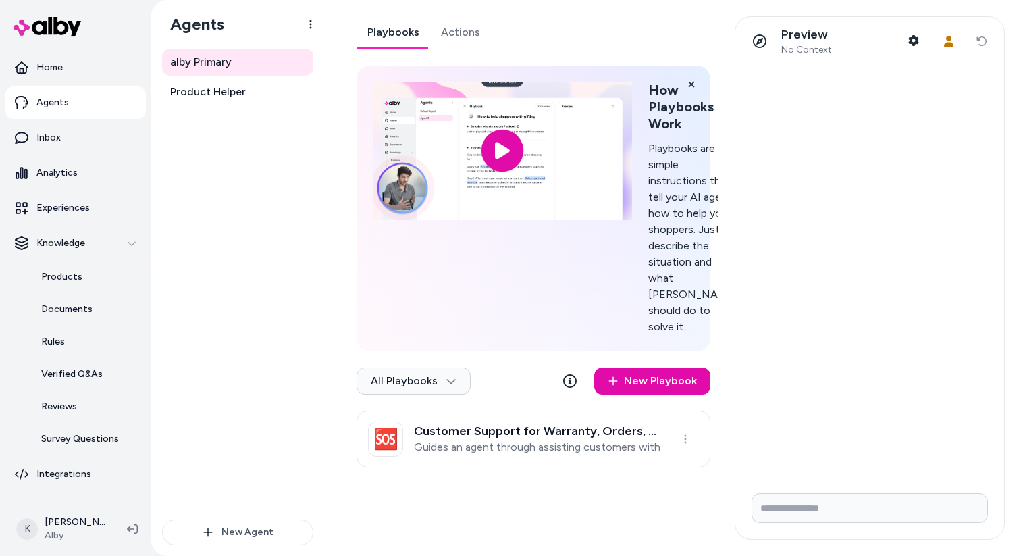
click at [804, 52] on span "No Context" at bounding box center [807, 50] width 51 height 12
click at [828, 52] on span "No Context" at bounding box center [807, 50] width 51 height 12
click at [832, 52] on div "Preview No Context Shopper Context" at bounding box center [836, 41] width 181 height 28
click at [834, 52] on div "Preview No Context Shopper Context" at bounding box center [836, 41] width 181 height 28
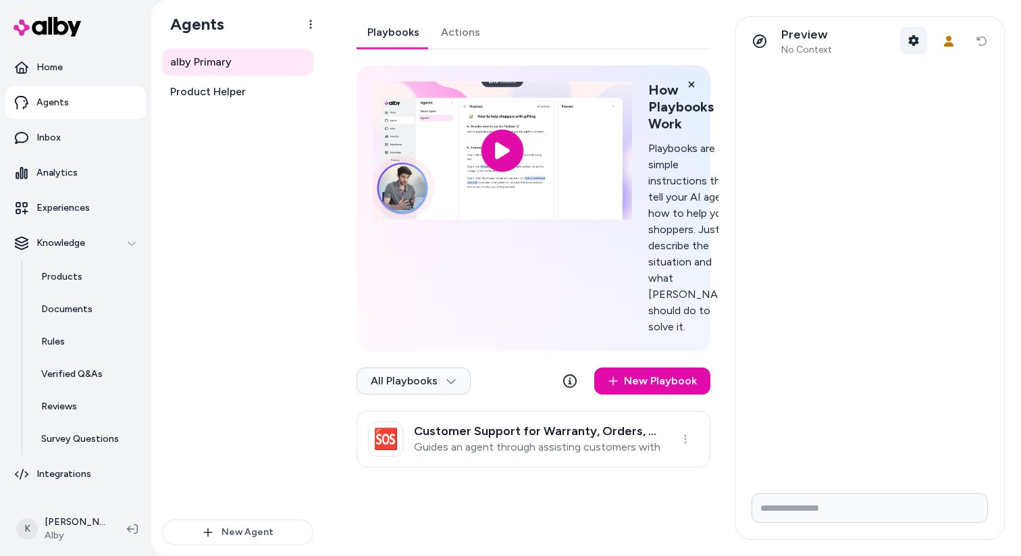
click at [913, 33] on button "Shopper Context" at bounding box center [913, 40] width 27 height 27
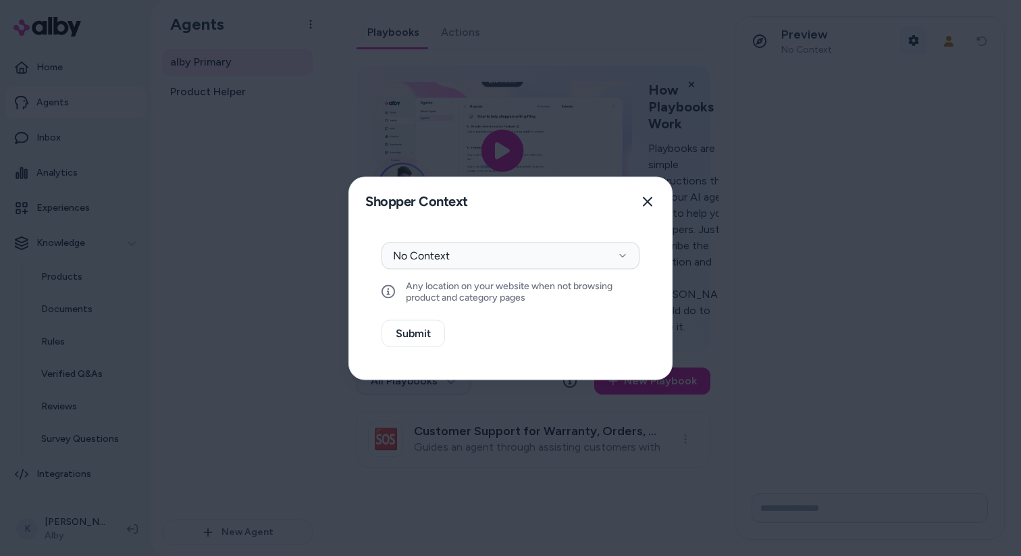
click at [913, 33] on div at bounding box center [510, 278] width 1021 height 556
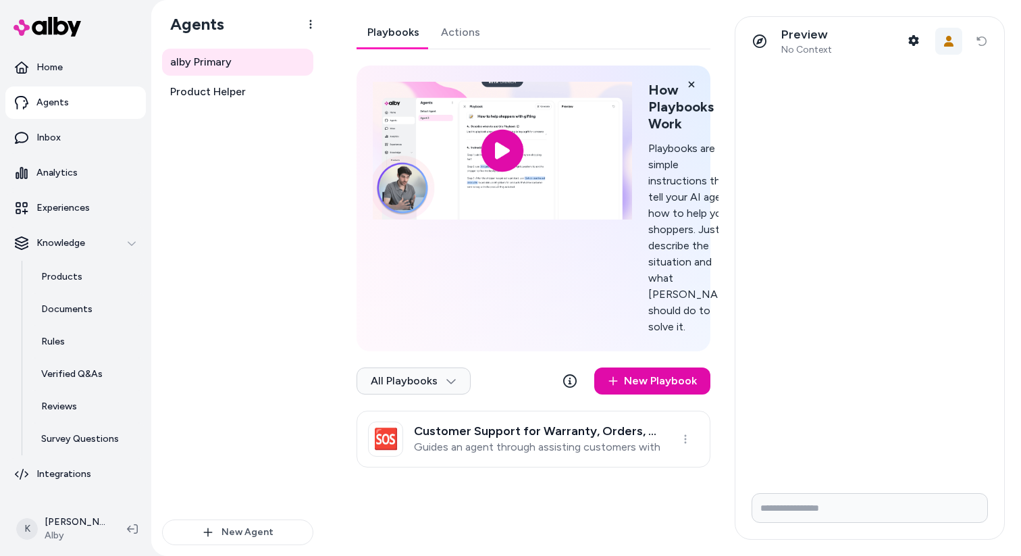
click at [951, 36] on icon "button" at bounding box center [949, 41] width 11 height 11
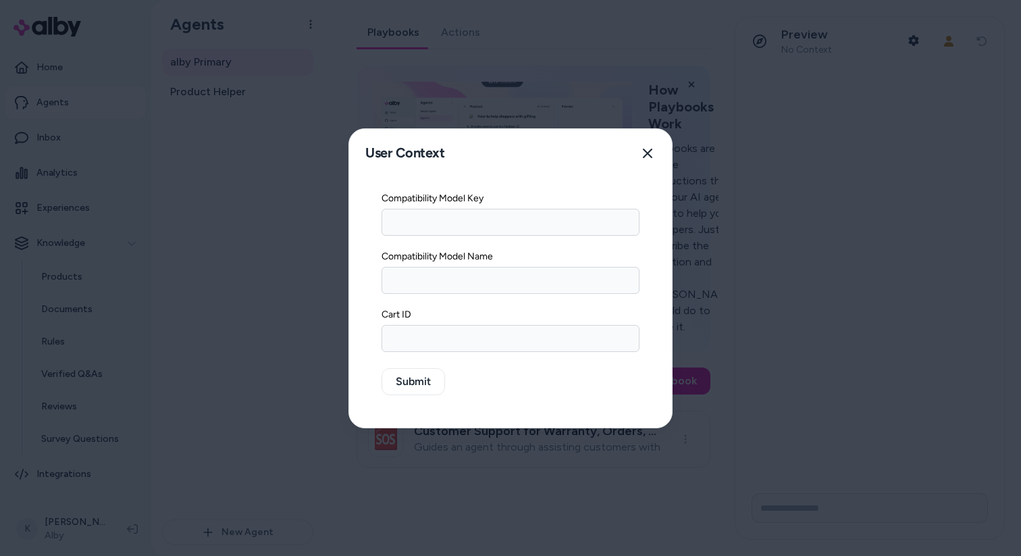
click at [855, 51] on div at bounding box center [510, 278] width 1021 height 556
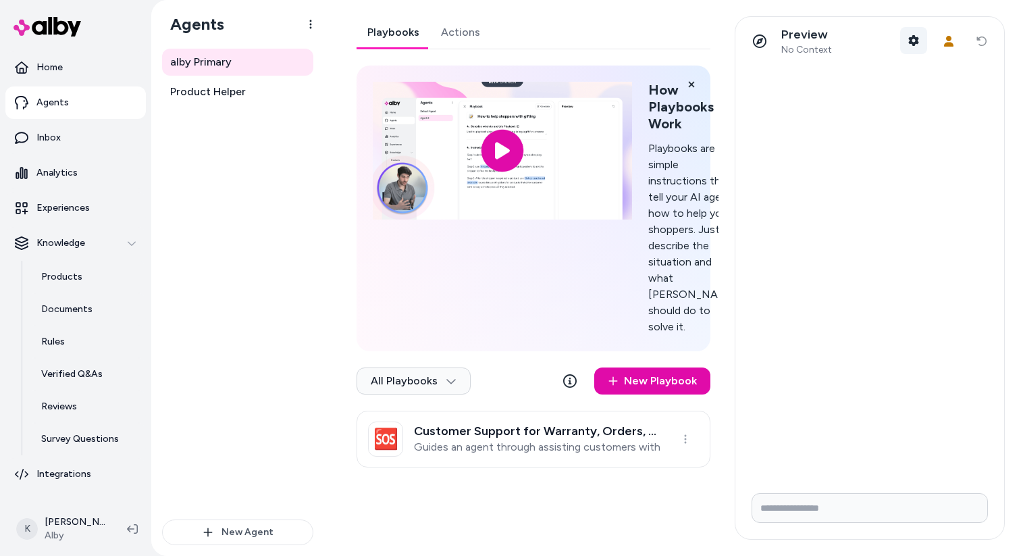
click at [905, 45] on button "Shopper Context" at bounding box center [913, 40] width 27 height 27
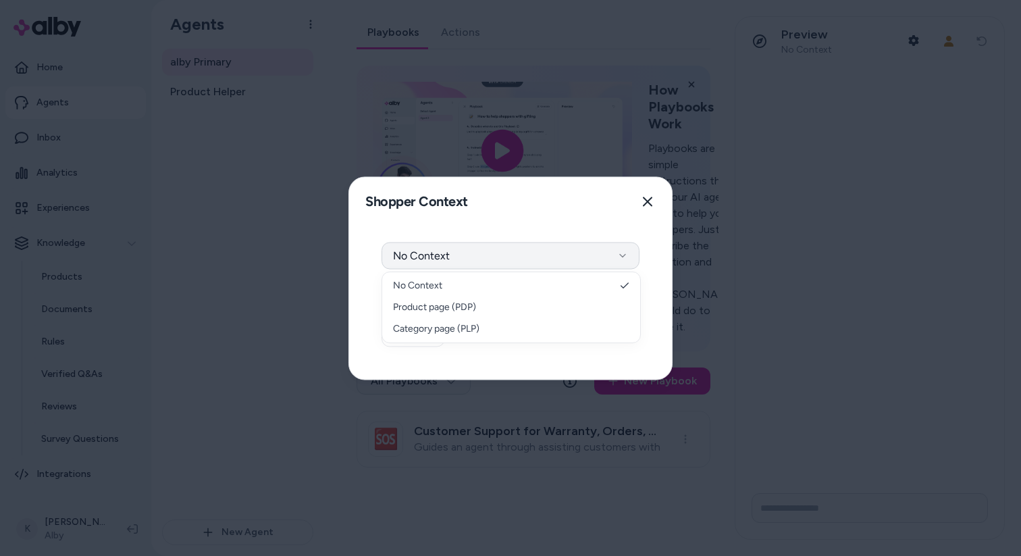
click at [551, 265] on button "No Context" at bounding box center [511, 255] width 258 height 27
click at [944, 48] on div at bounding box center [510, 278] width 1021 height 556
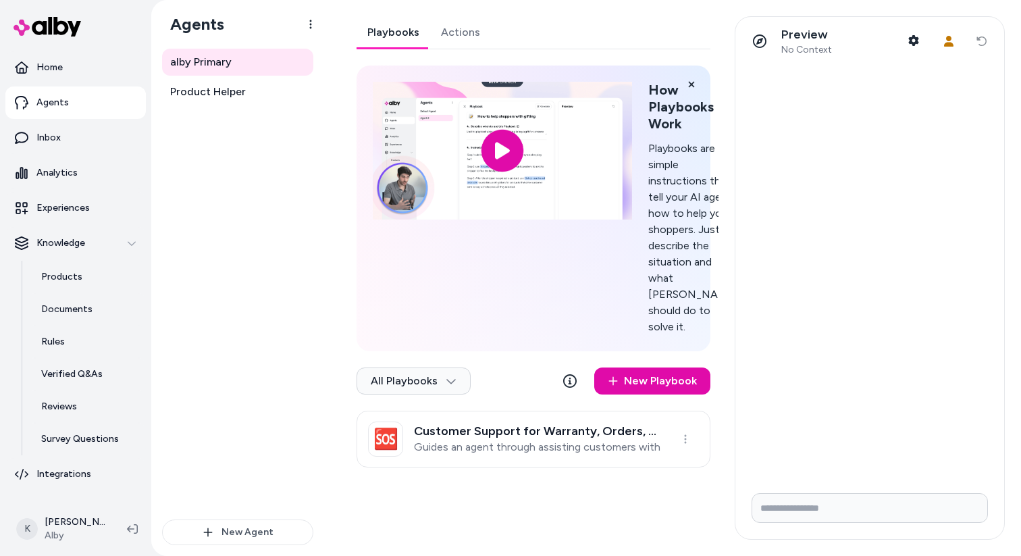
click at [944, 48] on button "User Context" at bounding box center [949, 41] width 27 height 27
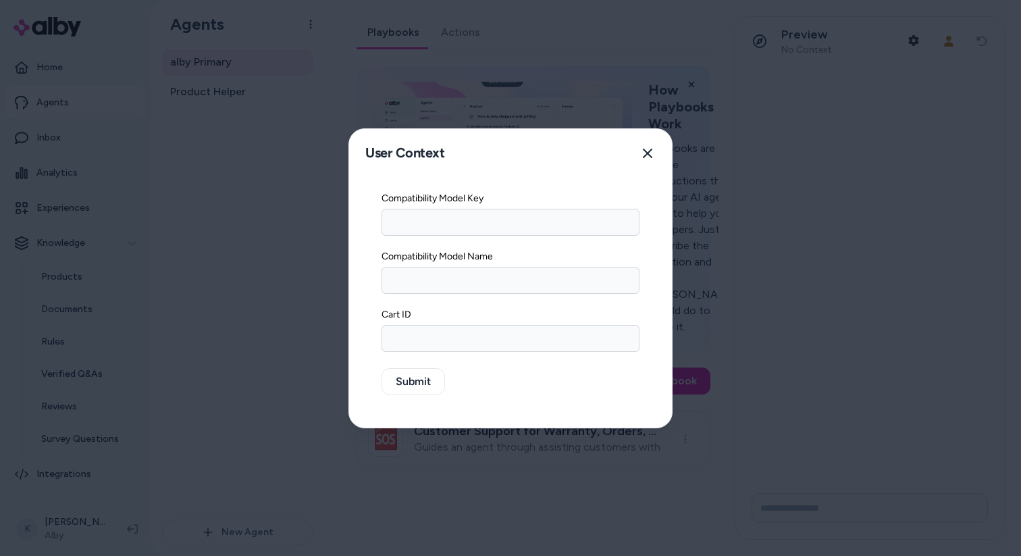
click at [525, 223] on input "Compatibility Model Key" at bounding box center [511, 222] width 258 height 27
click at [650, 159] on button "Close" at bounding box center [647, 153] width 27 height 27
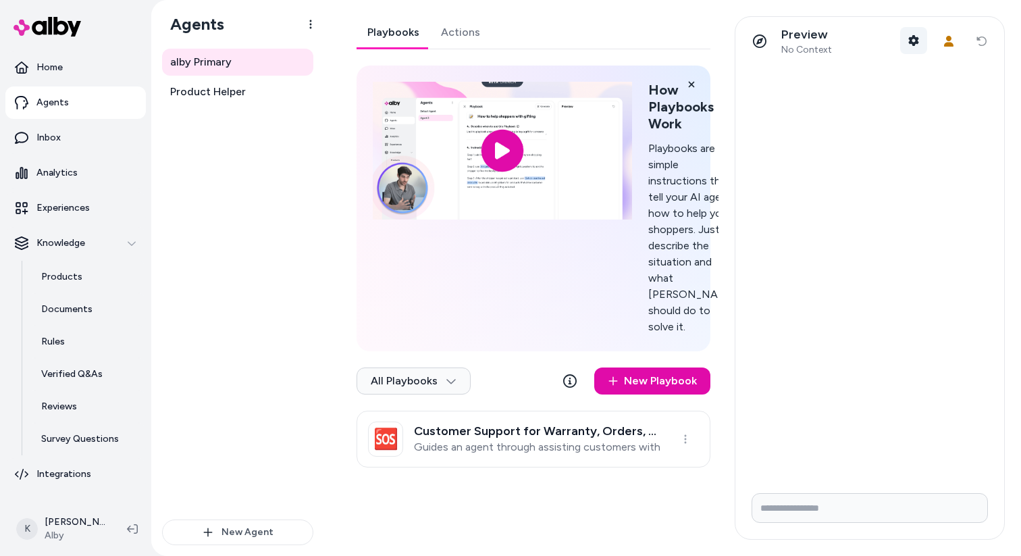
click at [909, 46] on button "Shopper Context" at bounding box center [913, 40] width 27 height 27
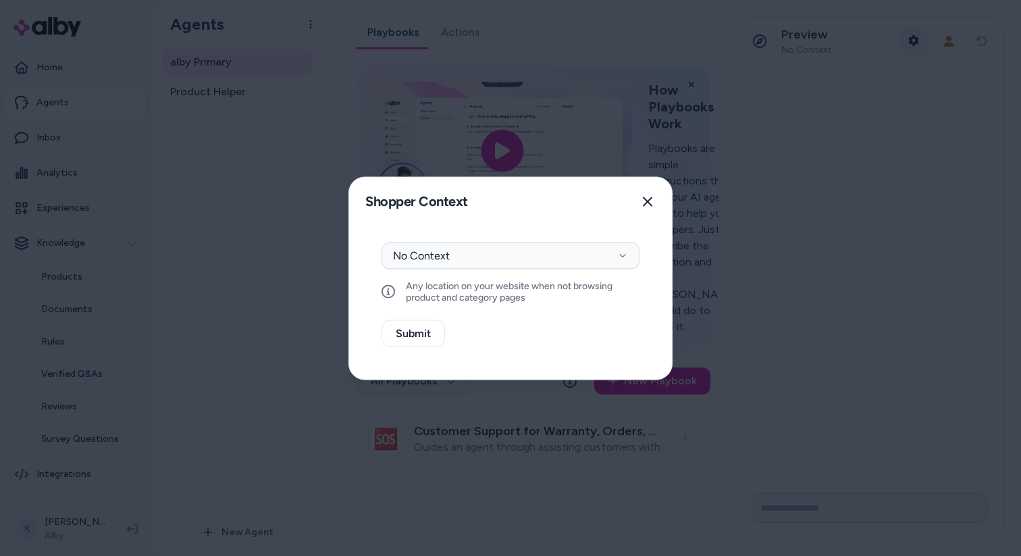
click at [909, 46] on div at bounding box center [510, 278] width 1021 height 556
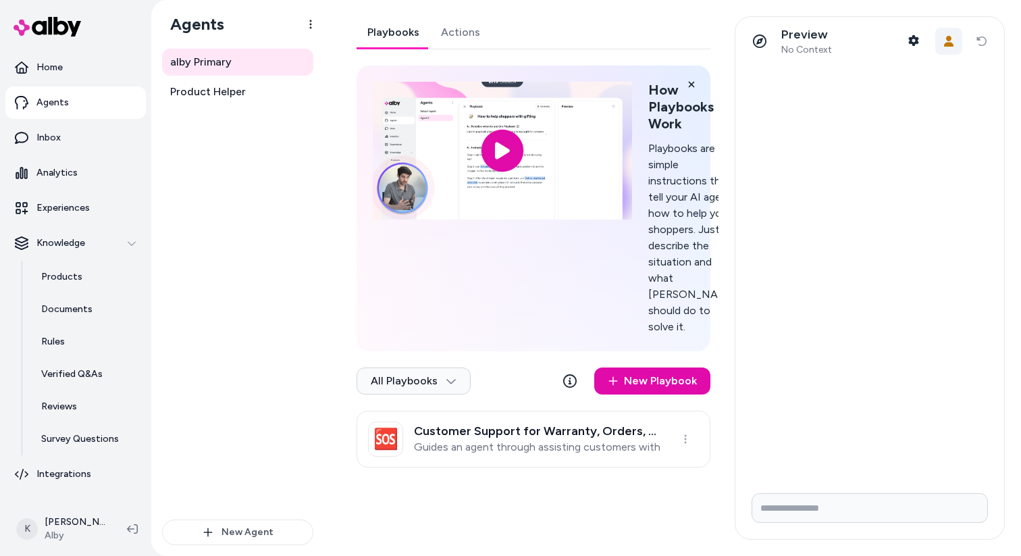
click at [944, 45] on icon "button" at bounding box center [949, 41] width 11 height 11
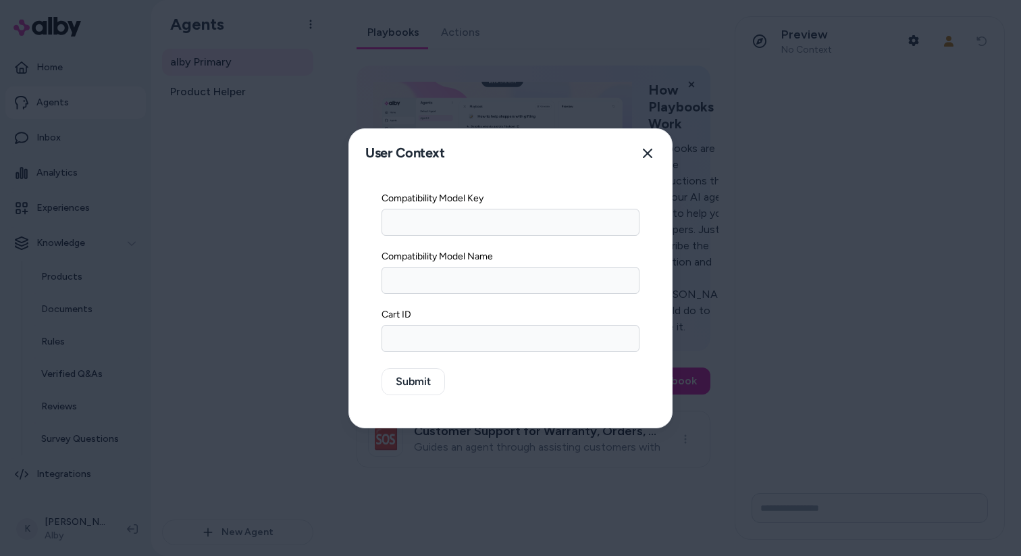
click at [924, 97] on div at bounding box center [510, 278] width 1021 height 556
